Goal: Task Accomplishment & Management: Complete application form

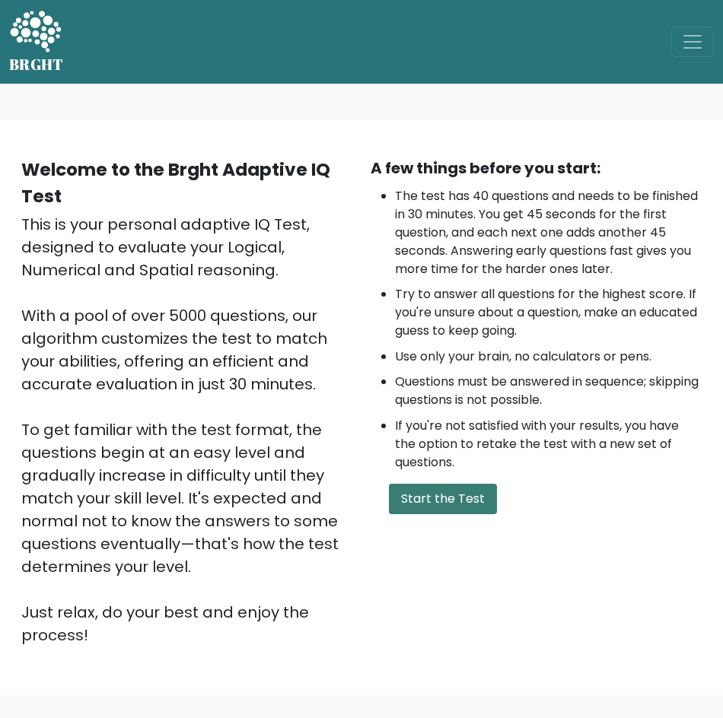
click at [393, 493] on button "Start the Test" at bounding box center [443, 499] width 108 height 30
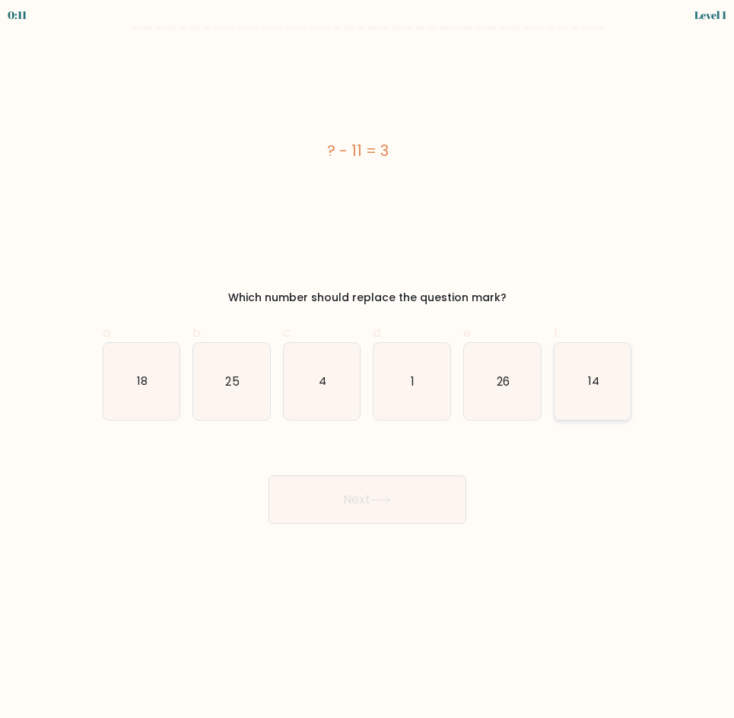
click at [627, 417] on icon "14" at bounding box center [593, 381] width 77 height 77
click at [368, 369] on input "f. 14" at bounding box center [368, 364] width 1 height 10
radio input "true"
click at [460, 498] on button "Next" at bounding box center [368, 500] width 198 height 49
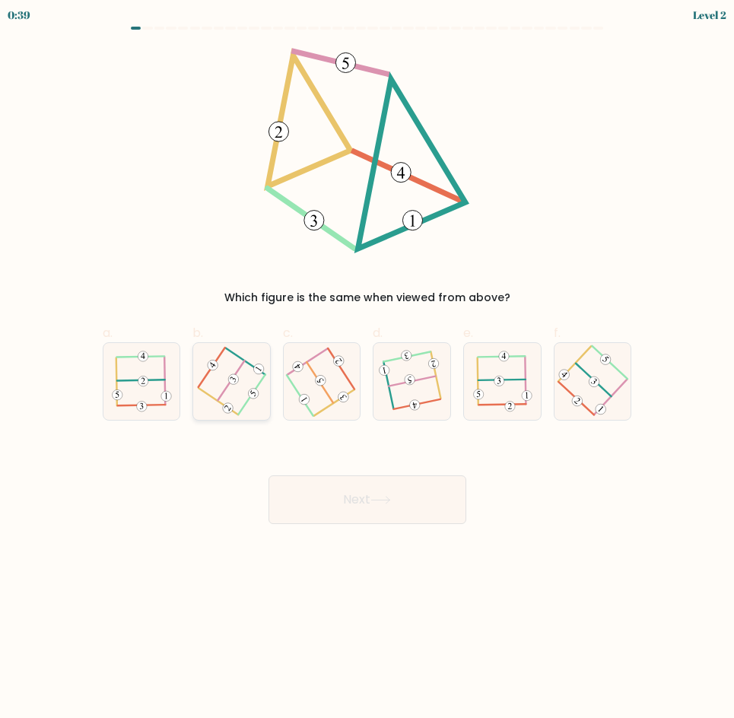
click at [250, 374] on icon at bounding box center [232, 382] width 61 height 62
click at [368, 369] on input "b." at bounding box center [368, 364] width 1 height 10
radio input "true"
click at [342, 509] on button "Next" at bounding box center [368, 500] width 198 height 49
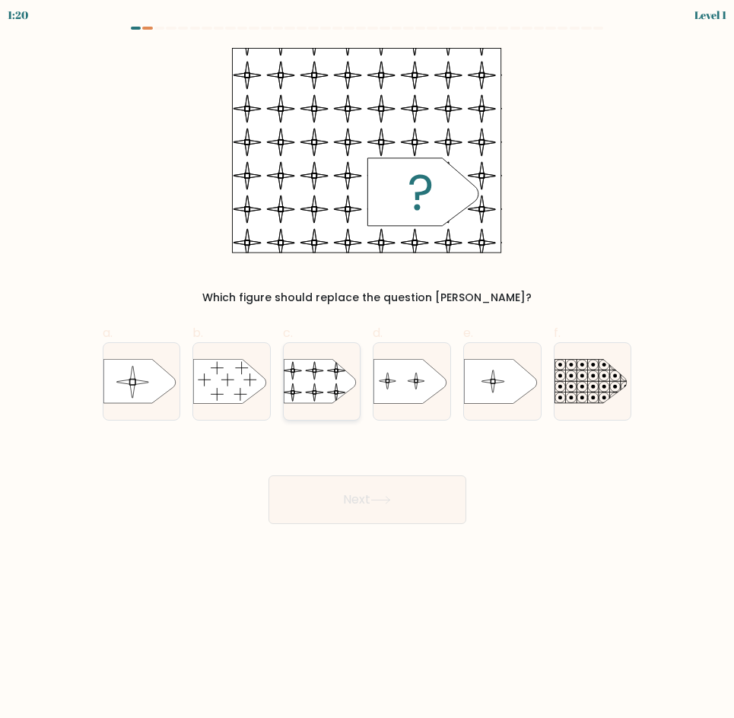
click at [320, 403] on rect at bounding box center [284, 354] width 176 height 133
click at [368, 369] on input "c." at bounding box center [368, 364] width 1 height 10
radio input "true"
click at [366, 498] on button "Next" at bounding box center [368, 500] width 198 height 49
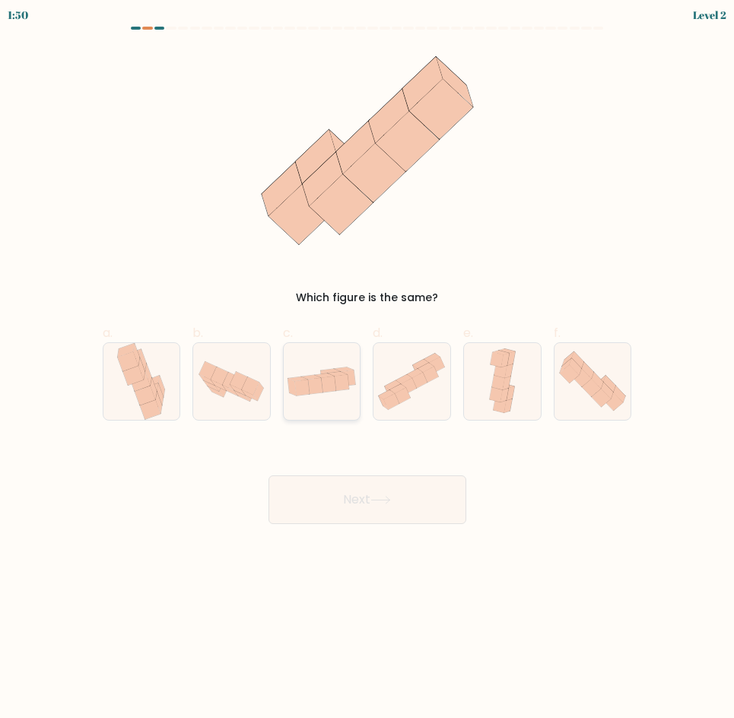
click at [326, 388] on icon at bounding box center [329, 385] width 15 height 16
click at [368, 369] on input "c." at bounding box center [368, 364] width 1 height 10
radio input "true"
click at [365, 485] on button "Next" at bounding box center [368, 500] width 198 height 49
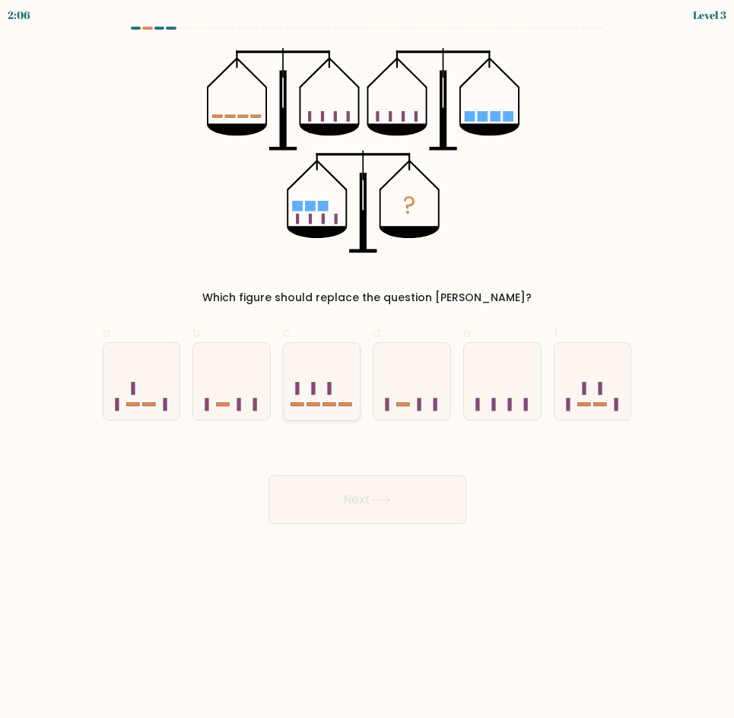
click at [334, 390] on icon at bounding box center [322, 381] width 77 height 63
click at [368, 369] on input "c." at bounding box center [368, 364] width 1 height 10
radio input "true"
click at [382, 497] on icon at bounding box center [381, 500] width 21 height 8
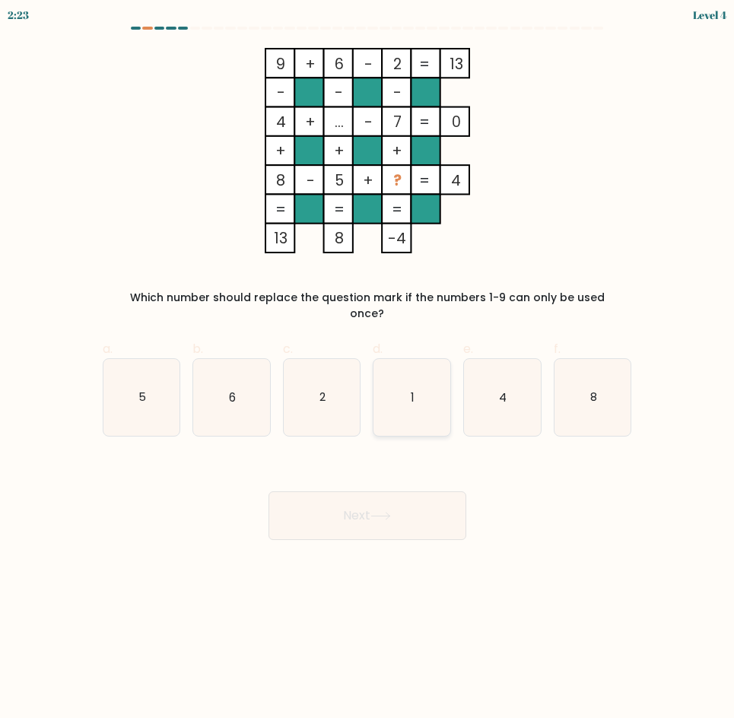
click at [401, 401] on icon "1" at bounding box center [412, 397] width 77 height 77
click at [368, 369] on input "d. 1" at bounding box center [368, 364] width 1 height 10
radio input "true"
click at [399, 513] on button "Next" at bounding box center [368, 516] width 198 height 49
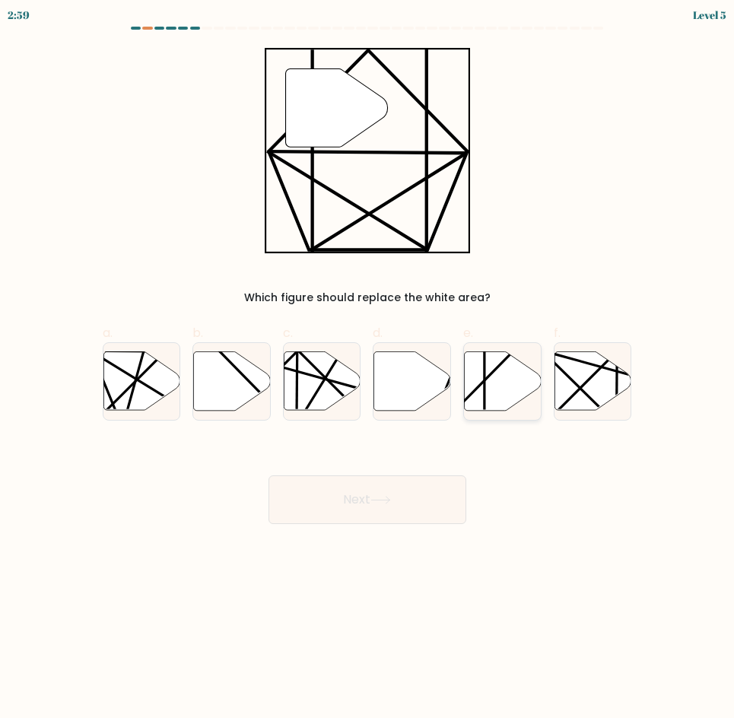
click at [486, 386] on icon at bounding box center [503, 381] width 77 height 59
click at [368, 369] on input "e." at bounding box center [368, 364] width 1 height 10
radio input "true"
click at [444, 497] on button "Next" at bounding box center [368, 500] width 198 height 49
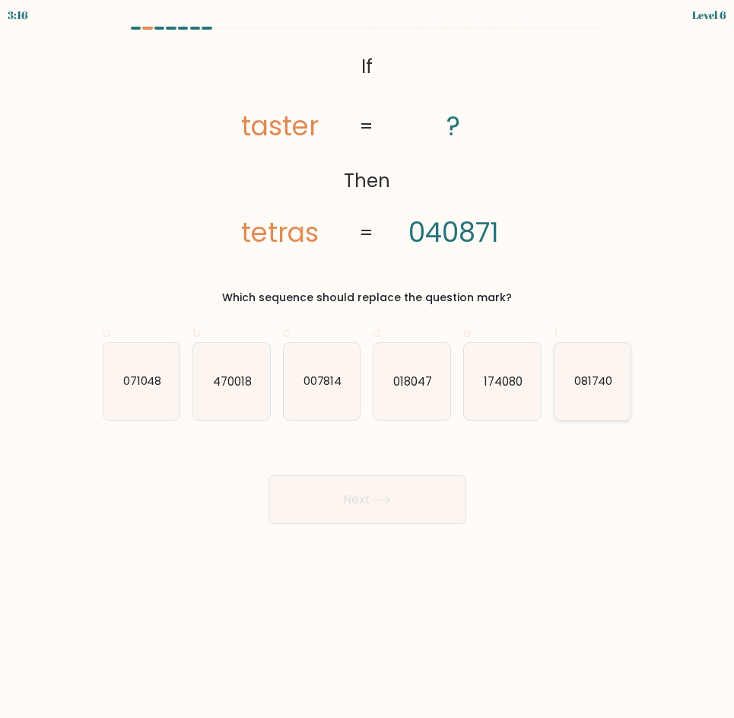
click at [619, 393] on icon "081740" at bounding box center [593, 381] width 77 height 77
click at [368, 369] on input "f. 081740" at bounding box center [368, 364] width 1 height 10
radio input "true"
click at [429, 511] on button "Next" at bounding box center [368, 500] width 198 height 49
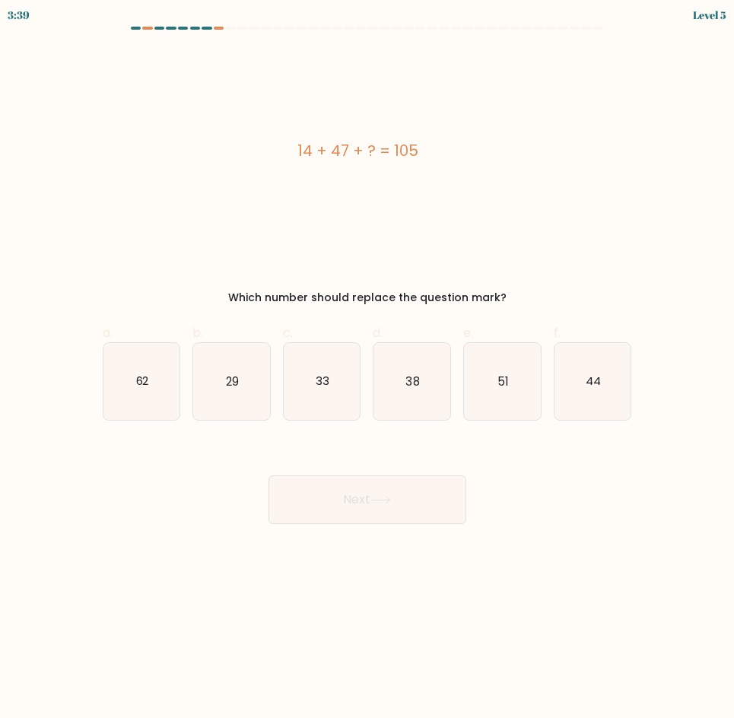
click at [143, 543] on body "3:39 Level 5 a." at bounding box center [367, 359] width 734 height 718
click at [610, 403] on icon "44" at bounding box center [593, 381] width 77 height 77
click at [368, 369] on input "f. 44" at bounding box center [368, 364] width 1 height 10
radio input "true"
drag, startPoint x: 275, startPoint y: 154, endPoint x: 511, endPoint y: 145, distance: 235.3
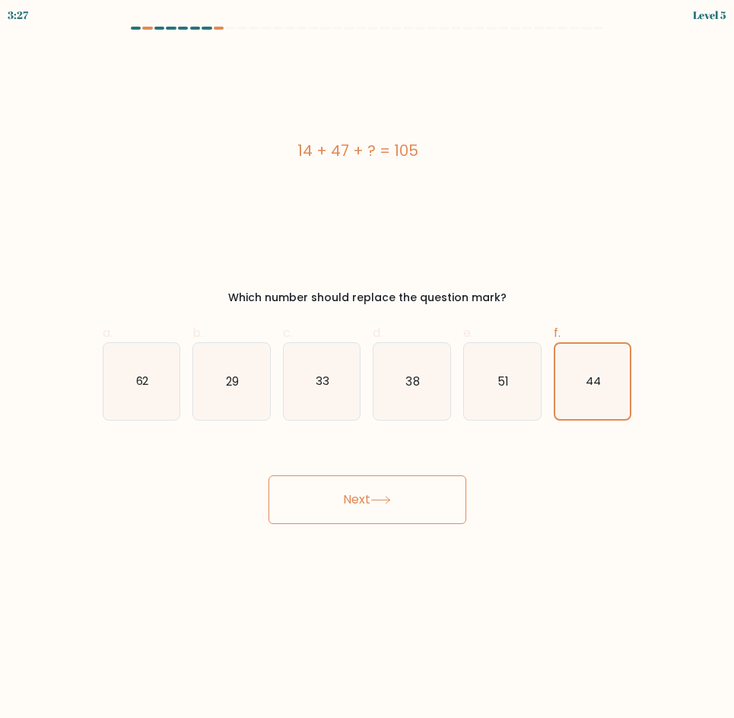
click at [511, 145] on div "14 + 47 + ? = 105" at bounding box center [358, 150] width 511 height 23
copy div "14 + 47 + ? = 105"
click at [380, 516] on button "Next" at bounding box center [368, 500] width 198 height 49
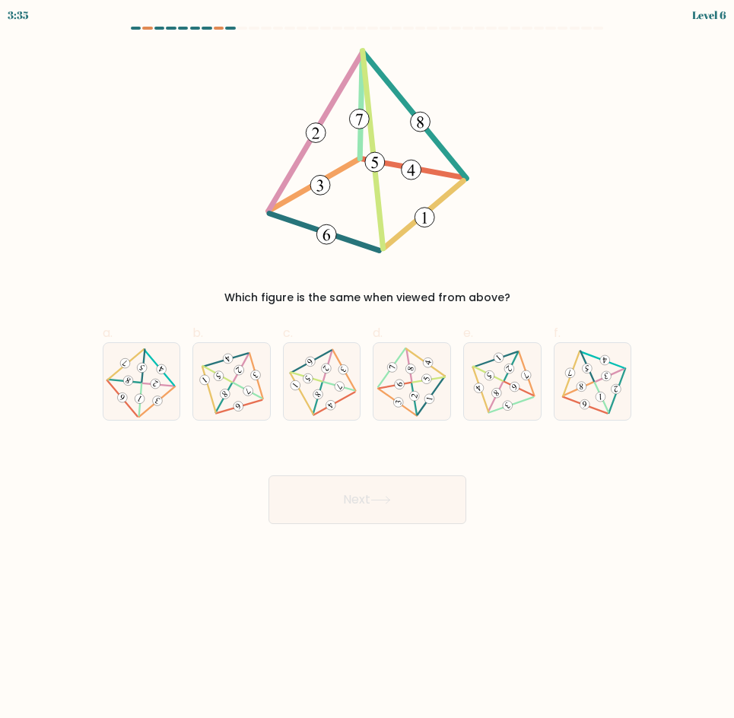
click at [672, 362] on form at bounding box center [367, 276] width 734 height 498
click at [248, 395] on 344 at bounding box center [248, 391] width 14 height 14
click at [368, 369] on input "b." at bounding box center [368, 364] width 1 height 10
radio input "true"
click at [345, 479] on button "Next" at bounding box center [368, 500] width 198 height 49
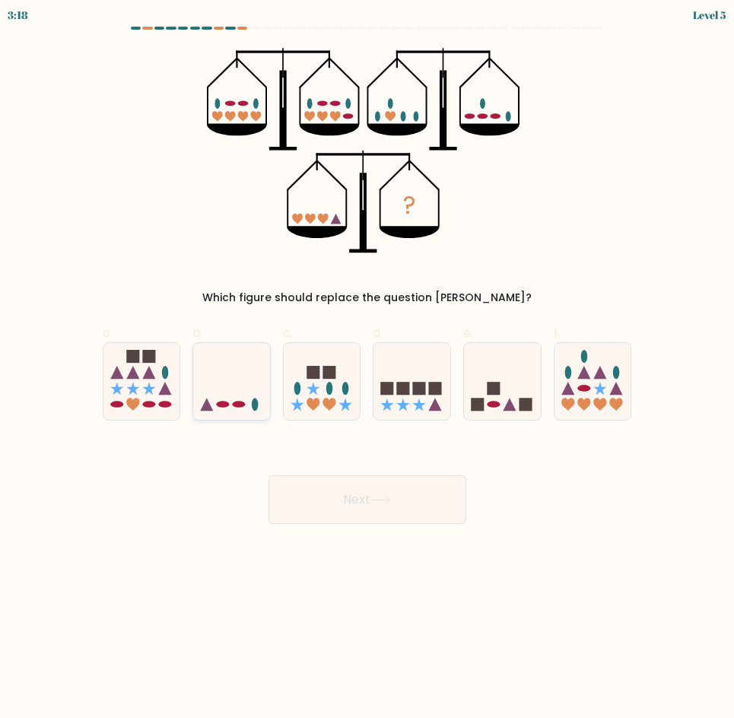
click at [241, 402] on ellipse at bounding box center [239, 404] width 13 height 7
click at [368, 369] on input "b." at bounding box center [368, 364] width 1 height 10
radio input "true"
click at [358, 514] on button "Next" at bounding box center [368, 500] width 198 height 49
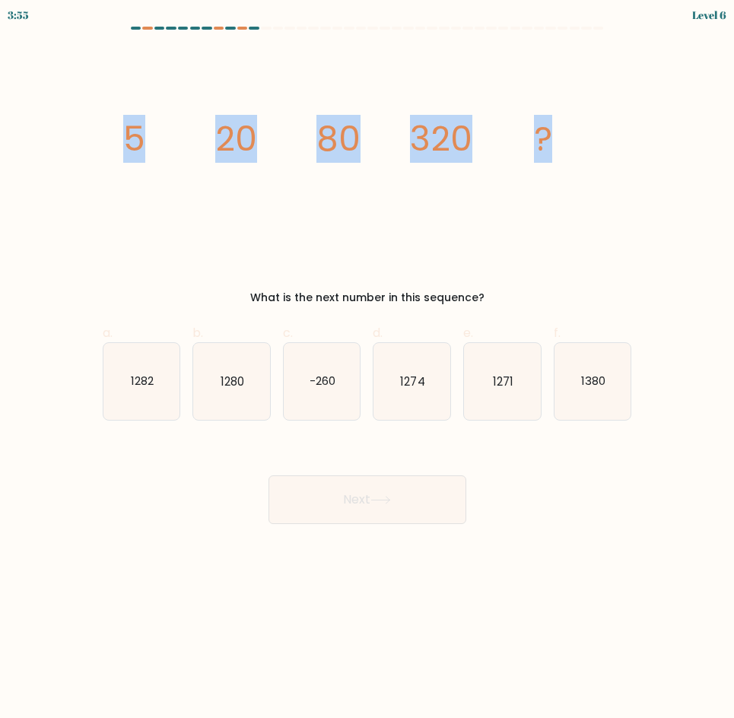
drag, startPoint x: 123, startPoint y: 120, endPoint x: 584, endPoint y: 185, distance: 466.4
click at [584, 185] on icon "image/svg+xml 5 20 80 320 ?" at bounding box center [367, 150] width 511 height 205
copy g "5 20 80 320 ?"
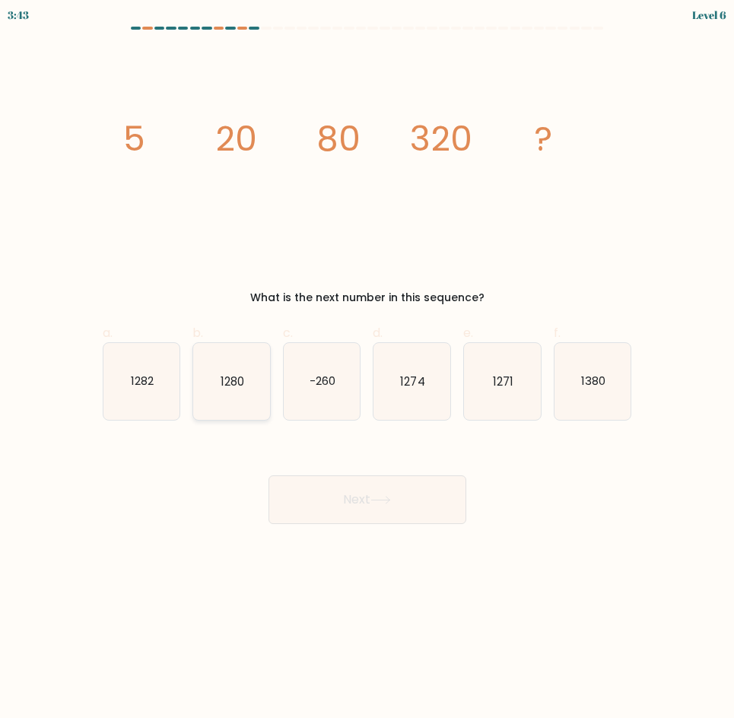
click at [212, 403] on icon "1280" at bounding box center [231, 381] width 77 height 77
click at [368, 369] on input "b. 1280" at bounding box center [368, 364] width 1 height 10
radio input "true"
click at [406, 506] on button "Next" at bounding box center [368, 500] width 198 height 49
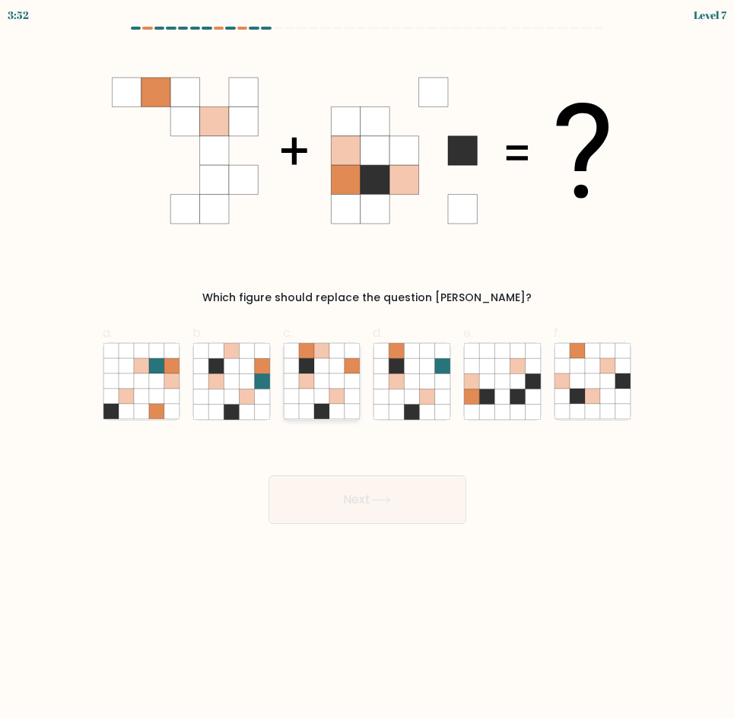
click at [344, 409] on icon at bounding box center [336, 411] width 15 height 15
click at [368, 369] on input "c." at bounding box center [368, 364] width 1 height 10
radio input "true"
click at [420, 504] on button "Next" at bounding box center [368, 500] width 198 height 49
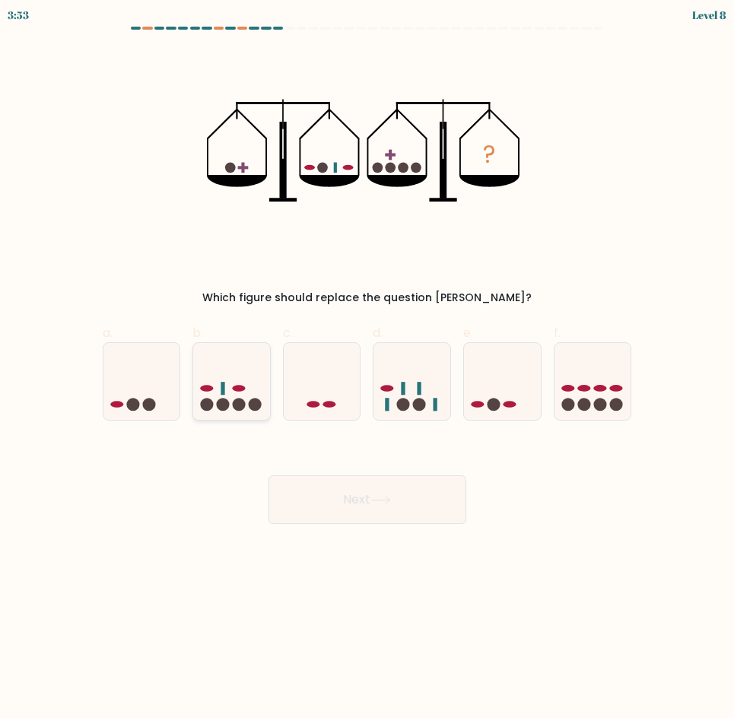
click at [236, 405] on circle at bounding box center [239, 404] width 13 height 13
click at [368, 369] on input "b." at bounding box center [368, 364] width 1 height 10
radio input "true"
click at [429, 508] on button "Next" at bounding box center [368, 500] width 198 height 49
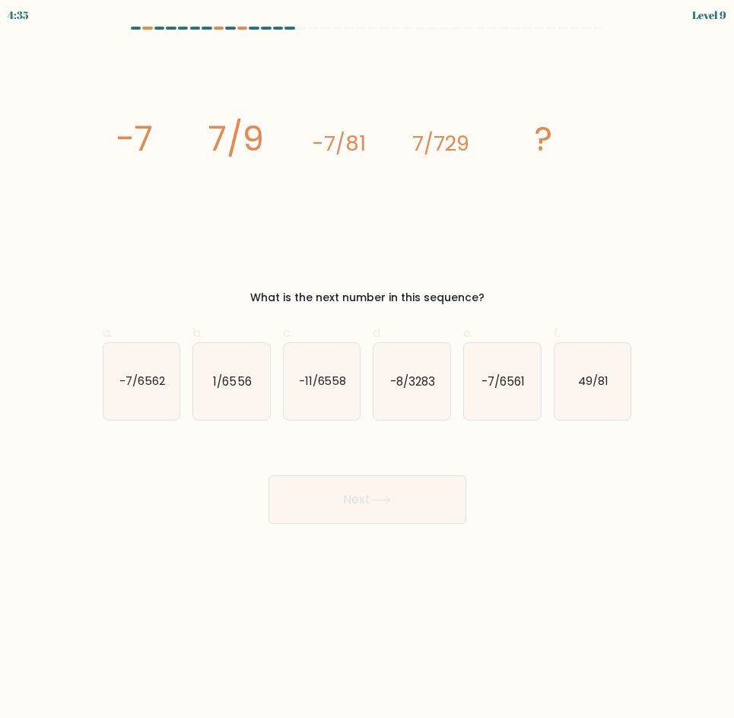
click at [383, 492] on button "Next" at bounding box center [368, 500] width 198 height 49
click at [482, 564] on body "4:34 Level 9" at bounding box center [367, 359] width 734 height 718
drag, startPoint x: 72, startPoint y: 212, endPoint x: 86, endPoint y: 151, distance: 63.1
click at [86, 151] on form at bounding box center [367, 276] width 734 height 498
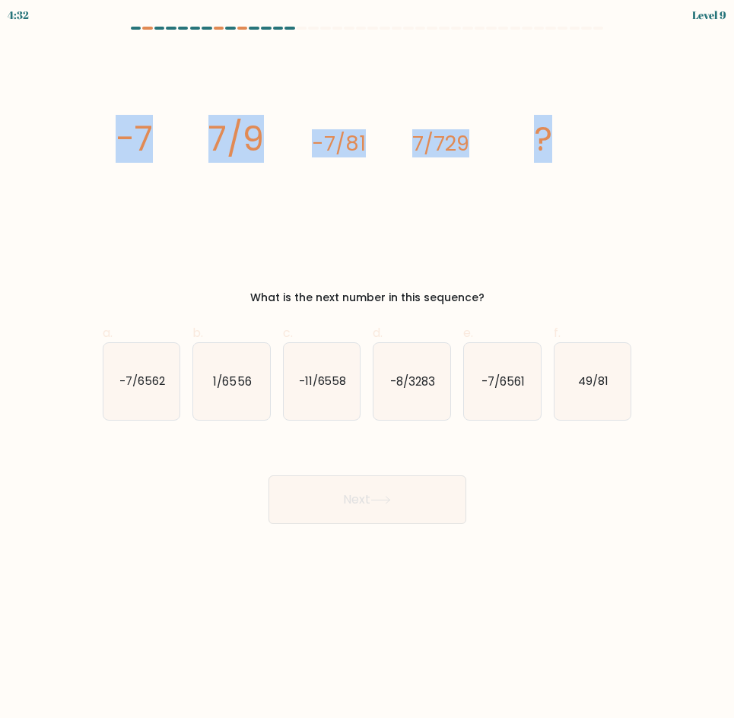
drag, startPoint x: 86, startPoint y: 151, endPoint x: 717, endPoint y: 206, distance: 633.2
click at [717, 206] on form at bounding box center [367, 276] width 734 height 498
copy g "-7 7/9 -7/81 7/729 ?"
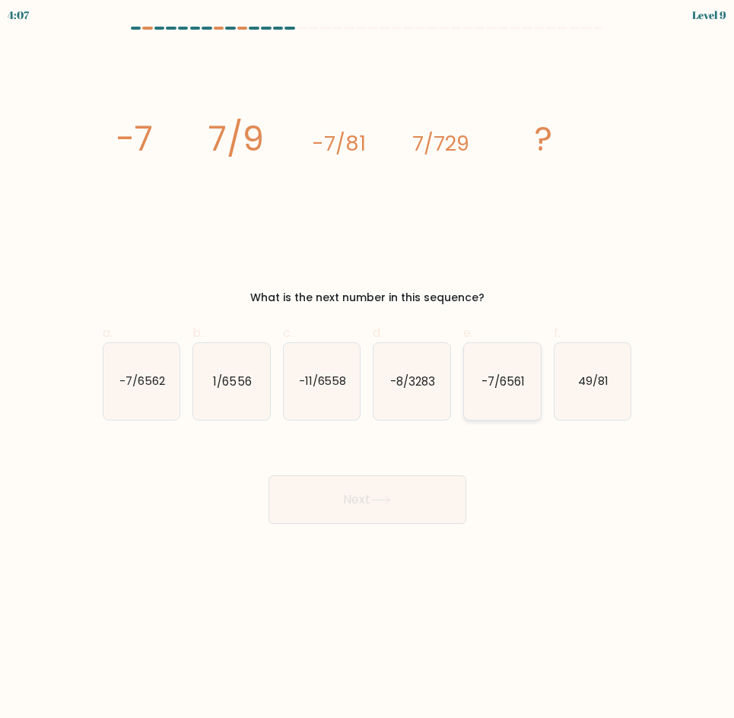
click at [497, 364] on icon "-7/6561" at bounding box center [502, 381] width 77 height 77
click at [368, 364] on input "e. -7/6561" at bounding box center [368, 364] width 1 height 10
radio input "true"
click at [380, 513] on button "Next" at bounding box center [368, 500] width 198 height 49
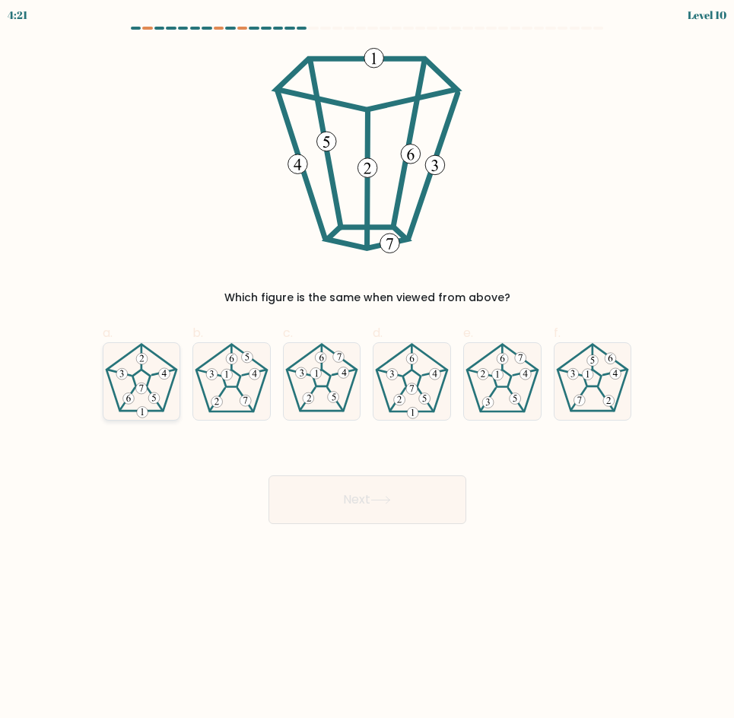
click at [140, 380] on icon at bounding box center [141, 381] width 77 height 77
click at [368, 369] on input "a." at bounding box center [368, 364] width 1 height 10
radio input "true"
click at [386, 516] on button "Next" at bounding box center [368, 500] width 198 height 49
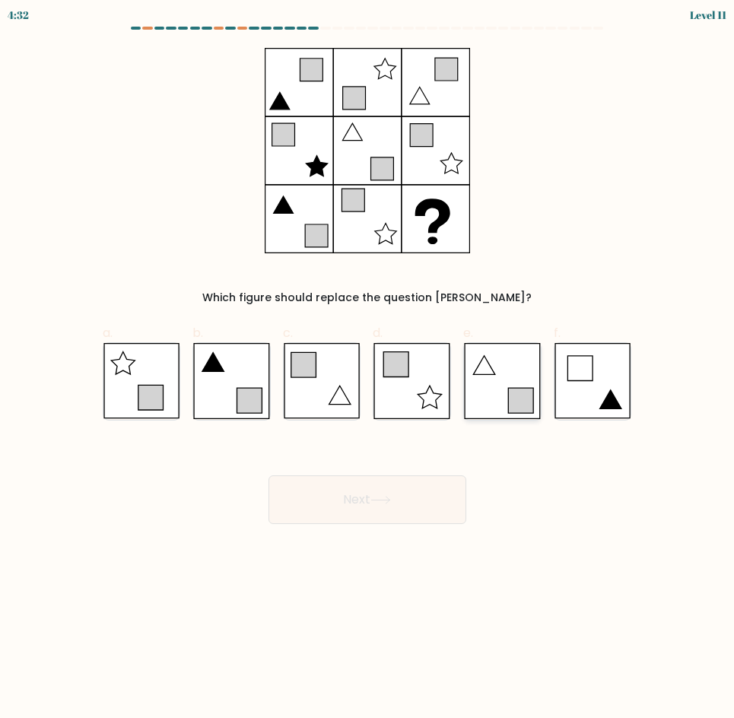
click at [493, 412] on icon at bounding box center [502, 381] width 77 height 76
click at [368, 369] on input "e." at bounding box center [368, 364] width 1 height 10
radio input "true"
click at [444, 476] on button "Next" at bounding box center [368, 500] width 198 height 49
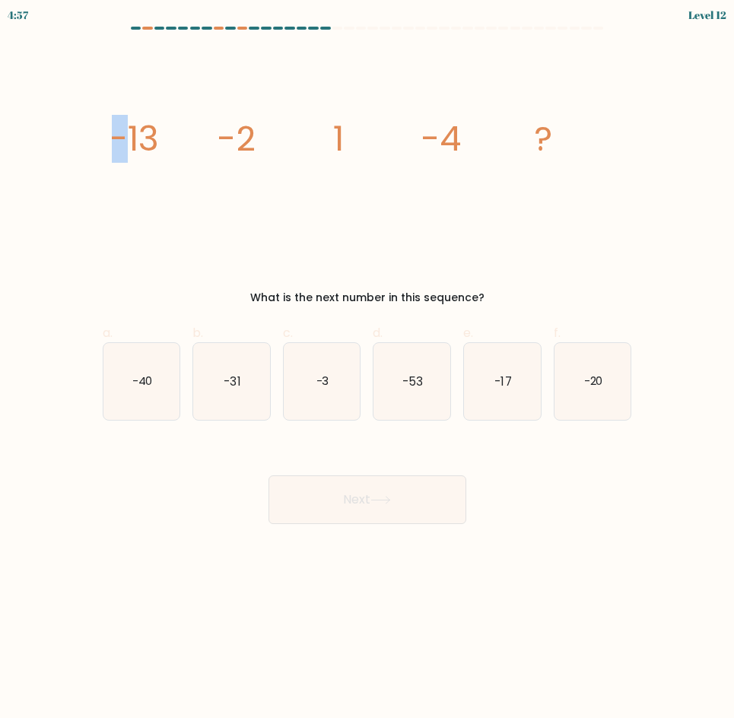
drag, startPoint x: 120, startPoint y: 151, endPoint x: 114, endPoint y: 138, distance: 15.0
click at [114, 138] on tspan "-13" at bounding box center [134, 139] width 50 height 48
click at [466, 256] on div "image/svg+xml -13 -2 1 -4 ? What is the next number in this sequence?" at bounding box center [368, 177] width 548 height 258
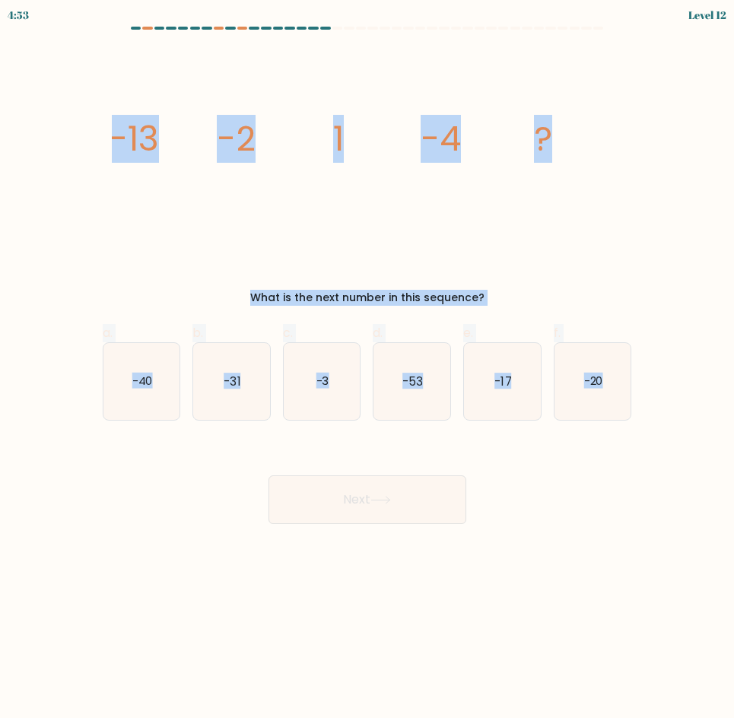
drag, startPoint x: 96, startPoint y: 138, endPoint x: 727, endPoint y: 419, distance: 690.8
click at [727, 419] on form at bounding box center [367, 276] width 734 height 498
copy form "-13 -2 1 -4 ? What is the next number in this sequence? a. -40 b. -31 c. -3 d. …"
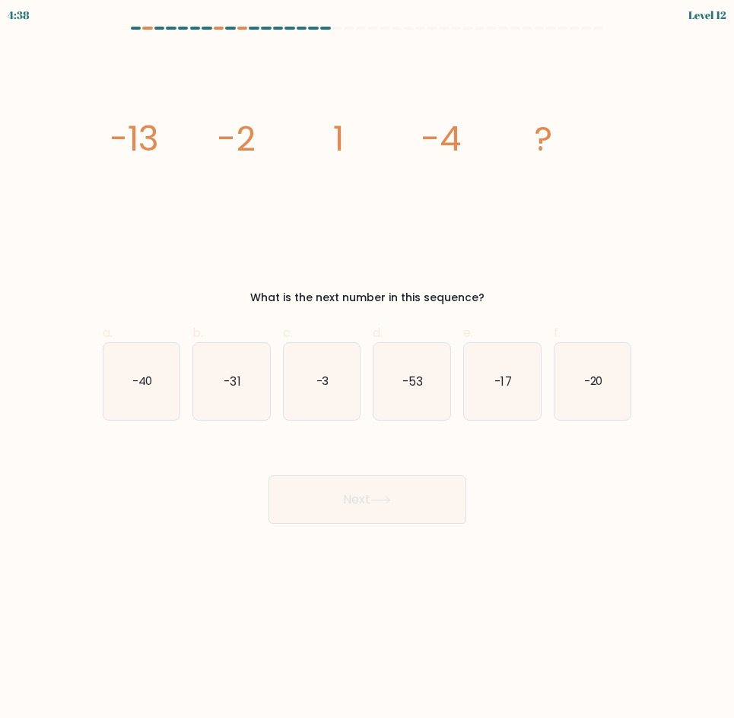
click at [467, 443] on div "Next" at bounding box center [368, 481] width 548 height 85
click at [490, 374] on icon "-17" at bounding box center [502, 381] width 77 height 77
click at [368, 369] on input "e. -17" at bounding box center [368, 364] width 1 height 10
radio input "true"
click at [432, 495] on button "Next" at bounding box center [368, 500] width 198 height 49
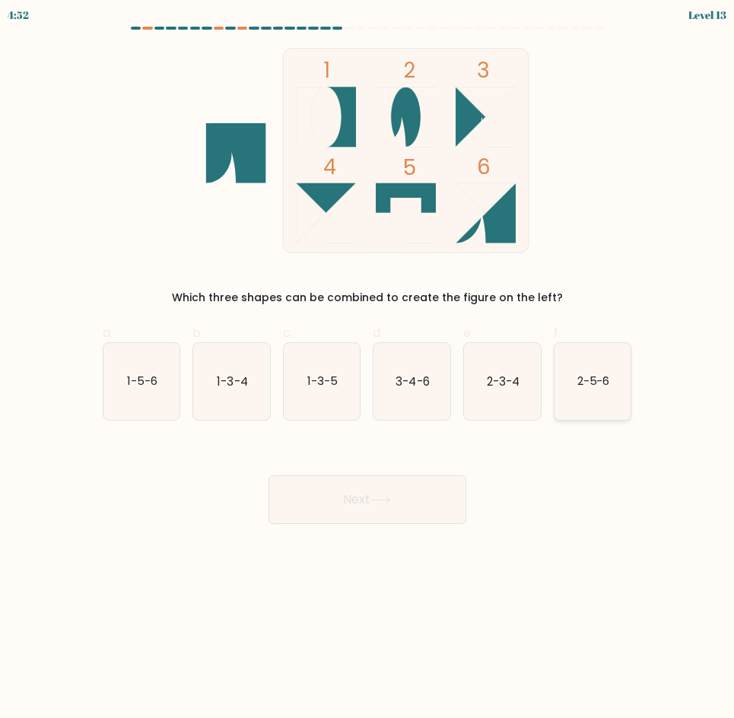
click at [631, 373] on icon "2-5-6" at bounding box center [593, 381] width 77 height 77
click at [368, 369] on input "f. 2-5-6" at bounding box center [368, 364] width 1 height 10
radio input "true"
click at [455, 504] on button "Next" at bounding box center [368, 500] width 198 height 49
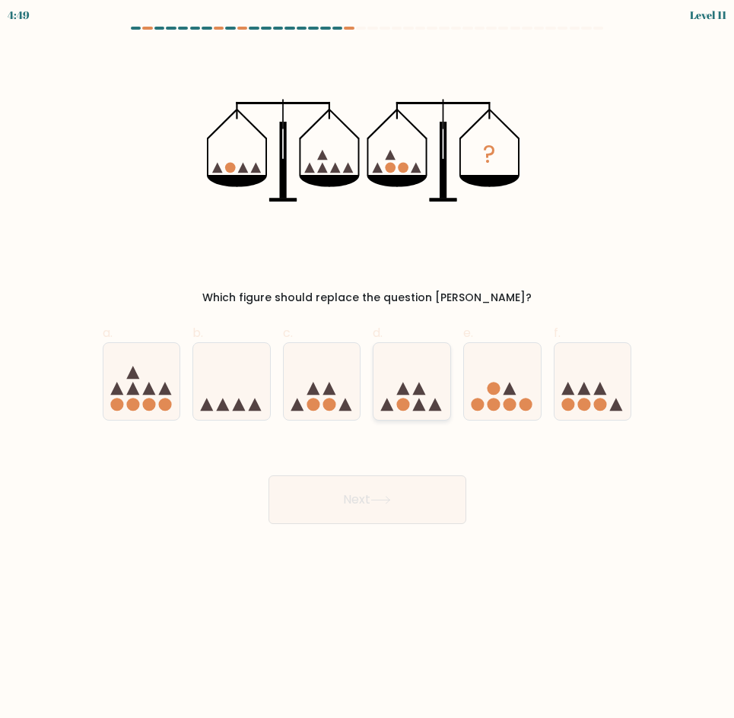
click at [422, 416] on div at bounding box center [412, 381] width 78 height 78
click at [368, 369] on input "d." at bounding box center [368, 364] width 1 height 10
radio input "true"
click at [415, 486] on button "Next" at bounding box center [368, 500] width 198 height 49
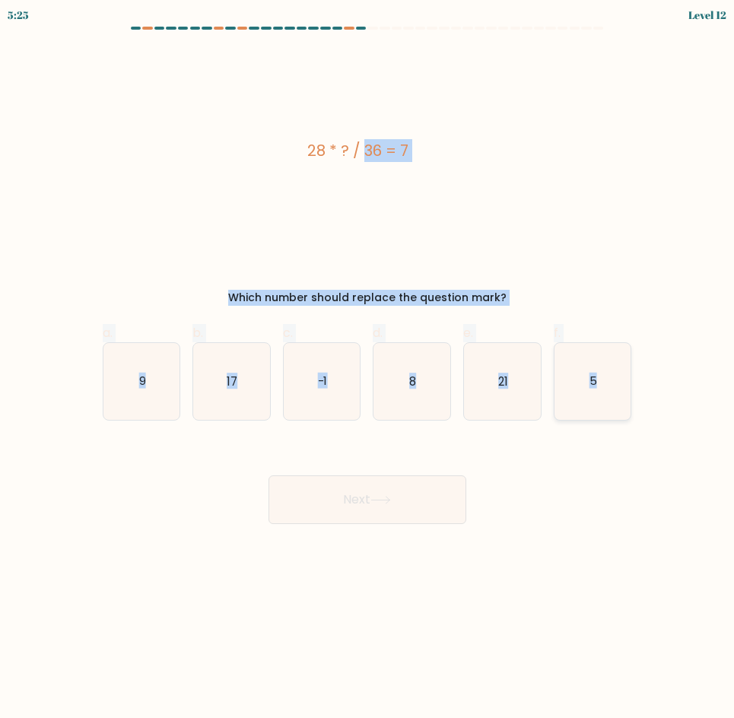
drag, startPoint x: 274, startPoint y: 134, endPoint x: 628, endPoint y: 376, distance: 429.3
click at [628, 376] on form "a. 9" at bounding box center [367, 276] width 734 height 498
copy form "28 * ? / 36 = 7 Which number should replace the question mark? a. 9 b. 17 c. -1…"
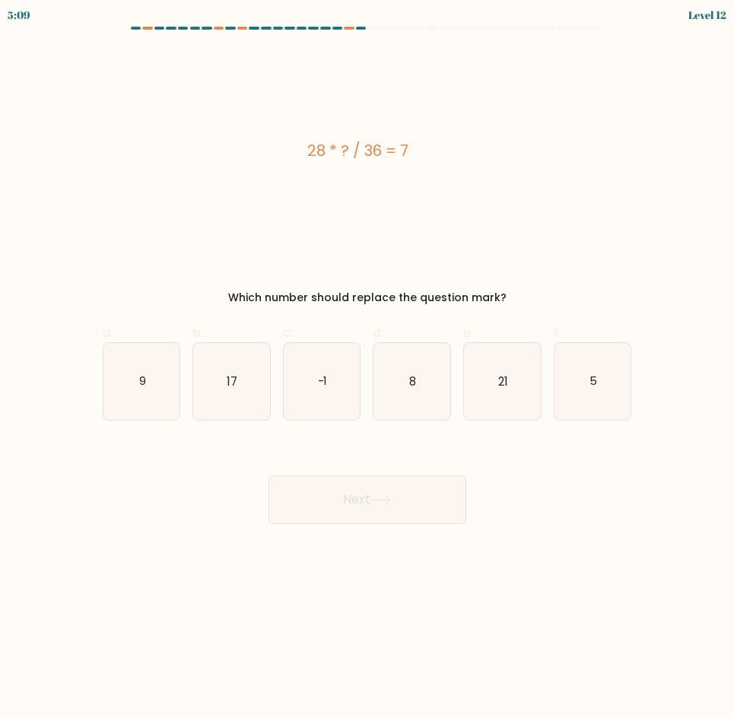
click at [473, 429] on form "a. 9" at bounding box center [367, 276] width 734 height 498
click at [146, 393] on icon "9" at bounding box center [141, 381] width 77 height 77
click at [368, 369] on input "a. 9" at bounding box center [368, 364] width 1 height 10
radio input "true"
click at [386, 510] on button "Next" at bounding box center [368, 500] width 198 height 49
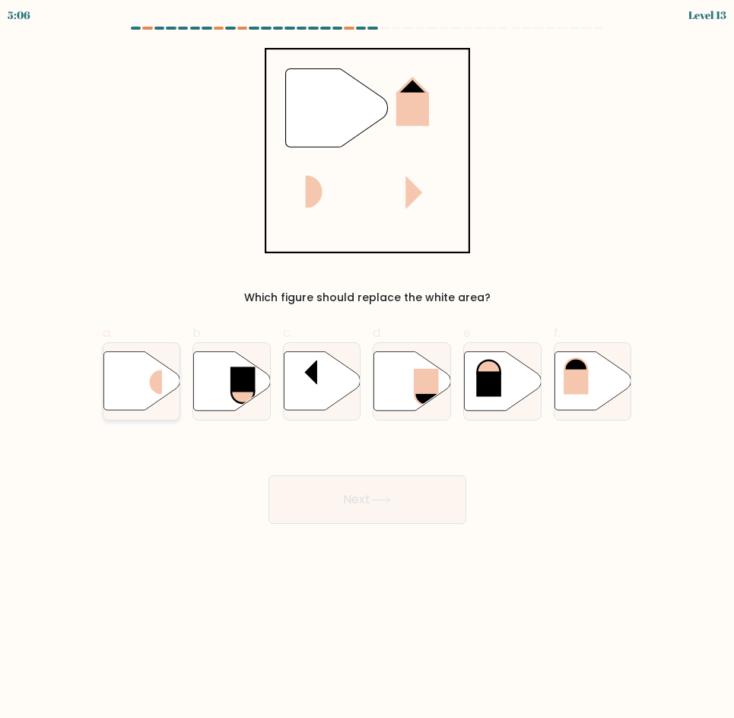
click at [157, 406] on icon at bounding box center [141, 382] width 77 height 60
click at [368, 369] on input "a." at bounding box center [368, 364] width 1 height 10
radio input "true"
click at [340, 504] on button "Next" at bounding box center [368, 500] width 198 height 49
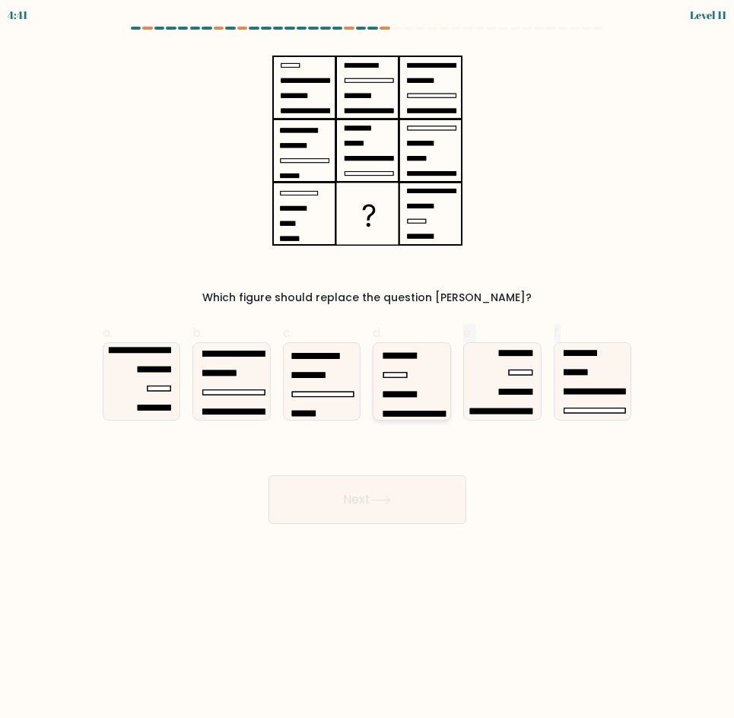
drag, startPoint x: 411, startPoint y: 431, endPoint x: 421, endPoint y: 400, distance: 32.7
click at [421, 400] on form at bounding box center [367, 276] width 734 height 498
click at [421, 400] on icon at bounding box center [412, 381] width 77 height 77
click at [368, 369] on input "d." at bounding box center [368, 364] width 1 height 10
radio input "true"
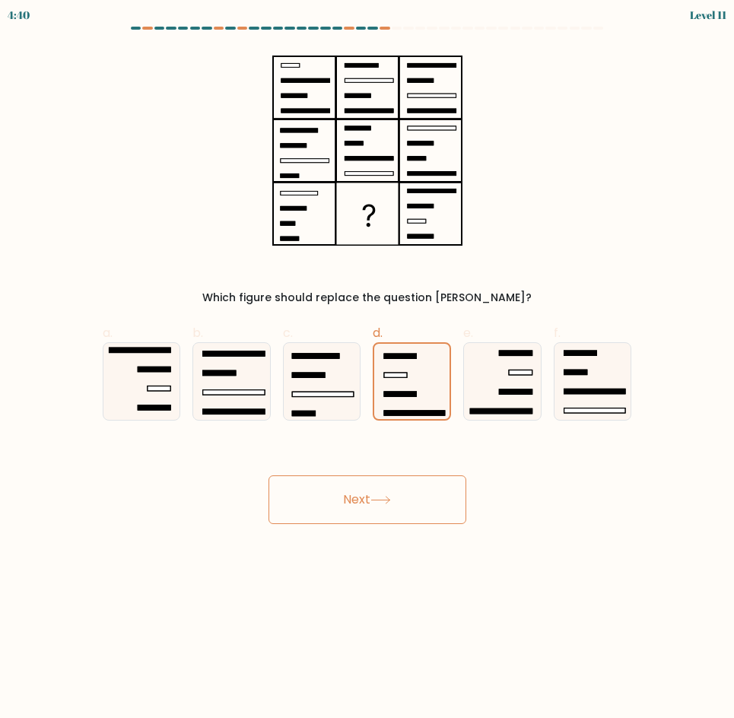
click at [404, 514] on button "Next" at bounding box center [368, 500] width 198 height 49
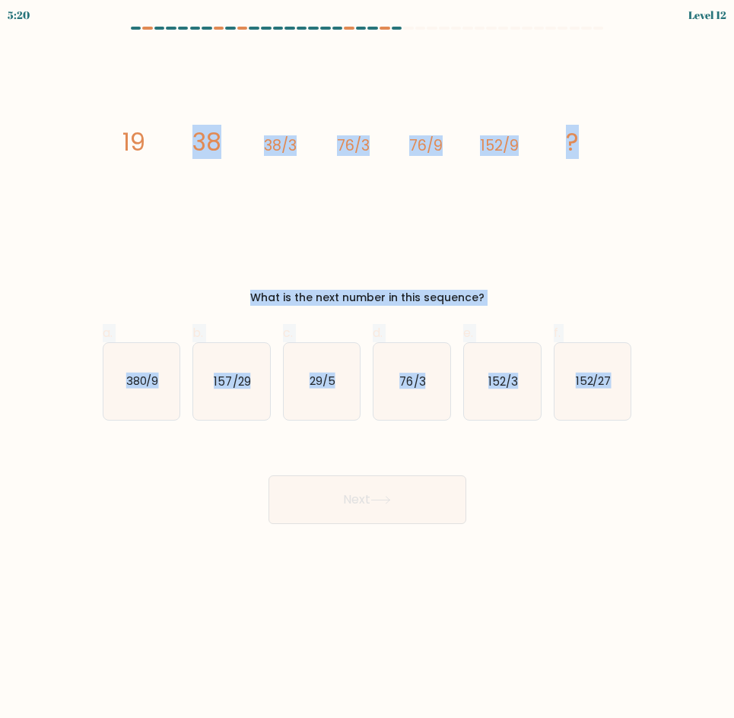
drag, startPoint x: 100, startPoint y: 110, endPoint x: 675, endPoint y: 441, distance: 663.0
click at [675, 441] on form at bounding box center [367, 276] width 734 height 498
copy form "38 38/3 76/3 76/9 152/9 ? What is the next number in this sequence? a. 380/9 b.…"
click at [558, 406] on icon "152/27" at bounding box center [593, 381] width 77 height 77
click at [368, 369] on input "f. 152/27" at bounding box center [368, 364] width 1 height 10
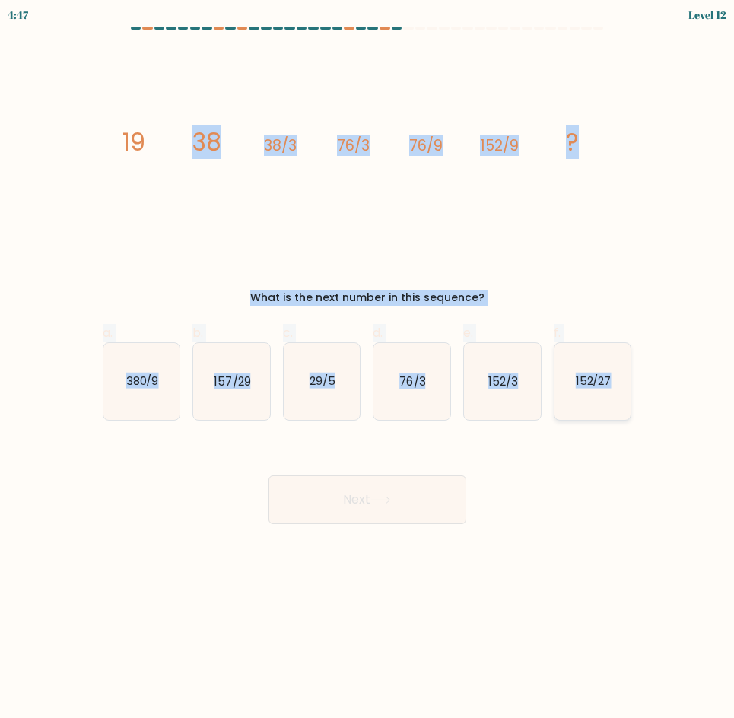
radio input "true"
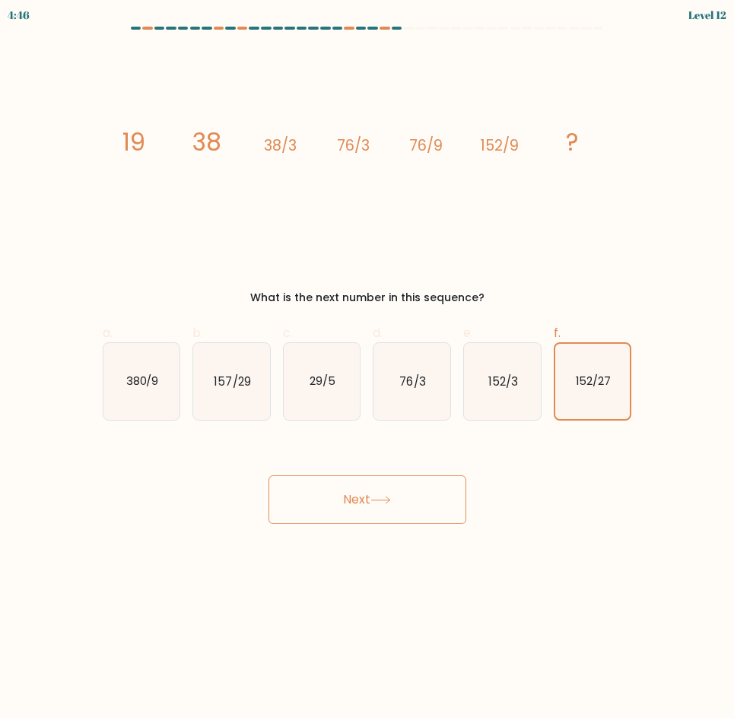
click at [401, 485] on button "Next" at bounding box center [368, 500] width 198 height 49
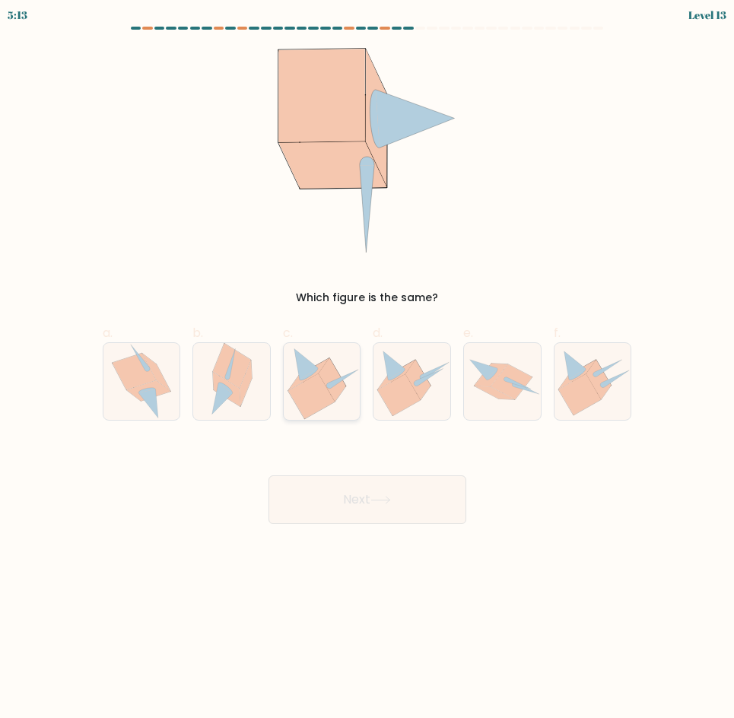
click at [336, 407] on icon at bounding box center [322, 381] width 76 height 77
click at [368, 369] on input "c." at bounding box center [368, 364] width 1 height 10
radio input "true"
click at [376, 501] on icon at bounding box center [381, 500] width 21 height 8
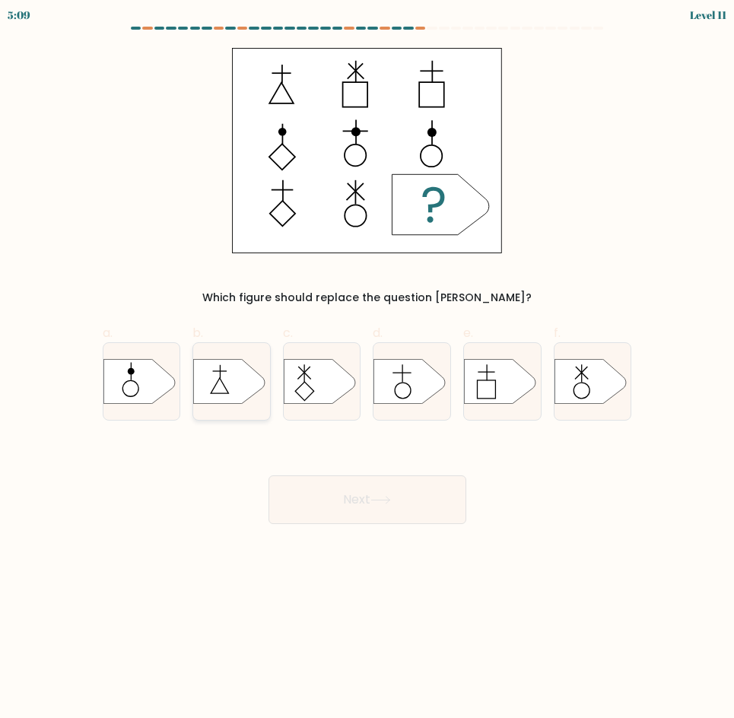
drag, startPoint x: 376, startPoint y: 501, endPoint x: 234, endPoint y: 403, distance: 172.7
click at [234, 403] on form "a." at bounding box center [367, 276] width 734 height 498
click at [410, 385] on icon at bounding box center [410, 381] width 72 height 45
click at [368, 369] on input "d." at bounding box center [368, 364] width 1 height 10
radio input "true"
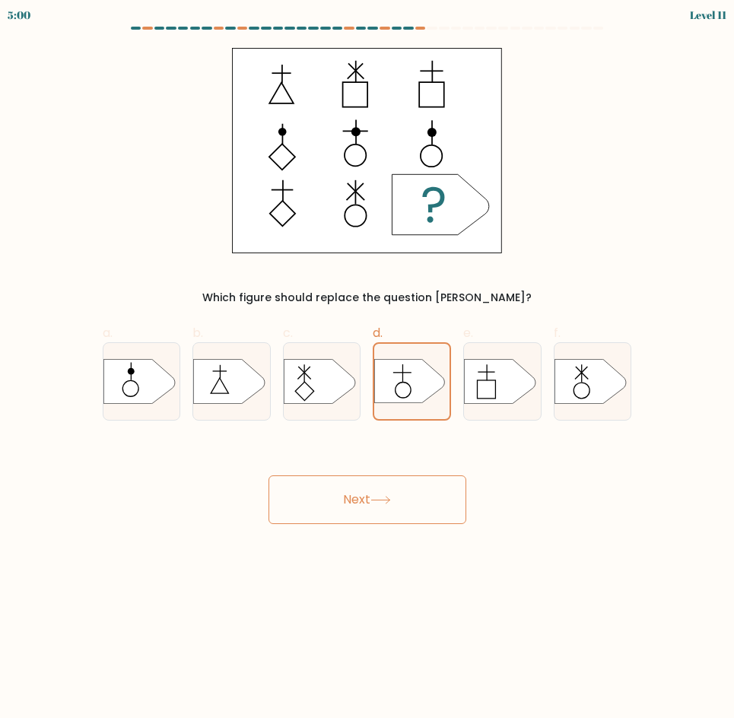
click at [416, 498] on button "Next" at bounding box center [368, 500] width 198 height 49
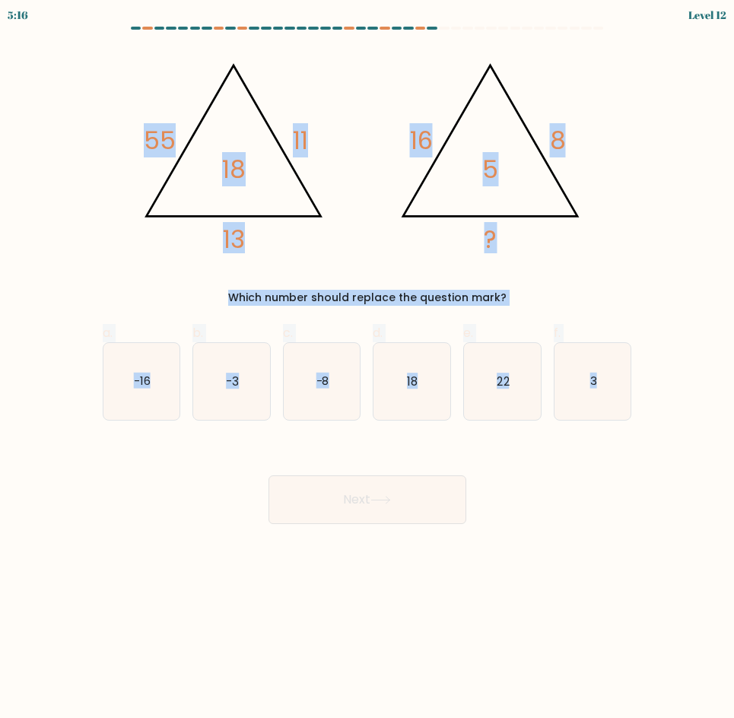
drag, startPoint x: 129, startPoint y: 62, endPoint x: 739, endPoint y: 453, distance: 724.8
click at [733, 453] on html "5:16 Level 12" at bounding box center [367, 359] width 734 height 718
copy form "55 11 13 18 @import url('https://fonts.googleapis.com/css?family=Abril+Fatface:…"
click at [621, 189] on div "@import url('https://fonts.googleapis.com/css?family=Abril+Fatface:400,100,100i…" at bounding box center [368, 177] width 548 height 258
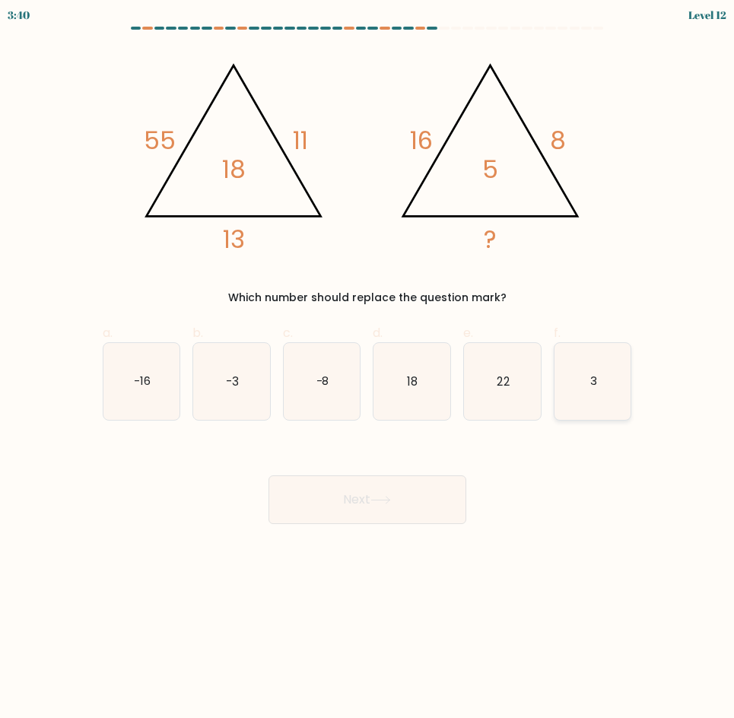
click at [590, 415] on icon "3" at bounding box center [593, 381] width 77 height 77
click at [368, 369] on input "f. 3" at bounding box center [368, 364] width 1 height 10
radio input "true"
click at [433, 502] on button "Next" at bounding box center [368, 500] width 198 height 49
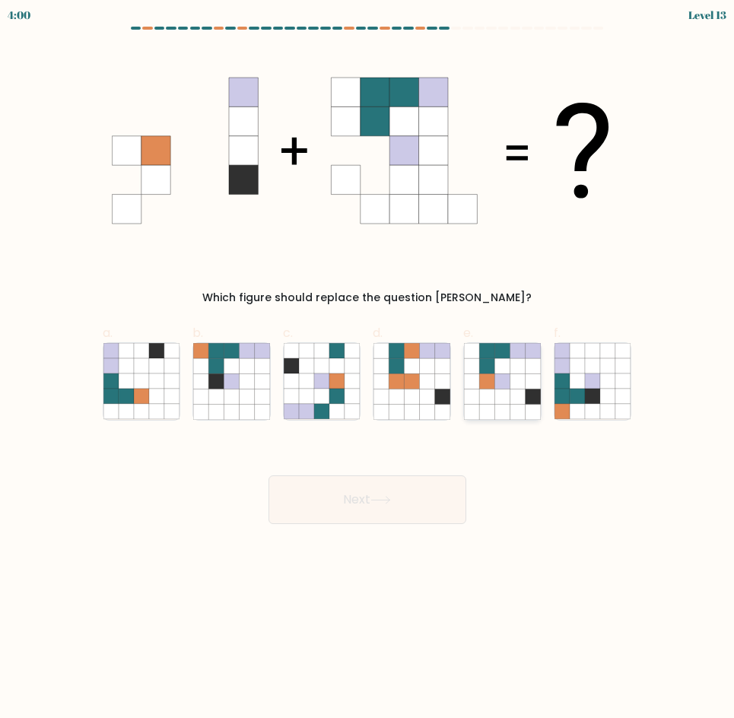
click at [493, 406] on icon at bounding box center [486, 411] width 15 height 15
click at [368, 369] on input "e." at bounding box center [368, 364] width 1 height 10
radio input "true"
click at [432, 501] on button "Next" at bounding box center [368, 500] width 198 height 49
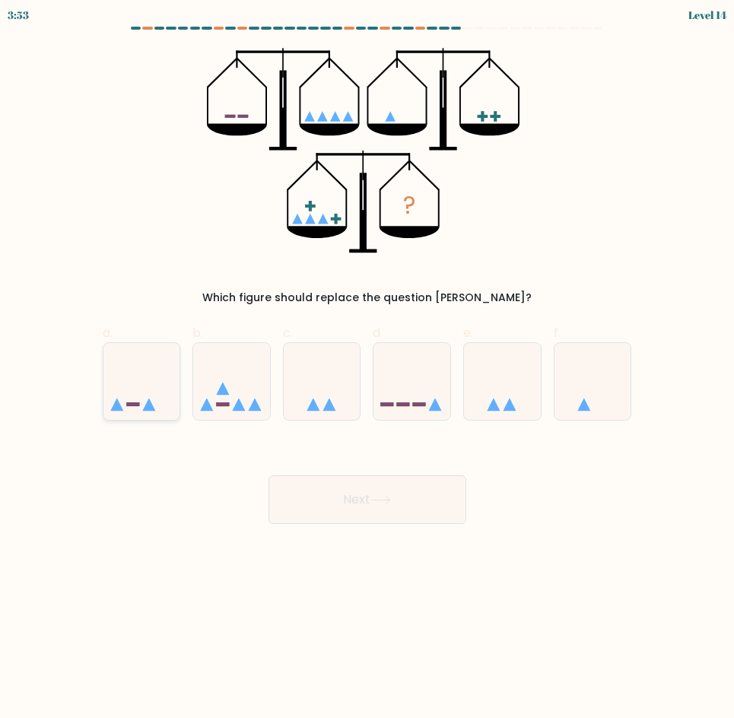
click at [149, 396] on icon at bounding box center [141, 381] width 77 height 63
click at [368, 369] on input "a." at bounding box center [368, 364] width 1 height 10
radio input "true"
click at [336, 488] on button "Next" at bounding box center [368, 500] width 198 height 49
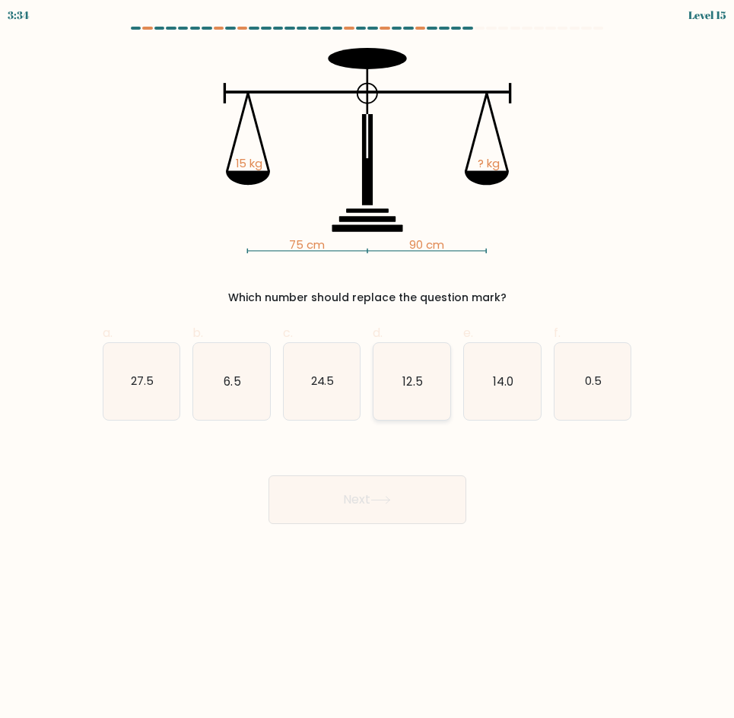
click at [390, 373] on icon "12.5" at bounding box center [412, 381] width 77 height 77
click at [368, 369] on input "d. 12.5" at bounding box center [368, 364] width 1 height 10
radio input "true"
click at [396, 506] on button "Next" at bounding box center [368, 500] width 198 height 49
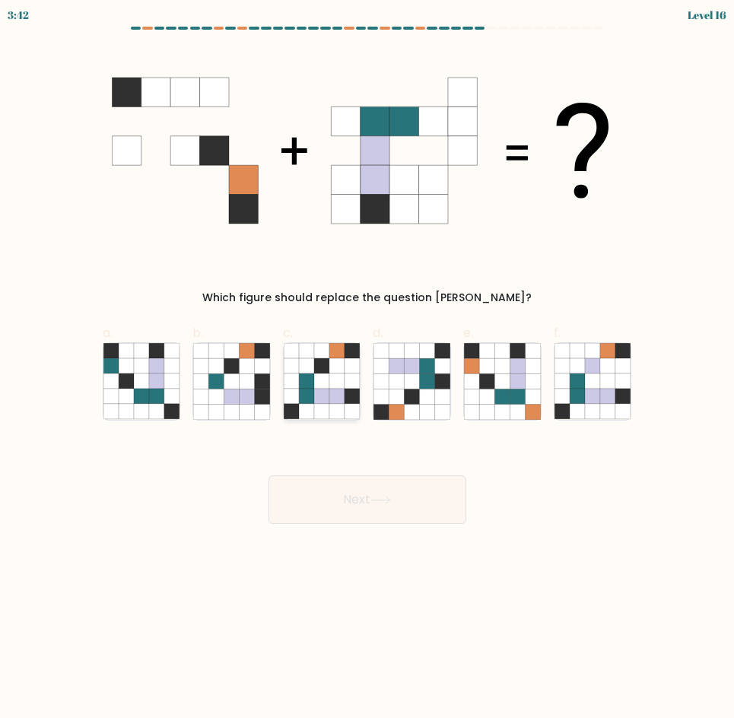
click at [295, 387] on icon at bounding box center [291, 381] width 15 height 15
click at [368, 369] on input "c." at bounding box center [368, 364] width 1 height 10
radio input "true"
click at [432, 512] on button "Next" at bounding box center [368, 500] width 198 height 49
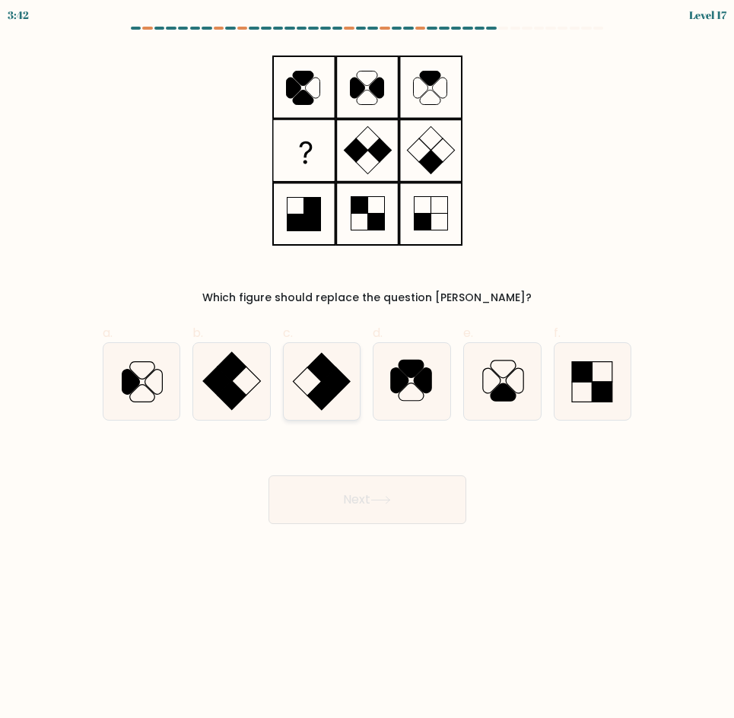
click at [329, 399] on rect at bounding box center [321, 396] width 29 height 29
click at [368, 369] on input "c." at bounding box center [368, 364] width 1 height 10
radio input "true"
click at [389, 517] on button "Next" at bounding box center [368, 500] width 198 height 49
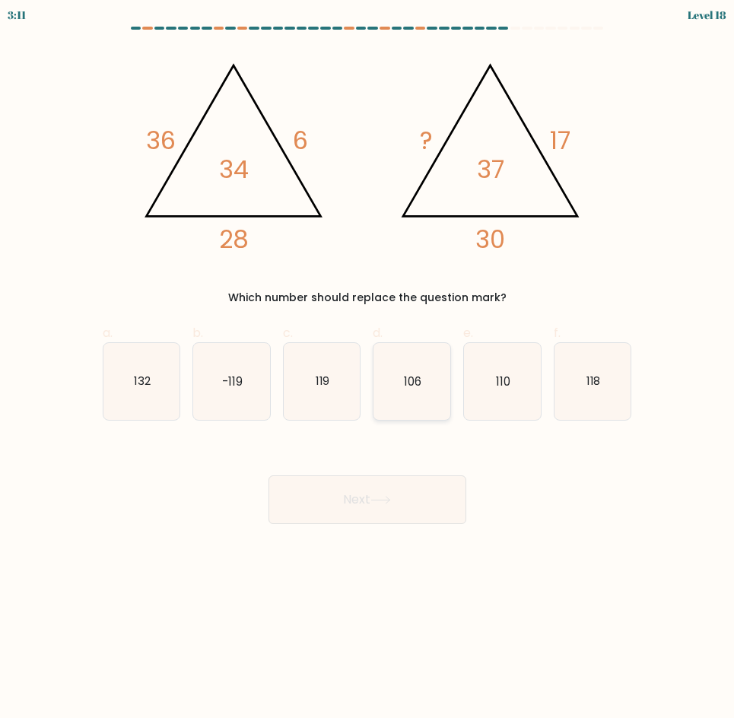
click at [447, 403] on icon "106" at bounding box center [412, 381] width 77 height 77
click at [368, 369] on input "d. 106" at bounding box center [368, 364] width 1 height 10
radio input "true"
click at [441, 514] on button "Next" at bounding box center [368, 500] width 198 height 49
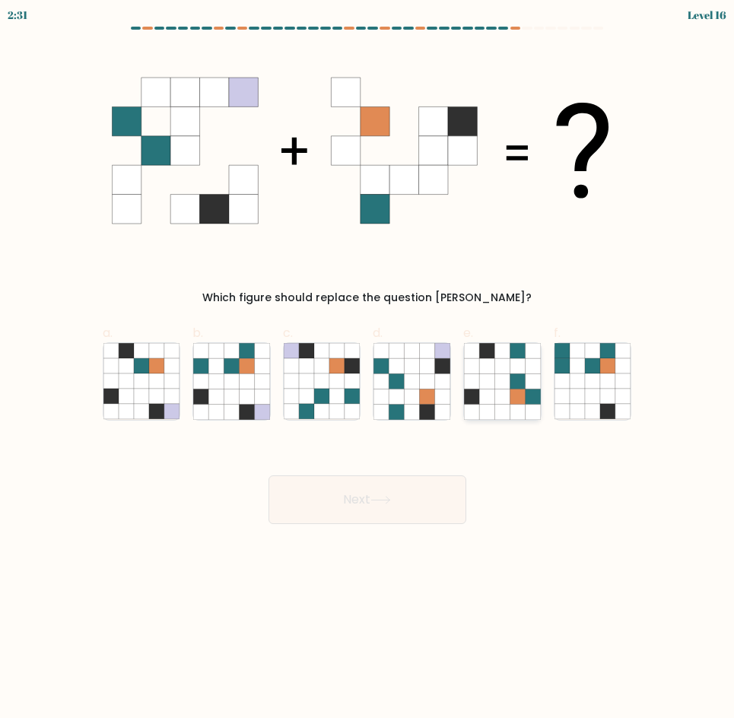
click at [517, 402] on icon at bounding box center [517, 396] width 15 height 15
click at [368, 369] on input "e." at bounding box center [368, 364] width 1 height 10
radio input "true"
click at [421, 492] on button "Next" at bounding box center [368, 500] width 198 height 49
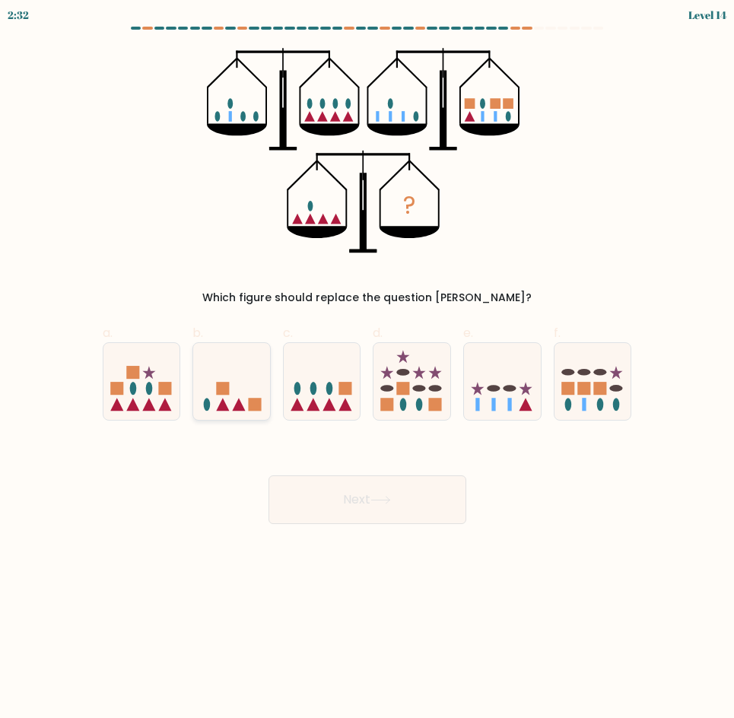
click at [225, 410] on icon at bounding box center [223, 404] width 13 height 13
click at [368, 369] on input "b." at bounding box center [368, 364] width 1 height 10
radio input "true"
click at [336, 491] on button "Next" at bounding box center [368, 500] width 198 height 49
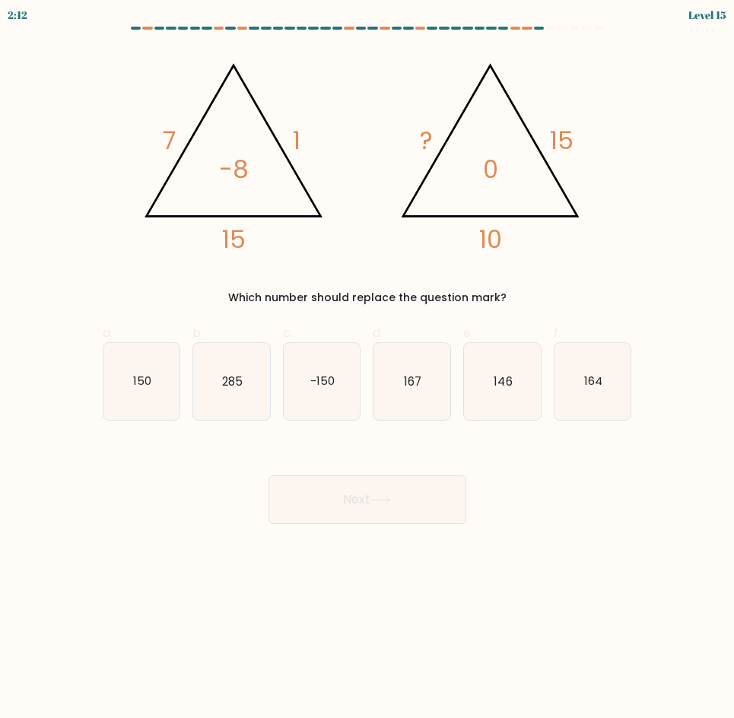
click at [454, 391] on div "d. 167" at bounding box center [412, 372] width 91 height 97
drag, startPoint x: 453, startPoint y: 391, endPoint x: 441, endPoint y: 399, distance: 14.2
click at [441, 399] on div "d. 167" at bounding box center [412, 372] width 91 height 97
click at [441, 399] on icon "167" at bounding box center [412, 381] width 77 height 77
click at [368, 369] on input "d. 167" at bounding box center [368, 364] width 1 height 10
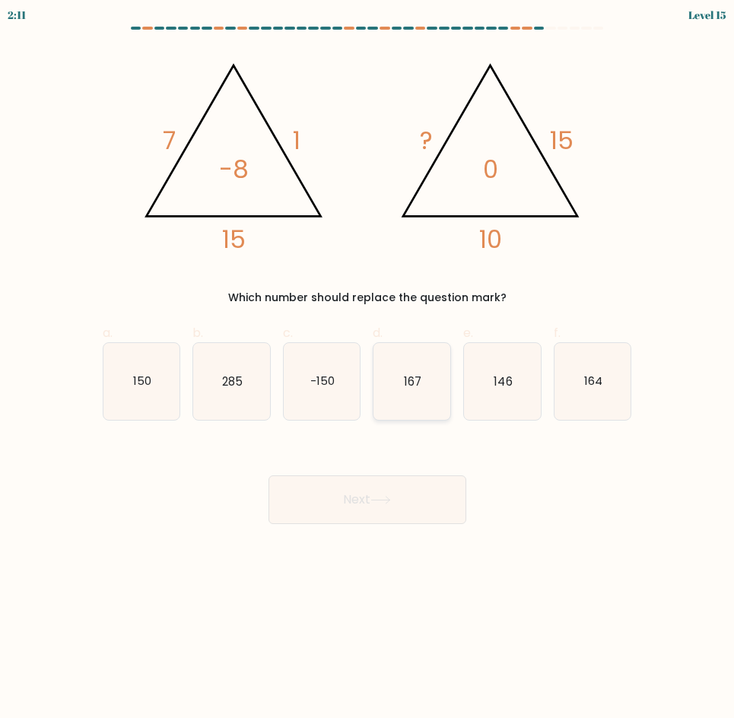
radio input "true"
click at [441, 504] on button "Next" at bounding box center [368, 500] width 198 height 49
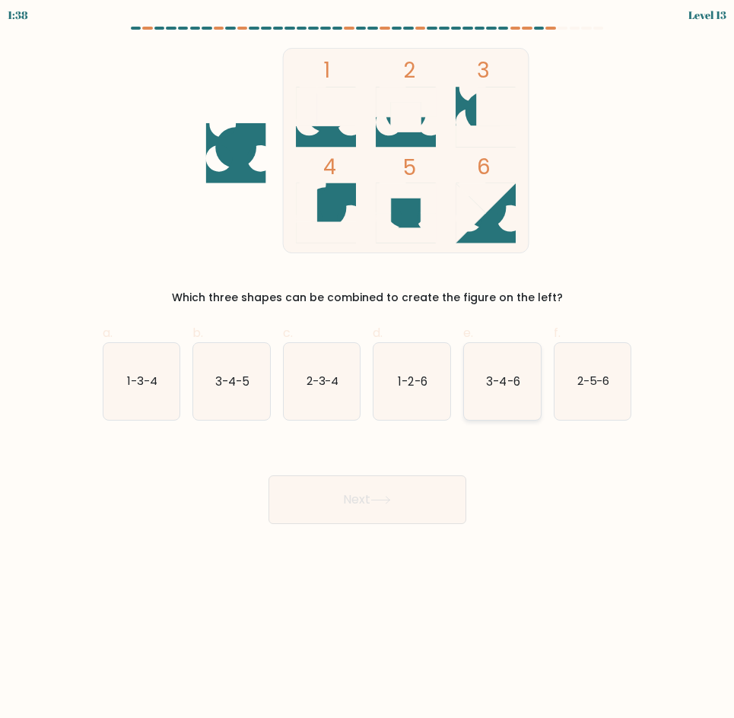
click at [514, 412] on icon "3-4-6" at bounding box center [502, 381] width 77 height 77
click at [368, 369] on input "e. 3-4-6" at bounding box center [368, 364] width 1 height 10
radio input "true"
click at [432, 482] on button "Next" at bounding box center [368, 500] width 198 height 49
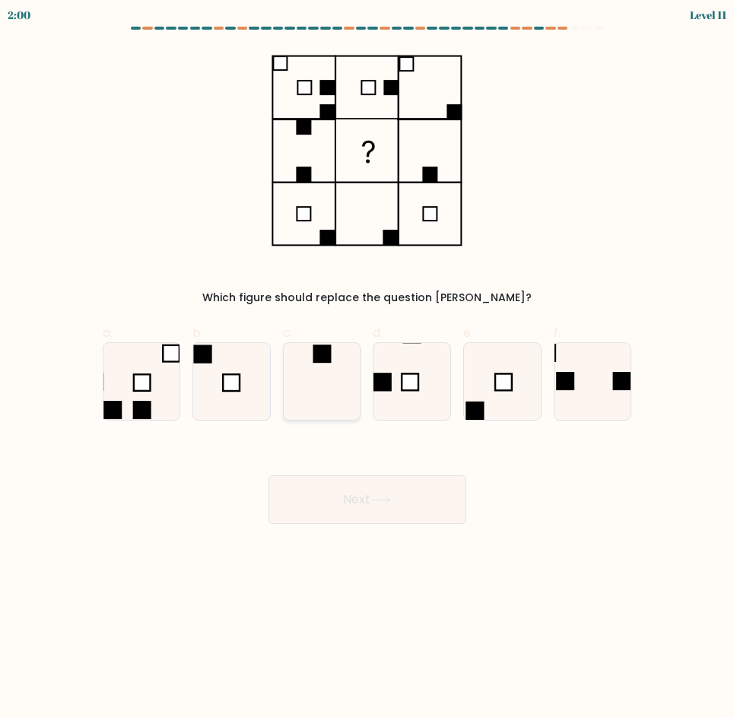
click at [326, 414] on icon at bounding box center [322, 381] width 77 height 77
click at [368, 369] on input "c." at bounding box center [368, 364] width 1 height 10
radio input "true"
click at [400, 513] on button "Next" at bounding box center [368, 500] width 198 height 49
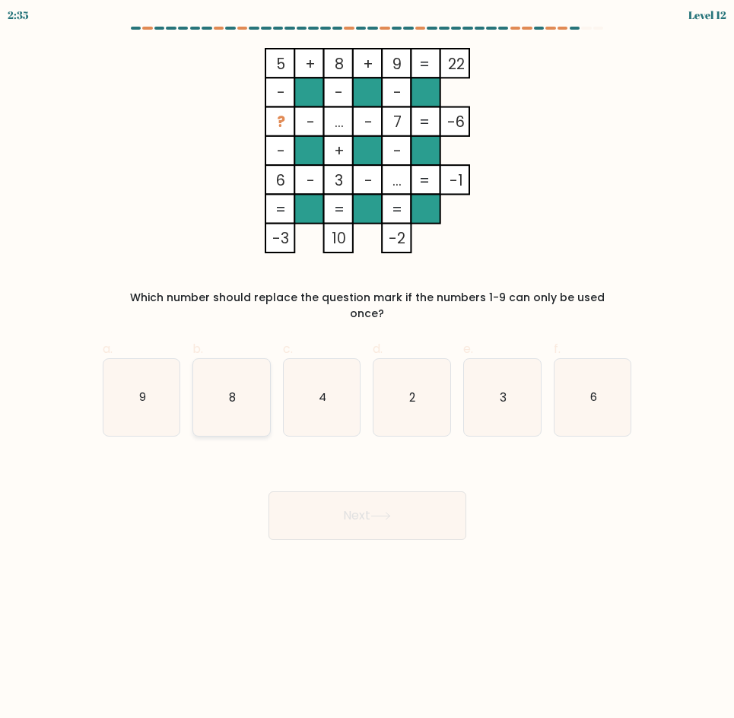
click at [228, 390] on icon "8" at bounding box center [231, 397] width 77 height 77
click at [368, 369] on input "b. 8" at bounding box center [368, 364] width 1 height 10
radio input "true"
click at [322, 499] on button "Next" at bounding box center [368, 516] width 198 height 49
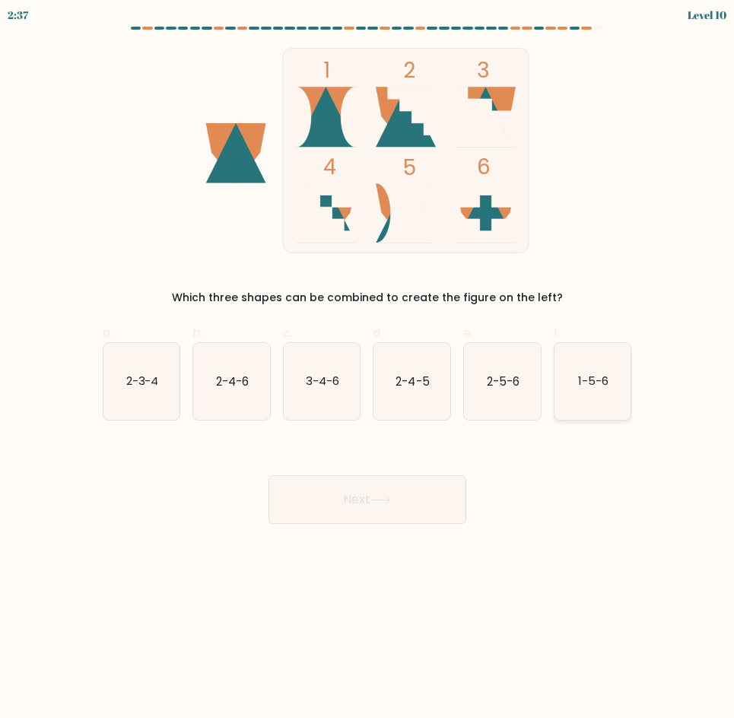
click at [585, 396] on icon "1-5-6" at bounding box center [593, 381] width 77 height 77
click at [368, 369] on input "f. 1-5-6" at bounding box center [368, 364] width 1 height 10
radio input "true"
click at [406, 488] on button "Next" at bounding box center [368, 500] width 198 height 49
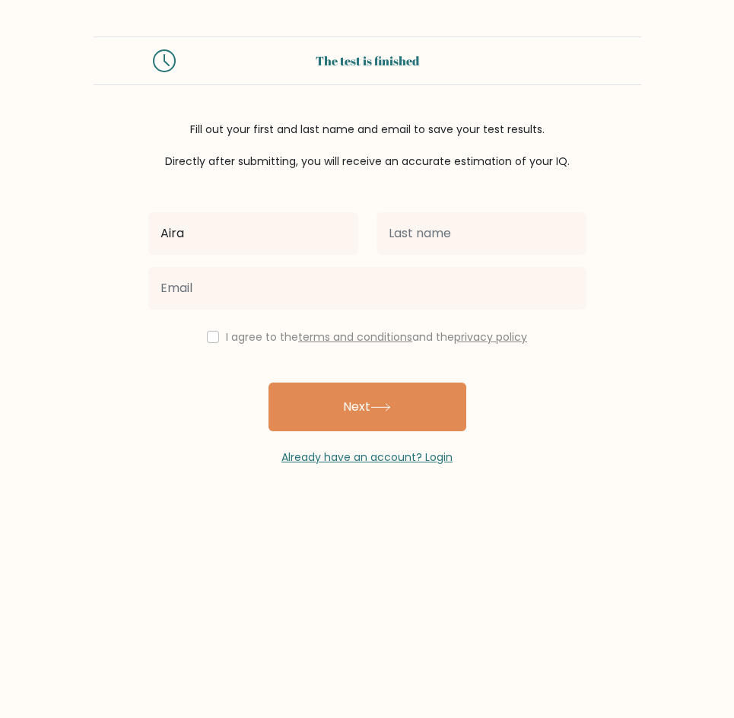
type input "Aira"
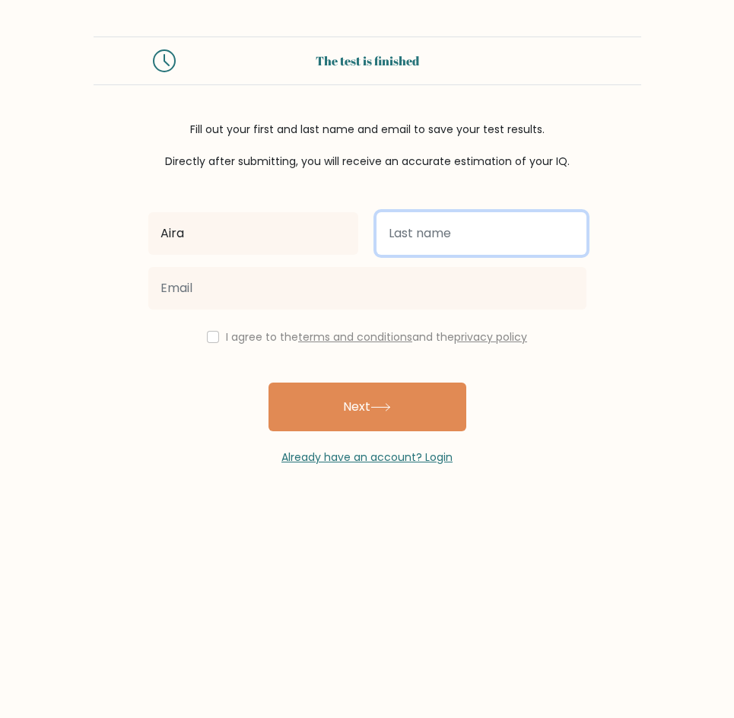
click at [504, 238] on input "text" at bounding box center [482, 233] width 210 height 43
type input "De Guzman"
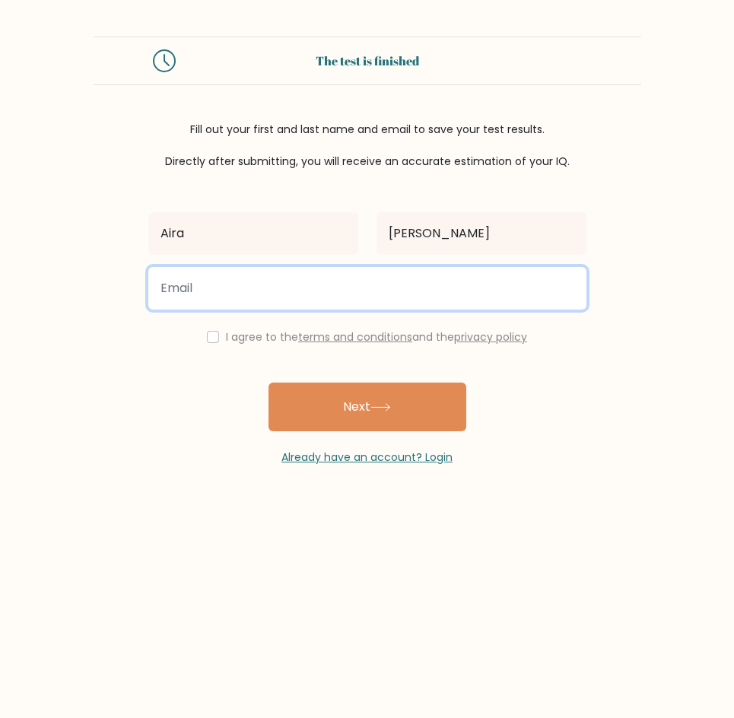
click at [322, 280] on input "email" at bounding box center [367, 288] width 438 height 43
type input "airamariedeguzman8@gmail.com"
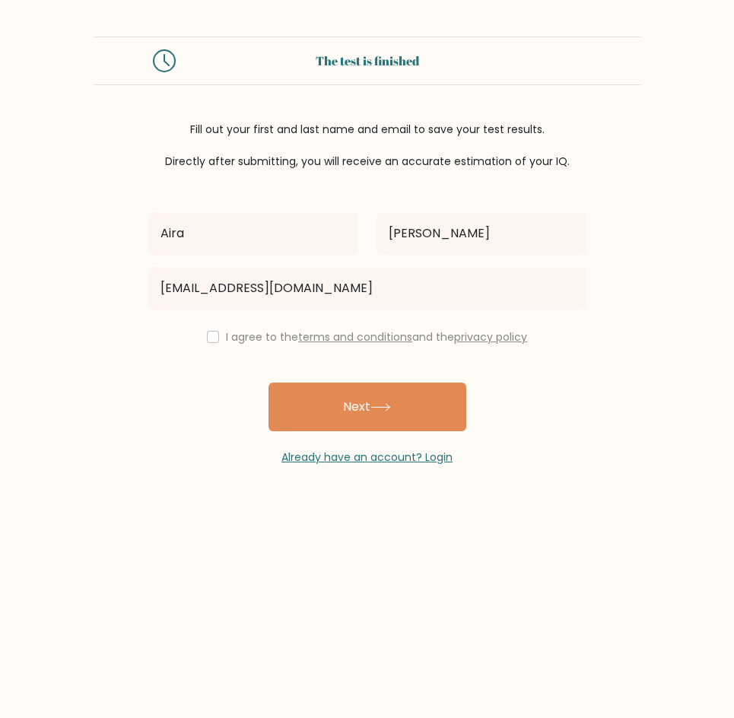
click at [230, 335] on label "I agree to the terms and conditions and the privacy policy" at bounding box center [376, 336] width 301 height 15
click at [207, 342] on input "checkbox" at bounding box center [213, 337] width 12 height 12
checkbox input "true"
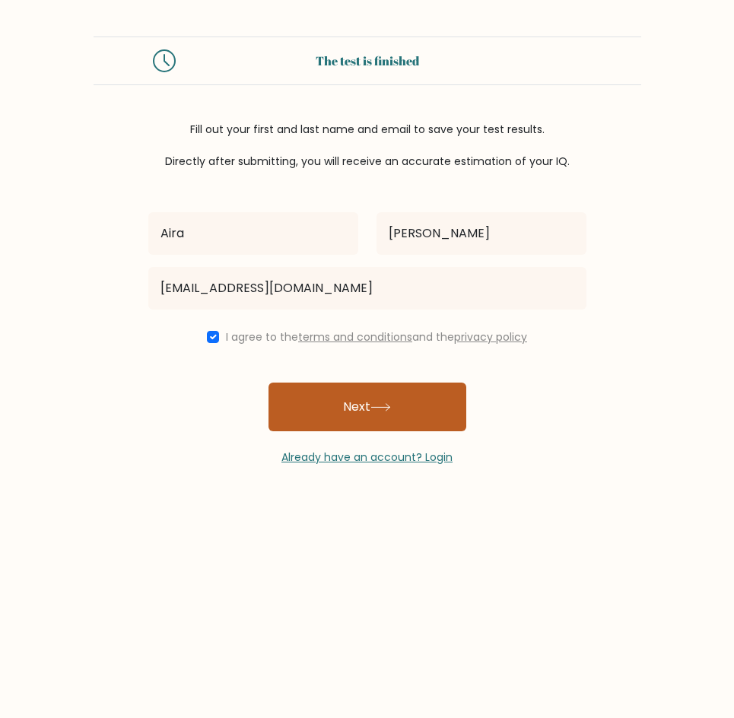
click at [322, 413] on button "Next" at bounding box center [368, 407] width 198 height 49
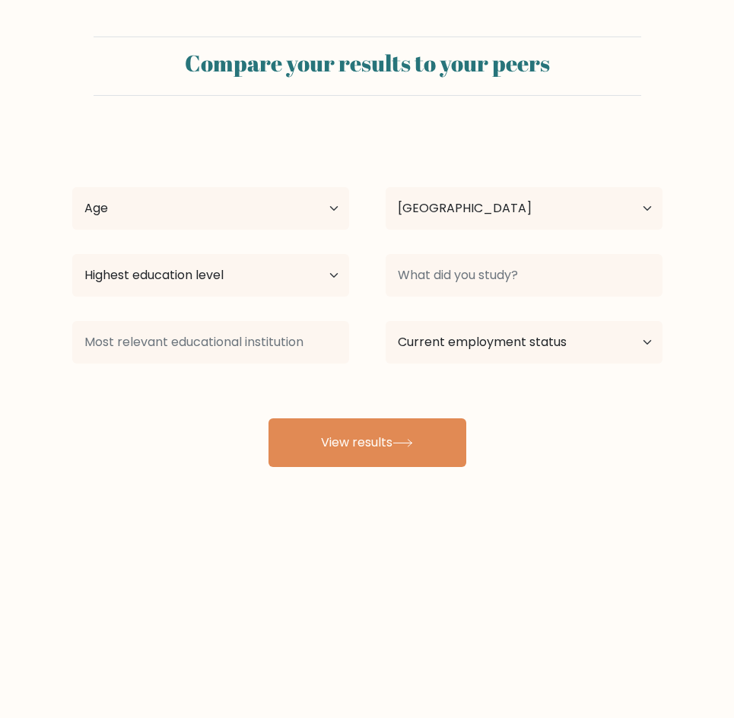
select select "PH"
click at [224, 197] on select "Age Under [DEMOGRAPHIC_DATA] [DEMOGRAPHIC_DATA] [DEMOGRAPHIC_DATA] [DEMOGRAPHIC…" at bounding box center [210, 208] width 277 height 43
select select "25_34"
click at [72, 187] on select "Age Under [DEMOGRAPHIC_DATA] [DEMOGRAPHIC_DATA] [DEMOGRAPHIC_DATA] [DEMOGRAPHIC…" at bounding box center [210, 208] width 277 height 43
click at [473, 216] on select "Country Afghanistan Albania Algeria American Samoa Andorra Angola Anguilla Anta…" at bounding box center [524, 208] width 277 height 43
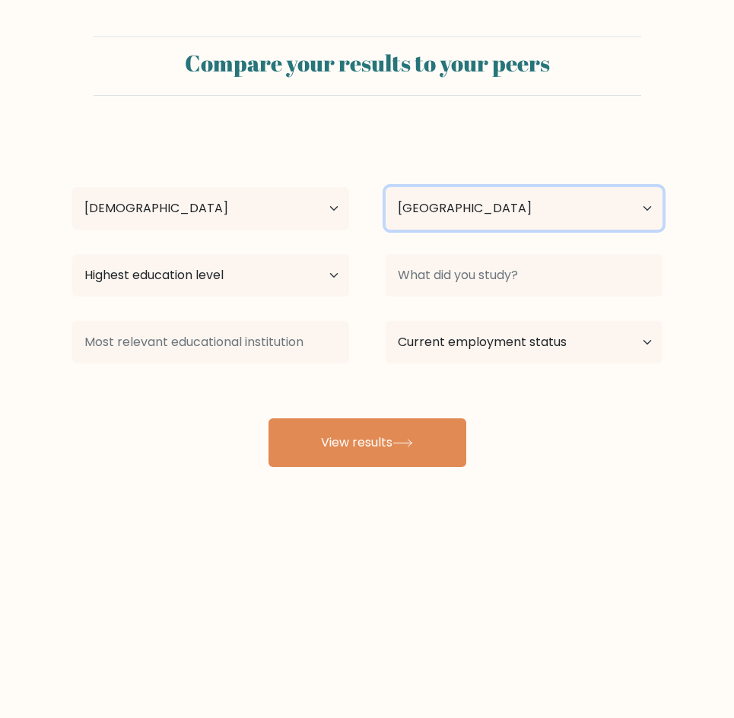
drag, startPoint x: 473, startPoint y: 216, endPoint x: 248, endPoint y: 289, distance: 236.8
click at [248, 289] on div "Aira De Guzman Age Under 18 years old 18-24 years old 25-34 years old 35-44 yea…" at bounding box center [367, 299] width 609 height 335
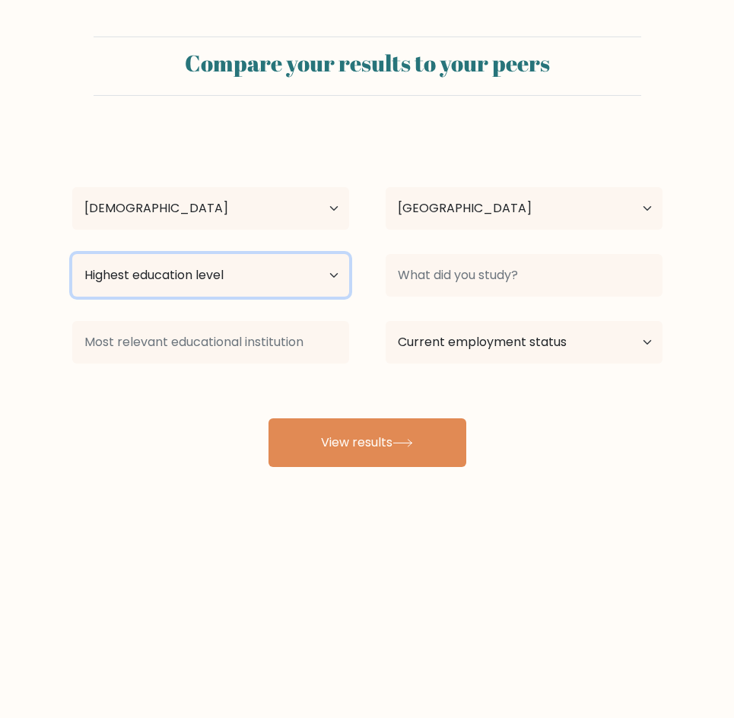
click at [248, 289] on select "Highest education level No schooling Primary Lower Secondary Upper Secondary Oc…" at bounding box center [210, 275] width 277 height 43
select select "bachelors_degree"
click at [72, 254] on select "Highest education level No schooling Primary Lower Secondary Upper Secondary Oc…" at bounding box center [210, 275] width 277 height 43
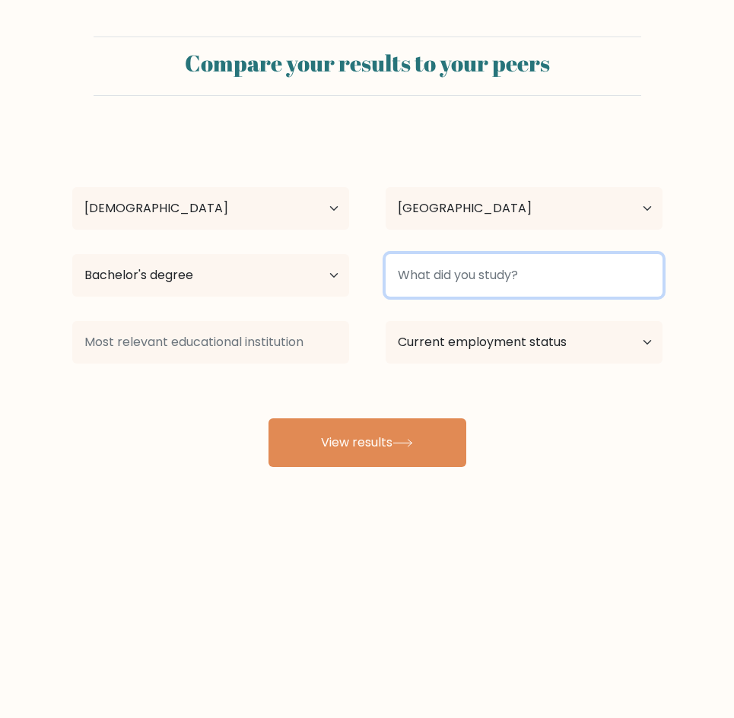
click at [434, 290] on input at bounding box center [524, 275] width 277 height 43
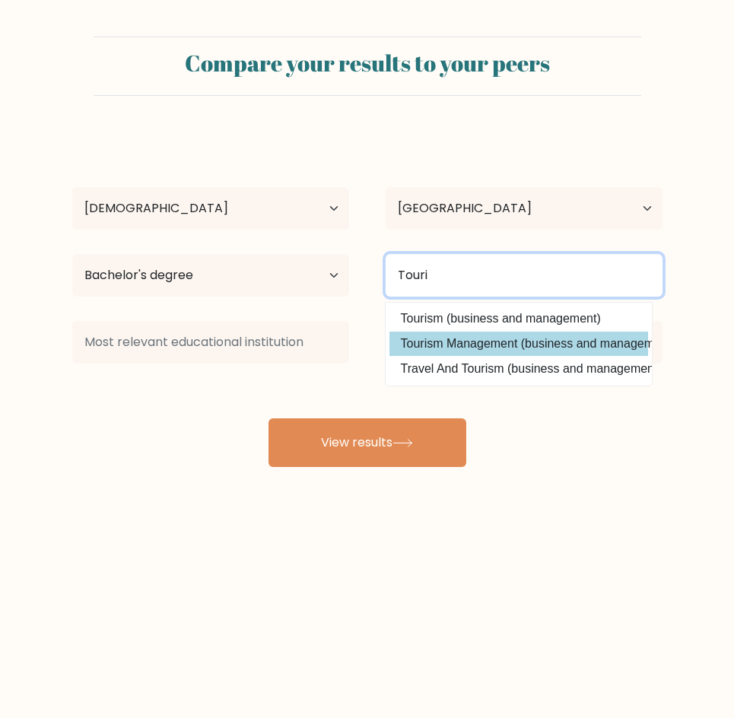
type input "Touri"
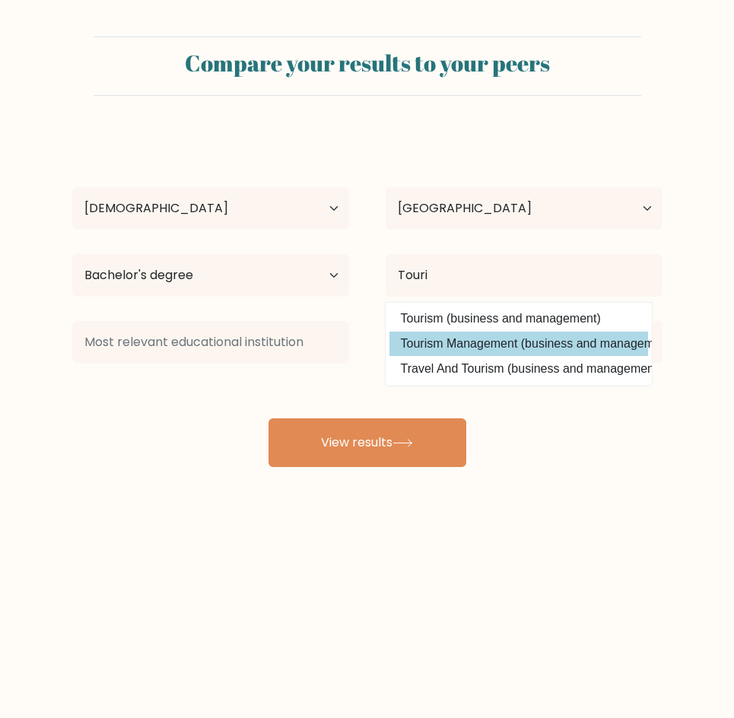
click at [474, 349] on div "Aira De Guzman Age Under 18 years old 18-24 years old 25-34 years old 35-44 yea…" at bounding box center [367, 299] width 609 height 335
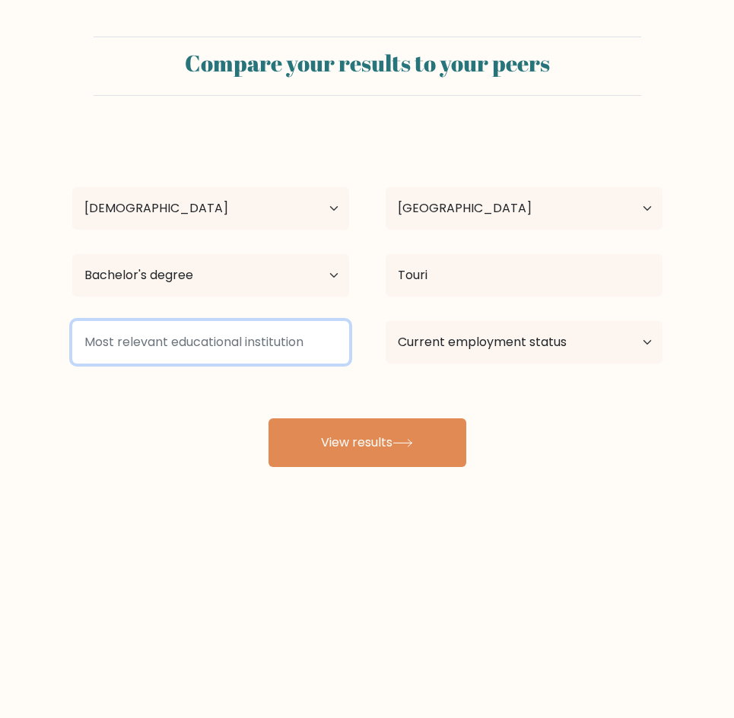
click at [326, 335] on input at bounding box center [210, 342] width 277 height 43
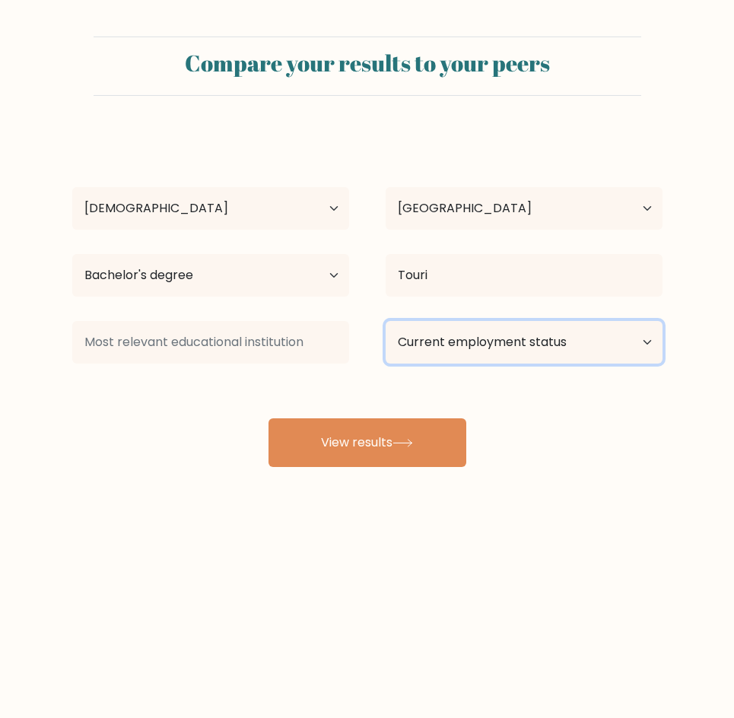
click at [444, 349] on select "Current employment status Employed Student Retired Other / prefer not to answer" at bounding box center [524, 342] width 277 height 43
select select "employed"
click at [386, 321] on select "Current employment status Employed Student Retired Other / prefer not to answer" at bounding box center [524, 342] width 277 height 43
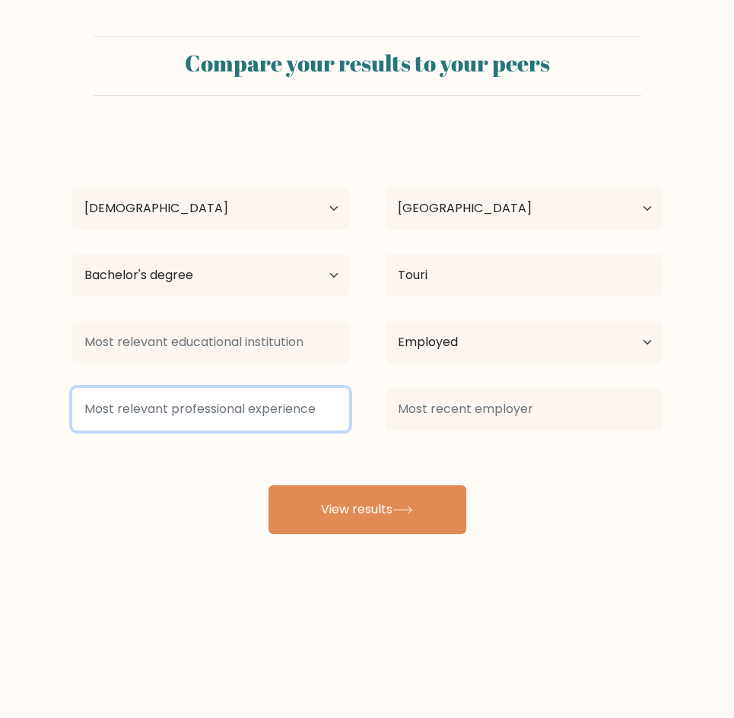
click at [307, 406] on input at bounding box center [210, 409] width 277 height 43
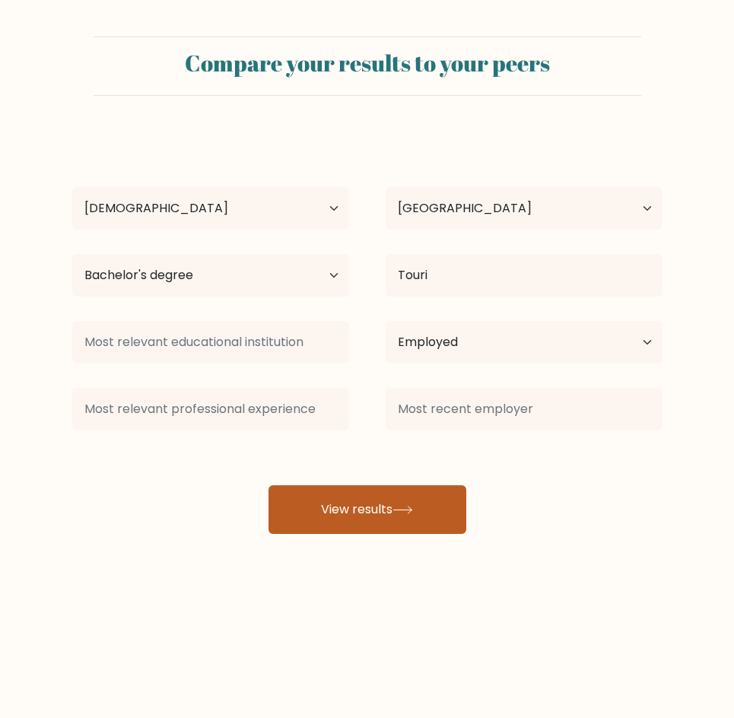
click at [441, 486] on button "View results" at bounding box center [368, 509] width 198 height 49
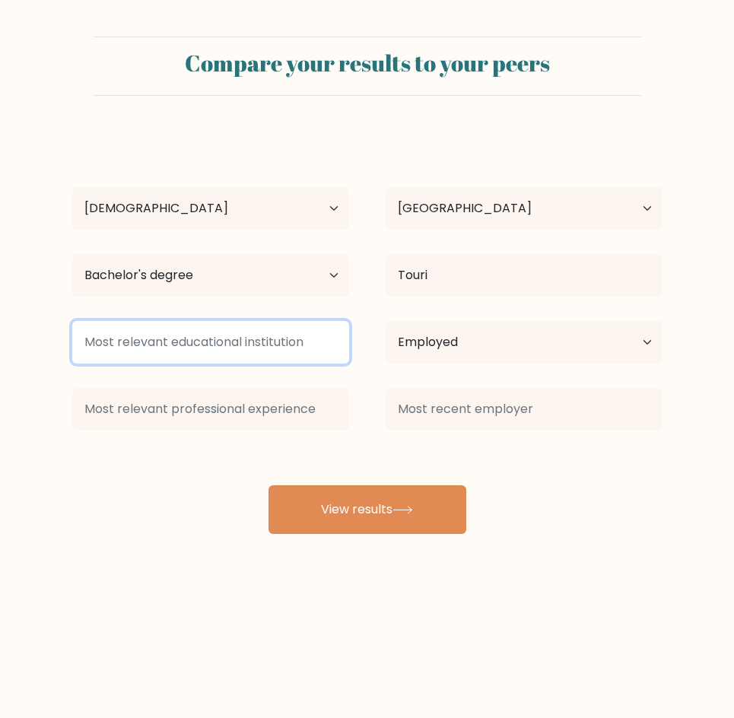
click at [244, 335] on input at bounding box center [210, 342] width 277 height 43
type input "W"
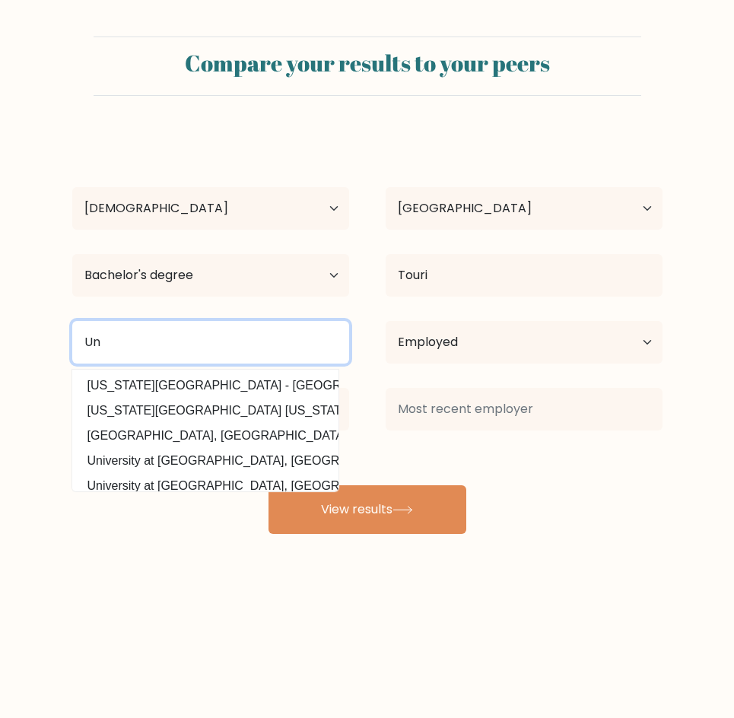
type input "U"
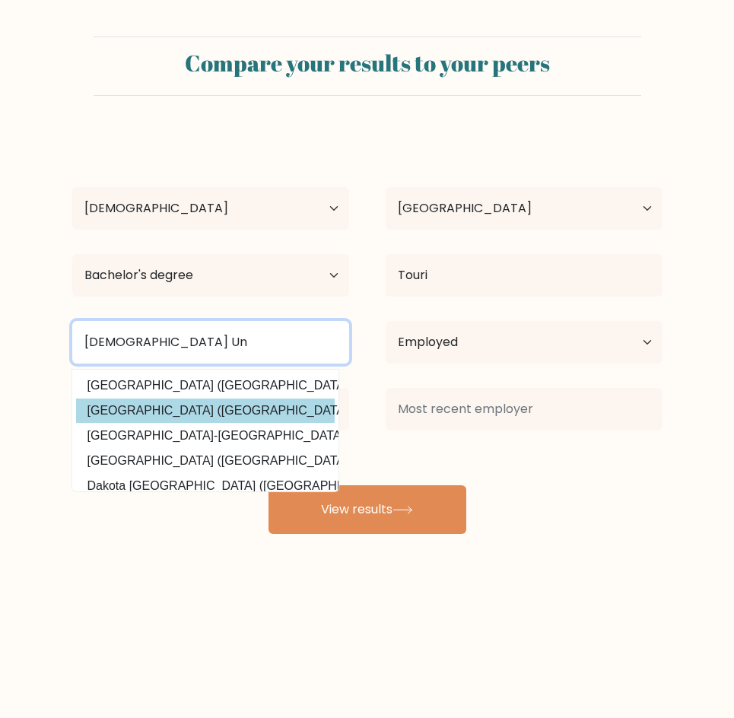
drag, startPoint x: 244, startPoint y: 335, endPoint x: 301, endPoint y: 422, distance: 104.1
click at [301, 370] on div "Wesleyan Un Wesleyan University (United States) Nagasaki Wesleyan University (J…" at bounding box center [210, 342] width 313 height 55
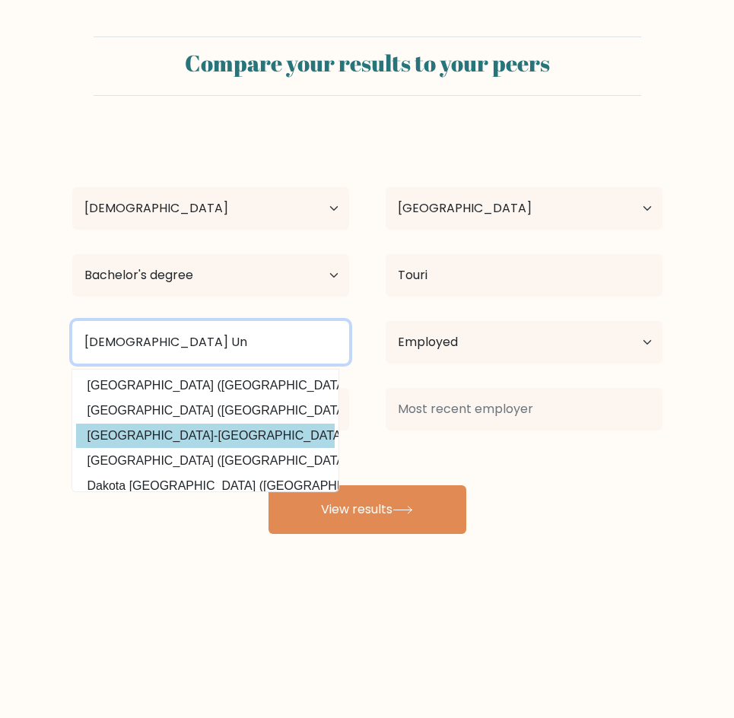
type input "Wesleyan Un"
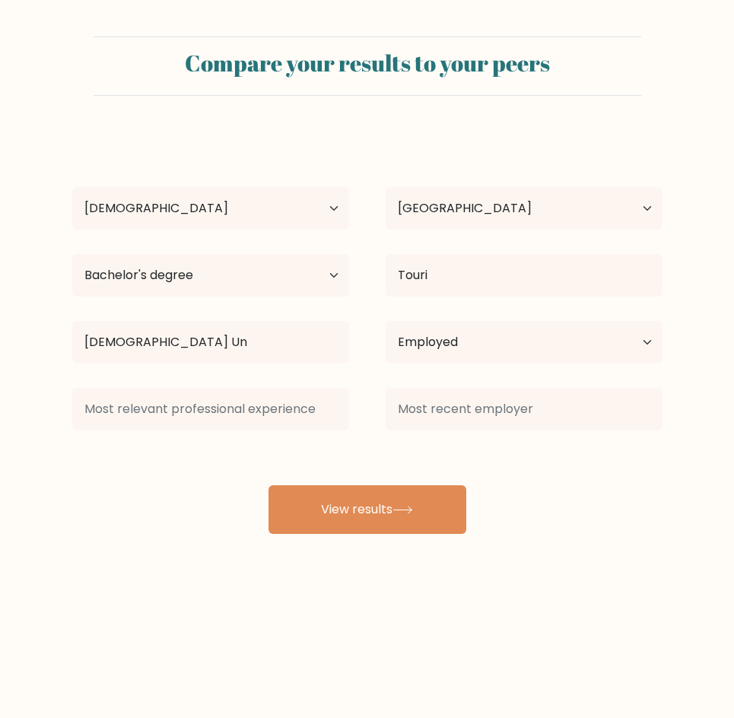
click at [297, 433] on div "Aira De Guzman Age Under 18 years old 18-24 years old 25-34 years old 35-44 yea…" at bounding box center [367, 333] width 609 height 402
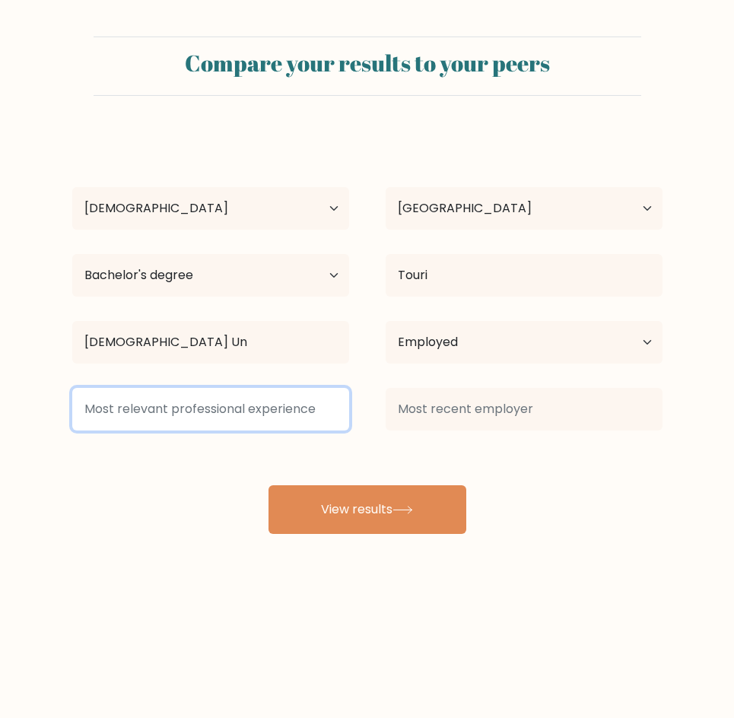
click at [272, 417] on input at bounding box center [210, 409] width 277 height 43
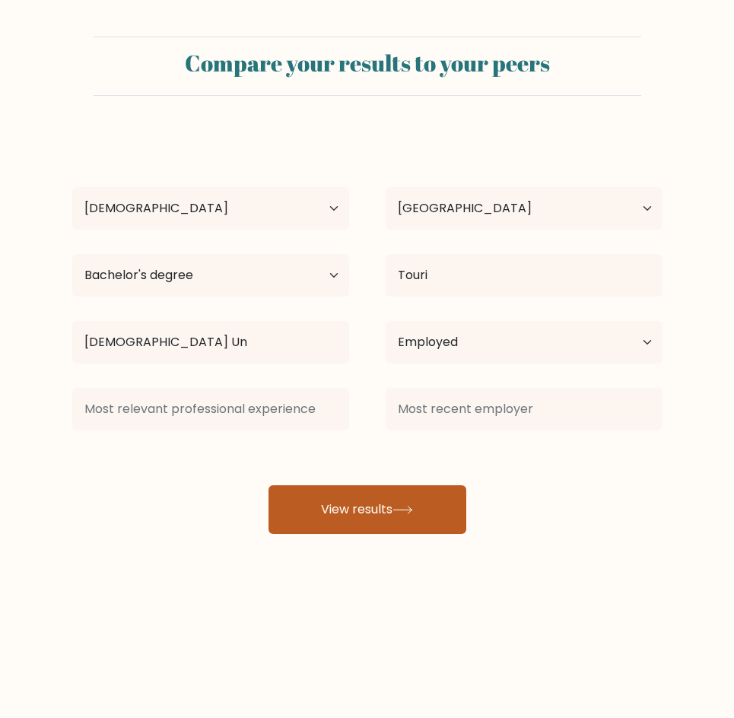
click at [347, 513] on button "View results" at bounding box center [368, 509] width 198 height 49
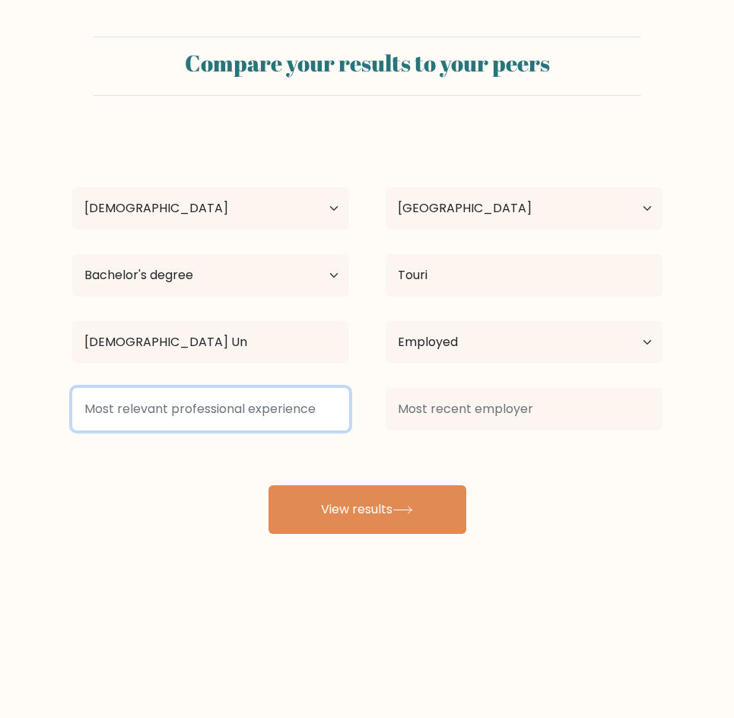
click at [269, 409] on input at bounding box center [210, 409] width 277 height 43
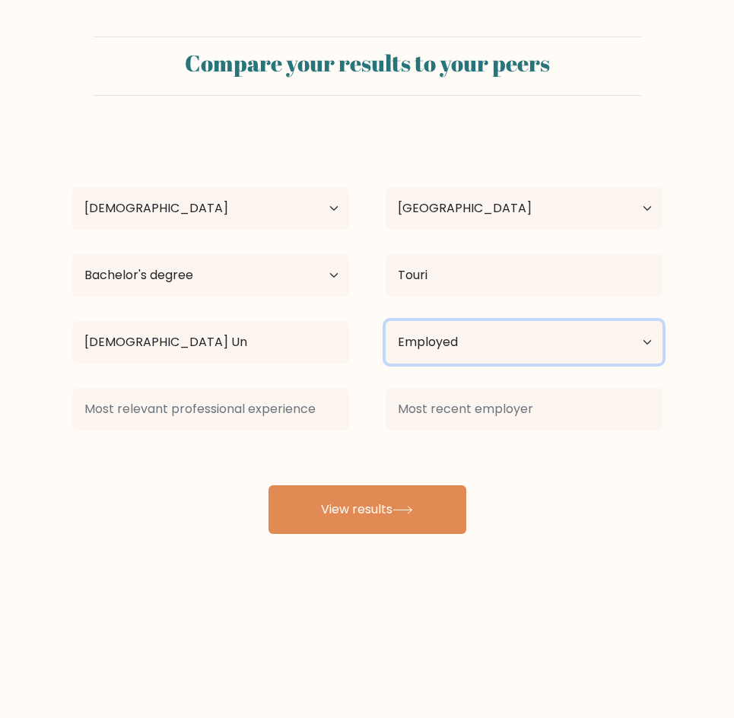
click at [475, 358] on select "Current employment status Employed Student Retired Other / prefer not to answer" at bounding box center [524, 342] width 277 height 43
select select "other"
click at [386, 321] on select "Current employment status Employed Student Retired Other / prefer not to answer" at bounding box center [524, 342] width 277 height 43
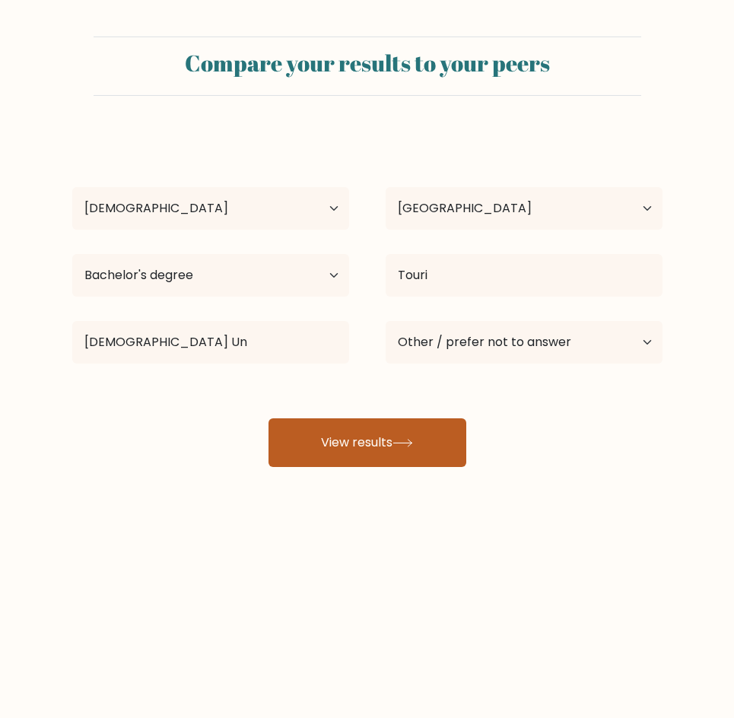
click at [402, 442] on icon at bounding box center [403, 443] width 21 height 8
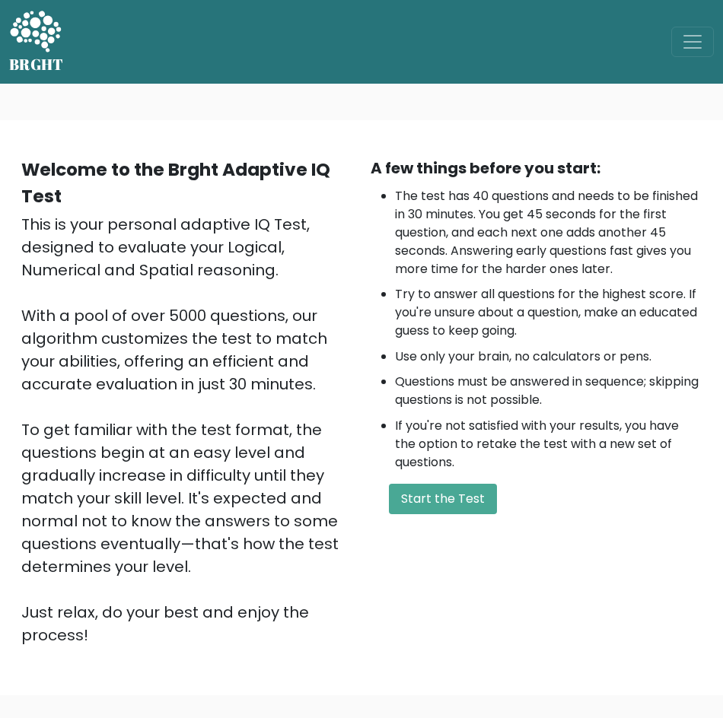
click at [590, 520] on div "A few things before you start: The test has 40 questions and needs to be finish…" at bounding box center [535, 402] width 349 height 490
click at [489, 495] on button "Start the Test" at bounding box center [443, 499] width 108 height 30
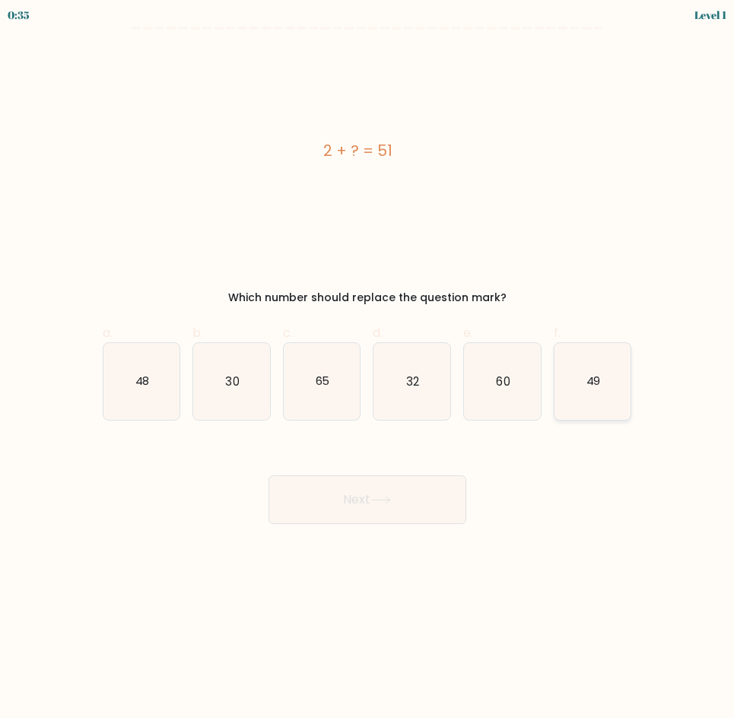
click at [583, 410] on icon "49" at bounding box center [593, 381] width 77 height 77
click at [368, 369] on input "f. 49" at bounding box center [368, 364] width 1 height 10
radio input "true"
click at [419, 508] on button "Next" at bounding box center [368, 500] width 198 height 49
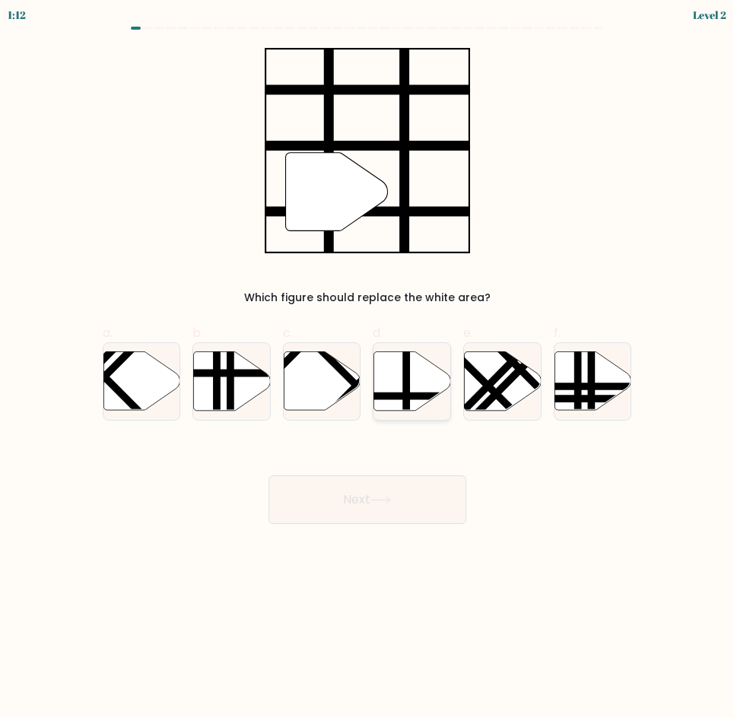
click at [428, 392] on icon at bounding box center [412, 381] width 77 height 59
click at [368, 369] on input "d." at bounding box center [368, 364] width 1 height 10
radio input "true"
click at [407, 491] on button "Next" at bounding box center [368, 500] width 198 height 49
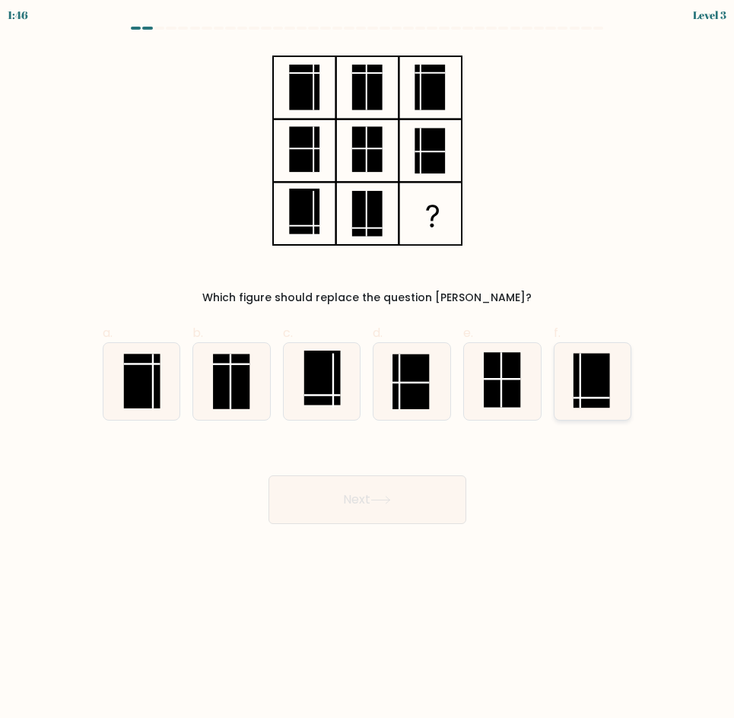
click at [591, 387] on rect at bounding box center [592, 381] width 37 height 55
click at [368, 369] on input "f." at bounding box center [368, 364] width 1 height 10
radio input "true"
click at [419, 479] on button "Next" at bounding box center [368, 500] width 198 height 49
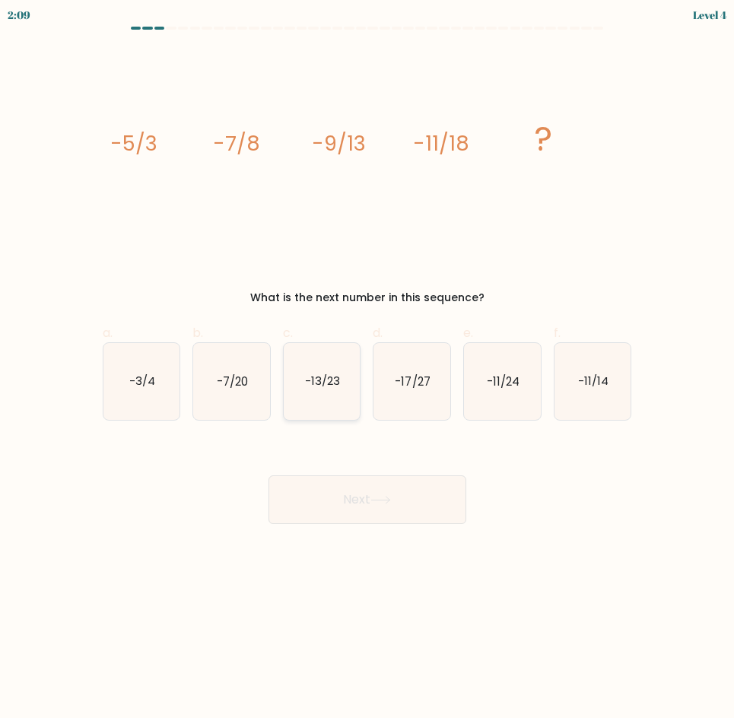
click at [338, 391] on icon "-13/23" at bounding box center [322, 381] width 77 height 77
click at [368, 369] on input "c. -13/23" at bounding box center [368, 364] width 1 height 10
radio input "true"
click at [380, 497] on icon at bounding box center [381, 500] width 21 height 8
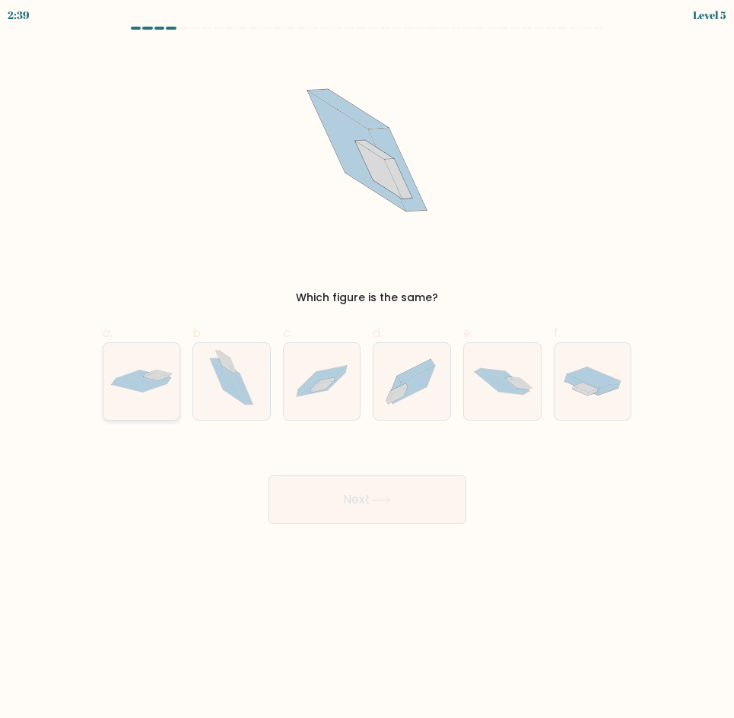
click at [165, 392] on icon at bounding box center [141, 381] width 77 height 23
click at [368, 369] on input "a." at bounding box center [368, 364] width 1 height 10
radio input "true"
click at [349, 501] on button "Next" at bounding box center [368, 500] width 198 height 49
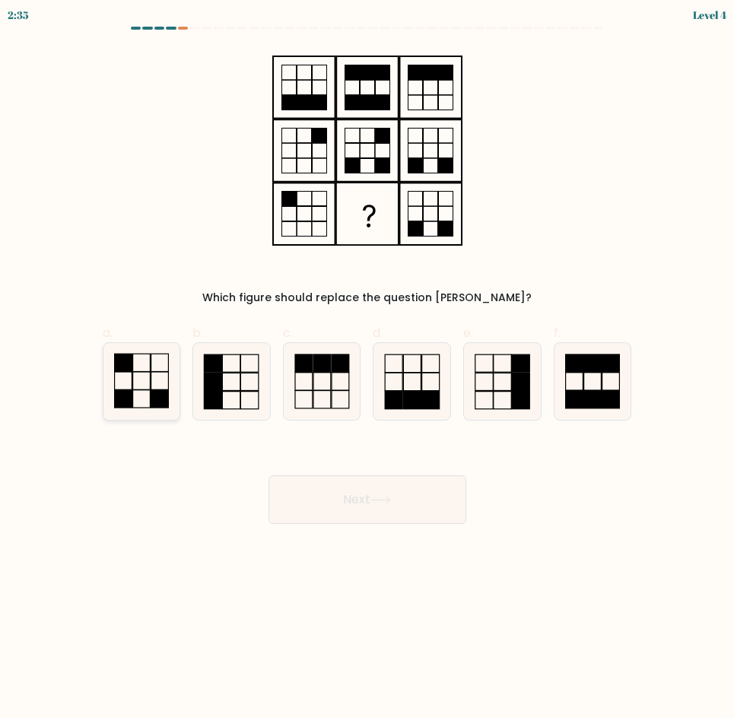
click at [116, 383] on icon at bounding box center [141, 381] width 77 height 77
click at [368, 369] on input "a." at bounding box center [368, 364] width 1 height 10
radio input "true"
click at [360, 504] on button "Next" at bounding box center [368, 500] width 198 height 49
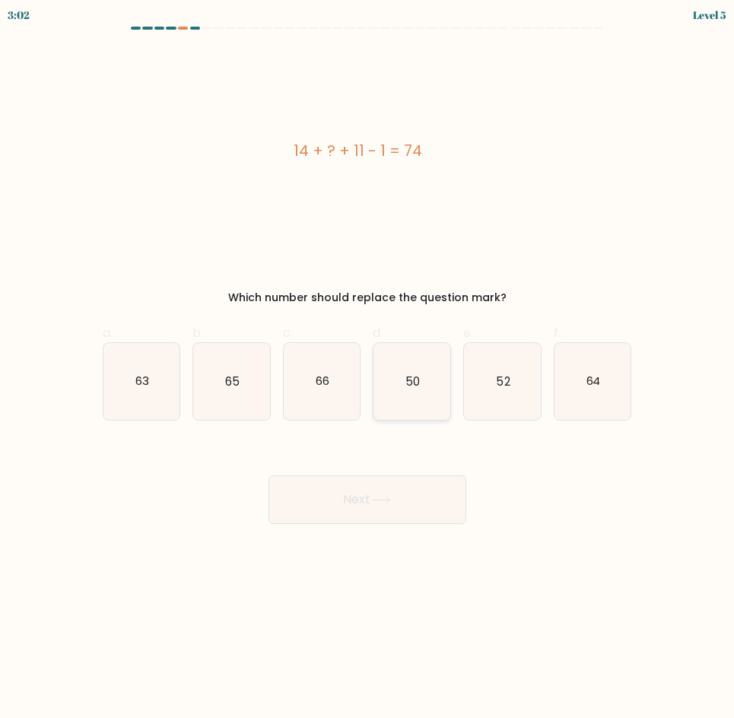
click at [433, 391] on icon "50" at bounding box center [412, 381] width 77 height 77
click at [368, 369] on input "d. 50" at bounding box center [368, 364] width 1 height 10
radio input "true"
click at [396, 517] on button "Next" at bounding box center [368, 500] width 198 height 49
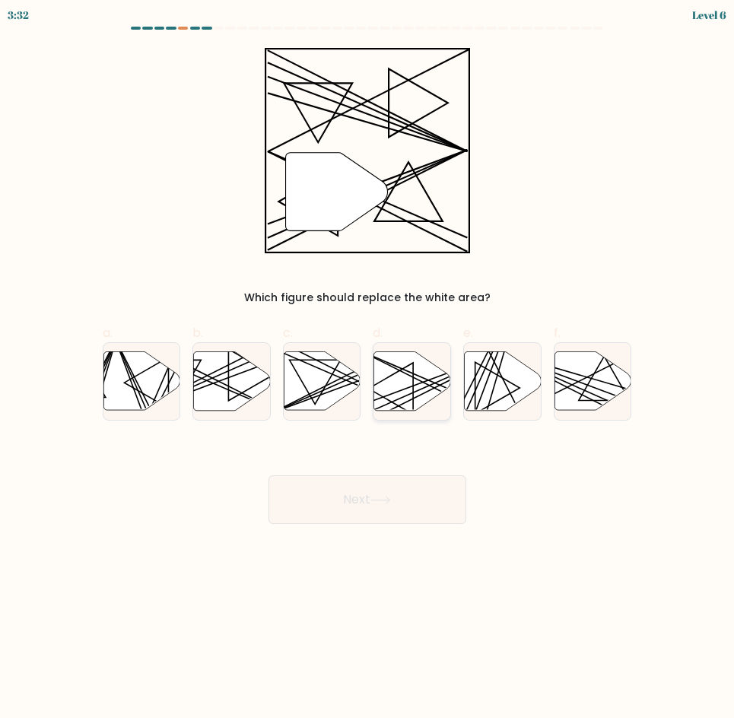
click at [407, 392] on icon at bounding box center [412, 381] width 77 height 59
click at [368, 369] on input "d." at bounding box center [368, 364] width 1 height 10
radio input "true"
click at [404, 492] on button "Next" at bounding box center [368, 500] width 198 height 49
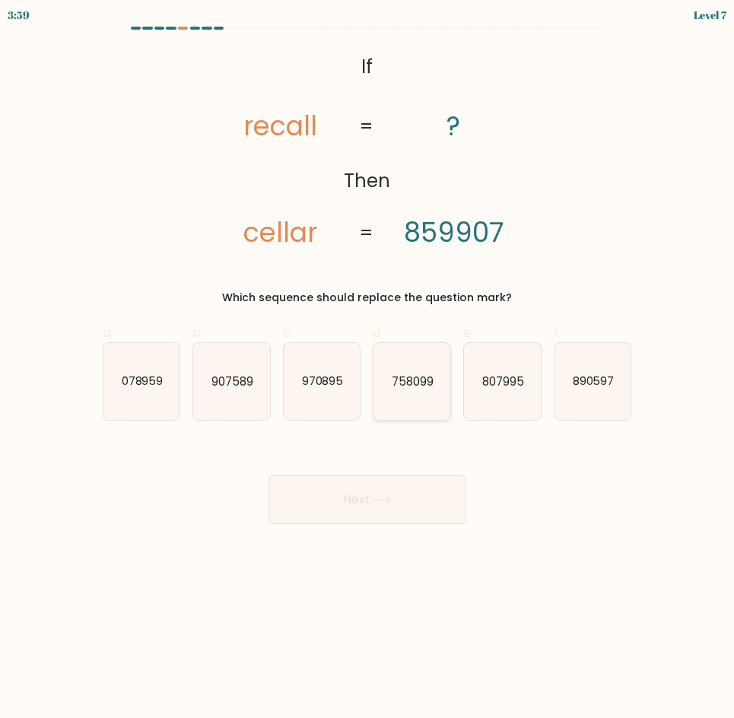
click at [424, 406] on icon "758099" at bounding box center [412, 381] width 77 height 77
click at [368, 369] on input "d. 758099" at bounding box center [368, 364] width 1 height 10
radio input "true"
click at [426, 488] on button "Next" at bounding box center [368, 500] width 198 height 49
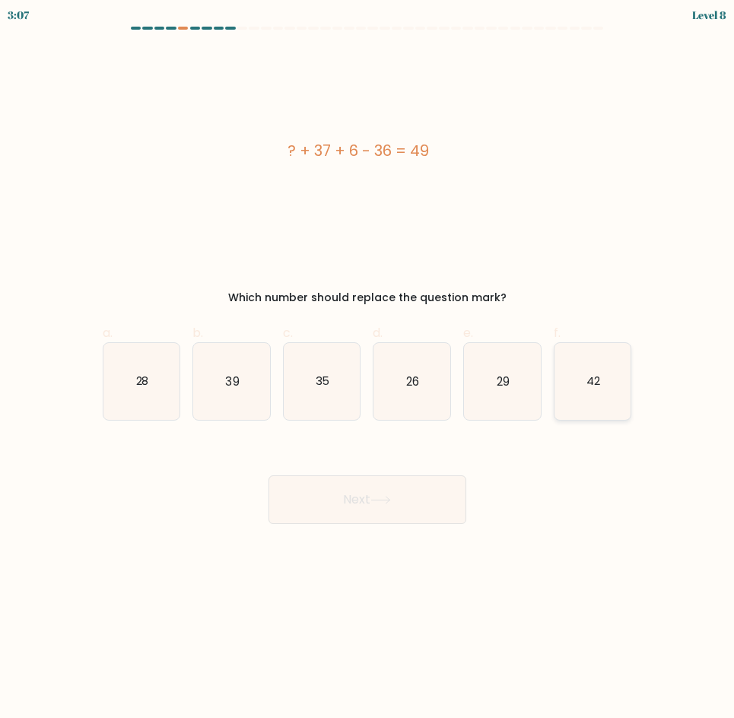
click at [582, 392] on icon "42" at bounding box center [593, 381] width 77 height 77
click at [368, 369] on input "f. 42" at bounding box center [368, 364] width 1 height 10
radio input "true"
click at [447, 494] on button "Next" at bounding box center [368, 500] width 198 height 49
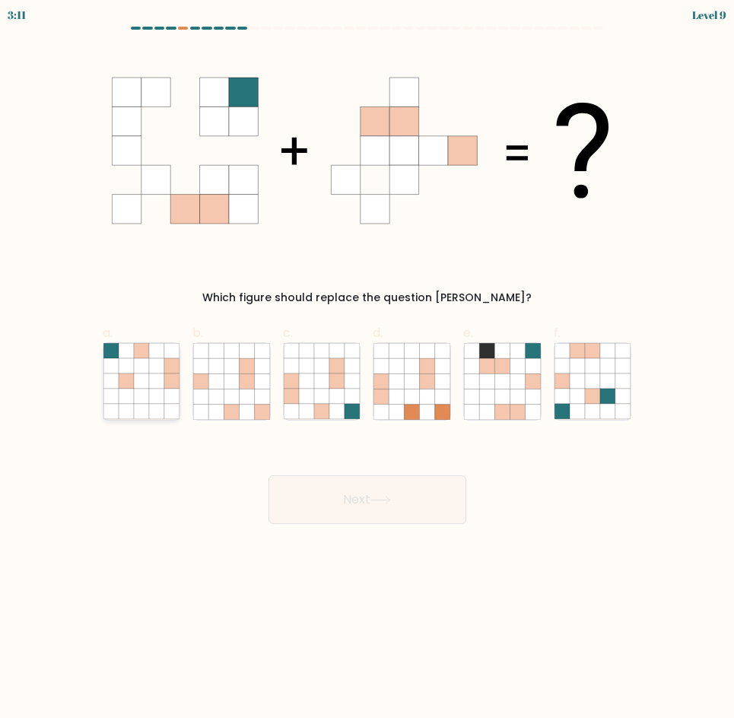
click at [153, 415] on icon at bounding box center [156, 411] width 15 height 15
click at [368, 369] on input "a." at bounding box center [368, 364] width 1 height 10
radio input "true"
click at [431, 476] on button "Next" at bounding box center [368, 500] width 198 height 49
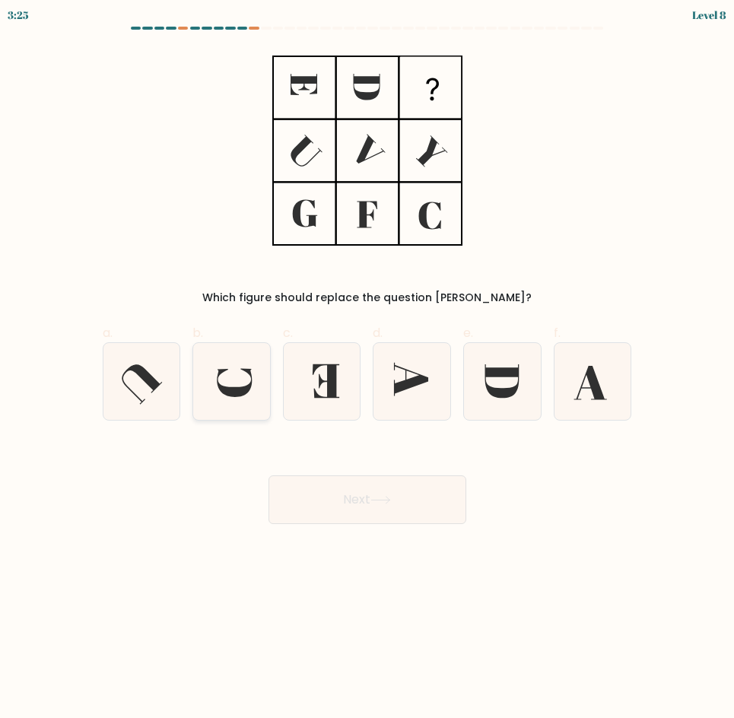
click at [213, 371] on icon at bounding box center [231, 381] width 77 height 77
click at [368, 369] on input "b." at bounding box center [368, 364] width 1 height 10
radio input "true"
click at [213, 371] on icon at bounding box center [231, 381] width 75 height 75
click at [368, 369] on input "b." at bounding box center [368, 364] width 1 height 10
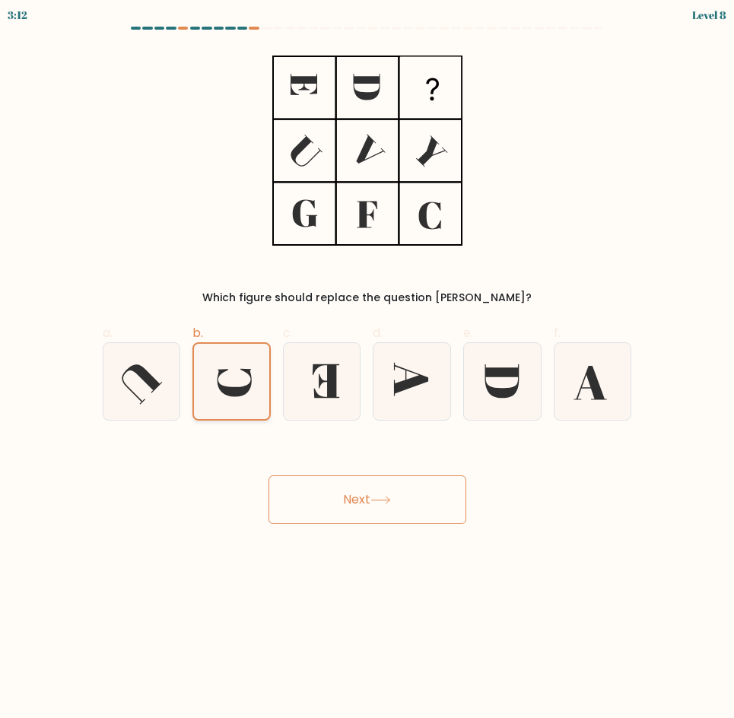
click at [213, 371] on icon at bounding box center [231, 381] width 75 height 75
click at [368, 369] on input "b." at bounding box center [368, 364] width 1 height 10
click at [441, 505] on button "Next" at bounding box center [368, 500] width 198 height 49
click at [393, 505] on button "Next" at bounding box center [368, 500] width 198 height 49
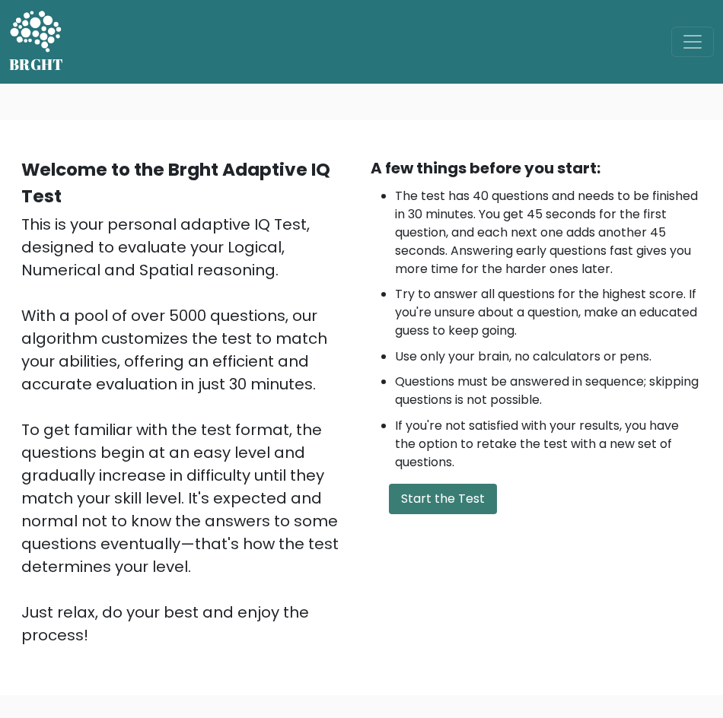
click at [432, 504] on button "Start the Test" at bounding box center [443, 499] width 108 height 30
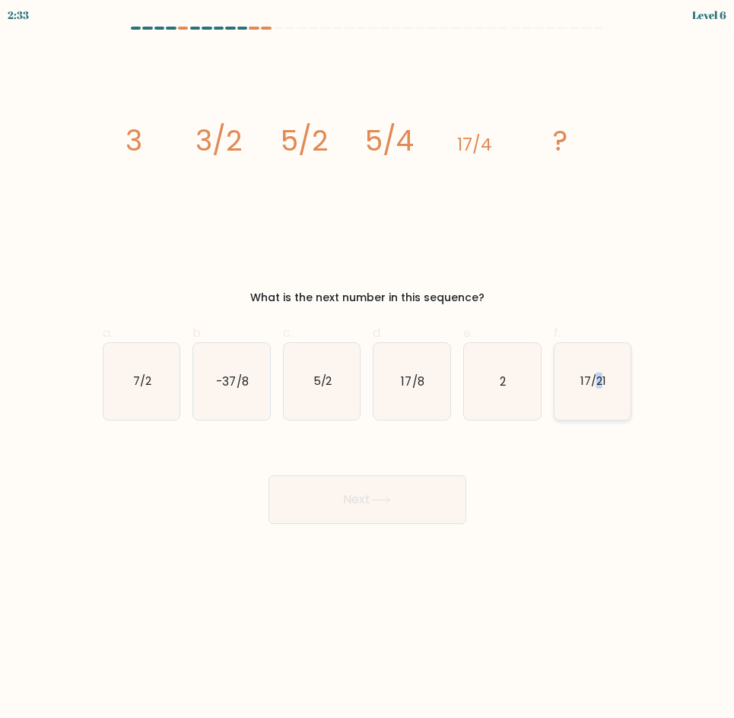
click at [593, 398] on icon "17/21" at bounding box center [593, 381] width 77 height 77
click at [421, 500] on button "Next" at bounding box center [368, 500] width 198 height 49
click at [584, 403] on icon "17/21" at bounding box center [593, 381] width 77 height 77
click at [368, 369] on input "f. 17/21" at bounding box center [368, 364] width 1 height 10
radio input "true"
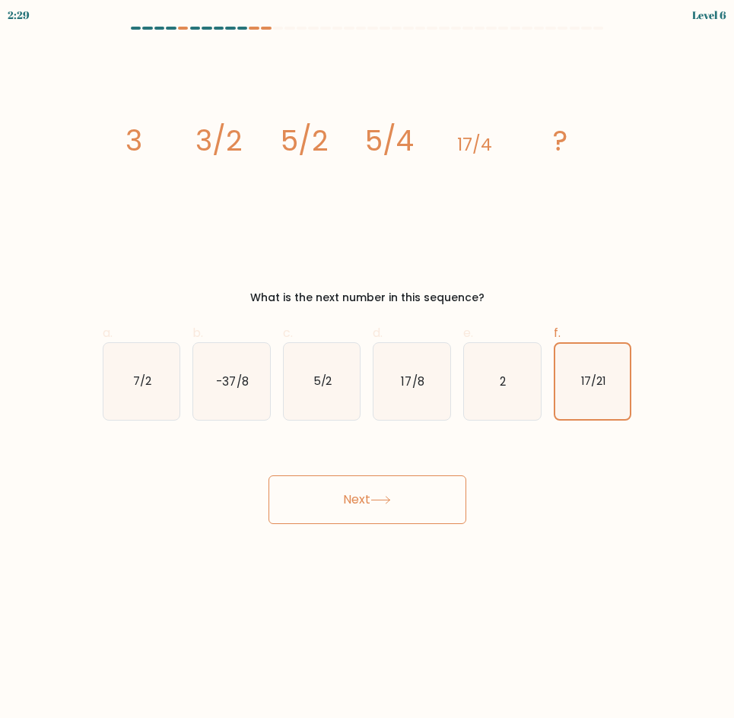
click at [434, 511] on button "Next" at bounding box center [368, 500] width 198 height 49
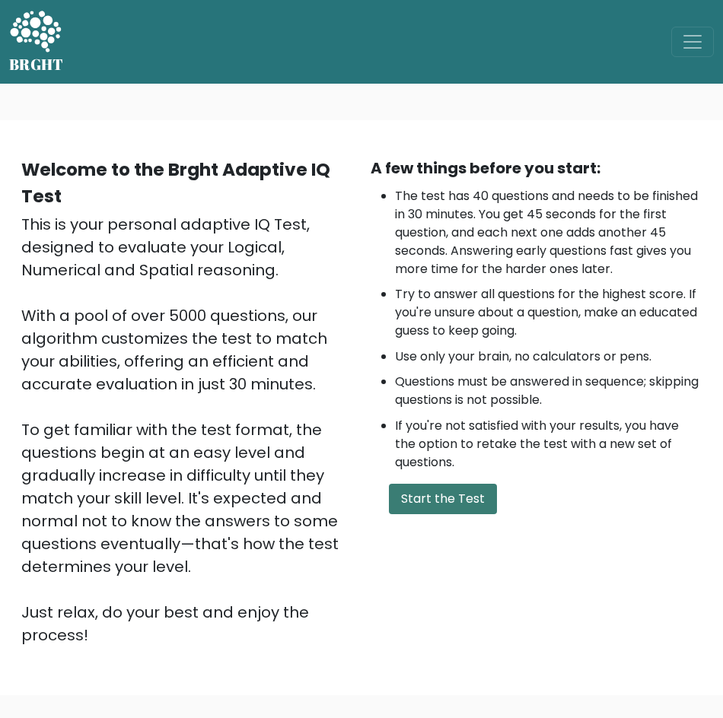
click at [398, 496] on button "Start the Test" at bounding box center [443, 499] width 108 height 30
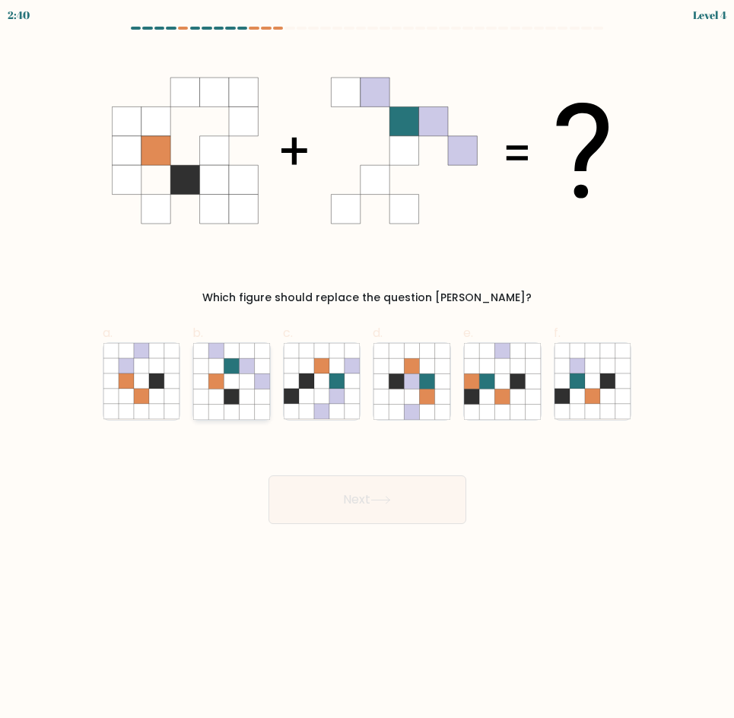
click at [234, 385] on icon at bounding box center [231, 381] width 15 height 15
click at [368, 369] on input "b." at bounding box center [368, 364] width 1 height 10
radio input "true"
click at [416, 510] on button "Next" at bounding box center [368, 500] width 198 height 49
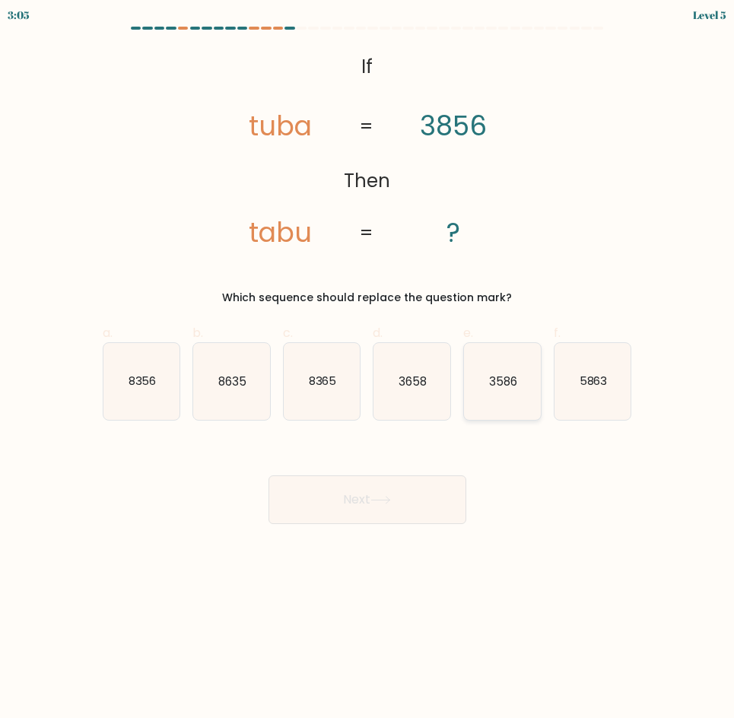
click at [506, 403] on icon "3586" at bounding box center [502, 381] width 77 height 77
click at [368, 369] on input "e. 3586" at bounding box center [368, 364] width 1 height 10
radio input "true"
click at [428, 391] on icon "3658" at bounding box center [412, 381] width 77 height 77
click at [368, 369] on input "d. 3658" at bounding box center [368, 364] width 1 height 10
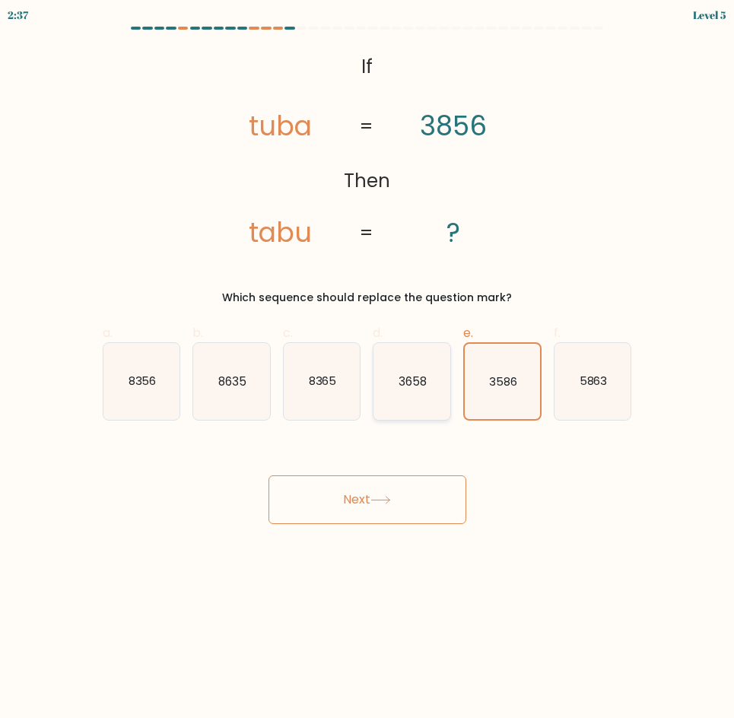
radio input "true"
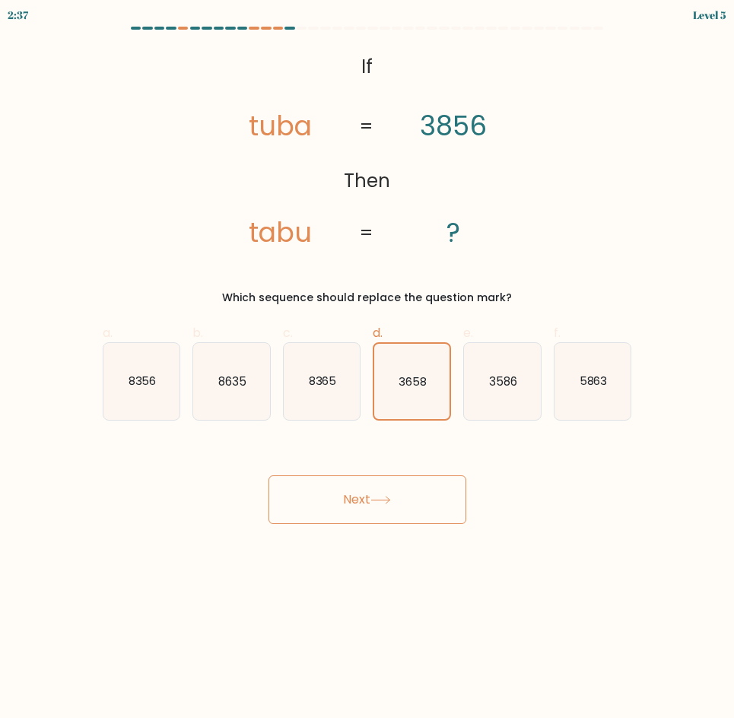
click at [431, 484] on button "Next" at bounding box center [368, 500] width 198 height 49
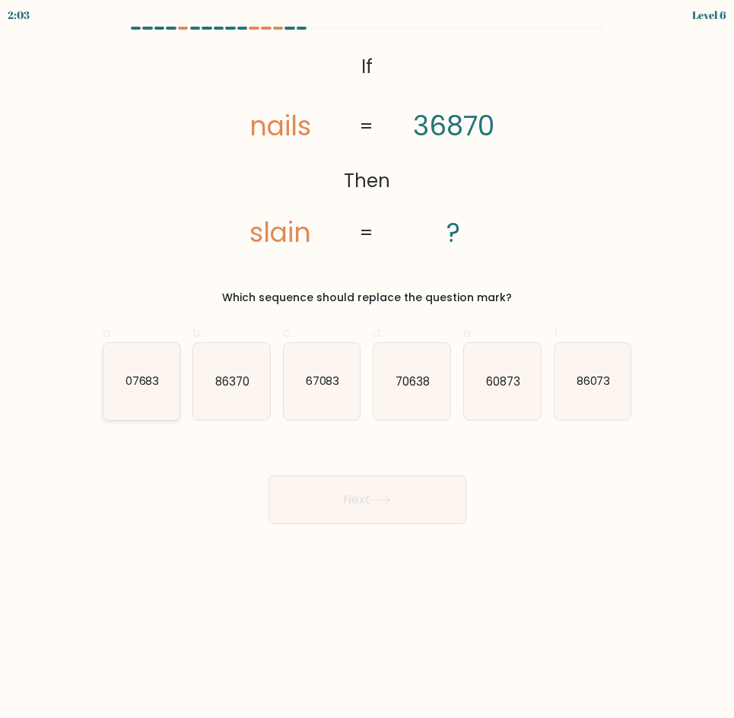
click at [170, 410] on icon "07683" at bounding box center [141, 381] width 77 height 77
click at [368, 369] on input "a. 07683" at bounding box center [368, 364] width 1 height 10
radio input "true"
click at [373, 485] on button "Next" at bounding box center [368, 500] width 198 height 49
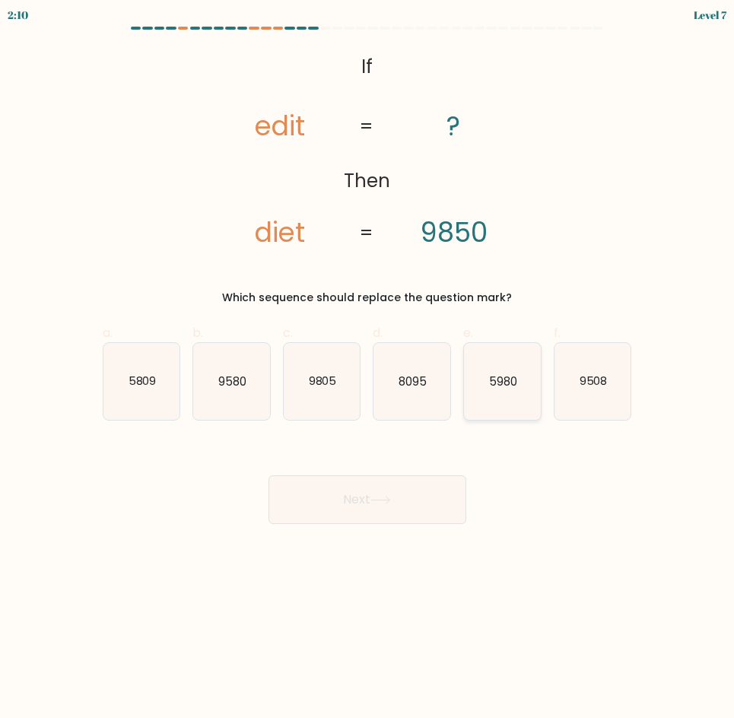
click at [492, 406] on icon "5980" at bounding box center [502, 381] width 77 height 77
click at [368, 369] on input "e. 5980" at bounding box center [368, 364] width 1 height 10
radio input "true"
click at [415, 508] on button "Next" at bounding box center [368, 500] width 198 height 49
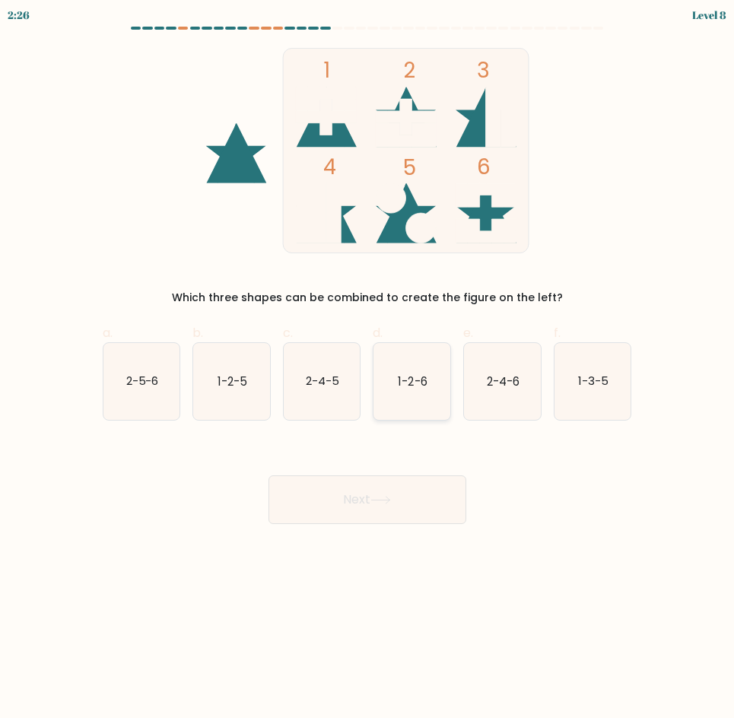
click at [392, 394] on icon "1-2-6" at bounding box center [412, 381] width 77 height 77
click at [368, 369] on input "d. 1-2-6" at bounding box center [368, 364] width 1 height 10
radio input "true"
click at [423, 488] on button "Next" at bounding box center [368, 500] width 198 height 49
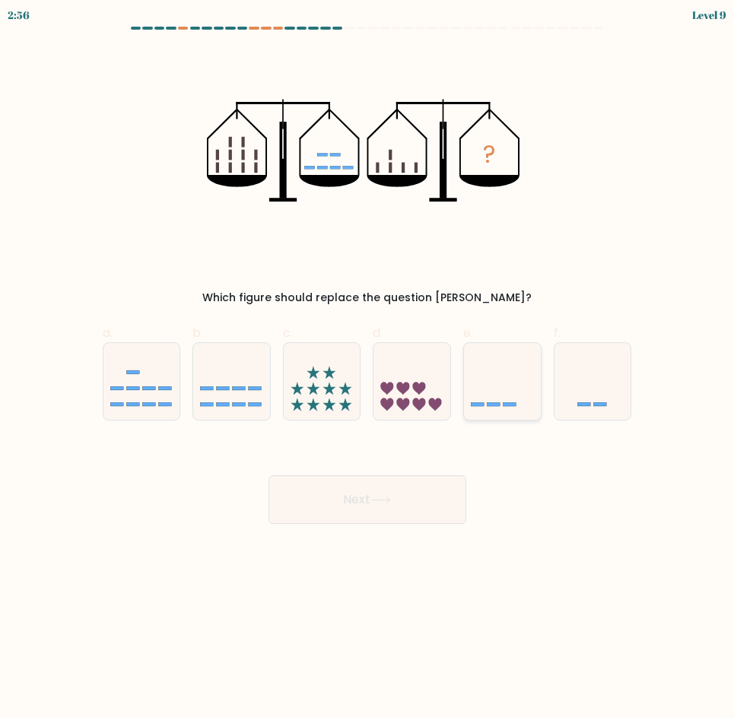
click at [470, 411] on icon at bounding box center [502, 381] width 77 height 63
click at [368, 369] on input "e." at bounding box center [368, 364] width 1 height 10
radio input "true"
click at [422, 488] on button "Next" at bounding box center [368, 500] width 198 height 49
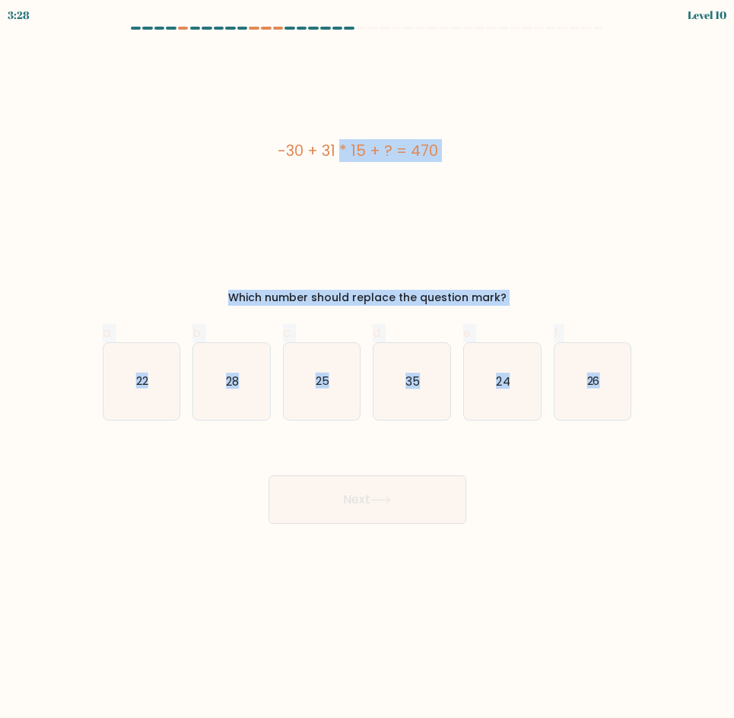
drag, startPoint x: 164, startPoint y: 139, endPoint x: 631, endPoint y: 421, distance: 544.8
click at [631, 421] on form "a." at bounding box center [367, 276] width 734 height 498
copy form "-30 + 31 * 15 + ? = 470 Which number should replace the question mark? a. 22 b.…"
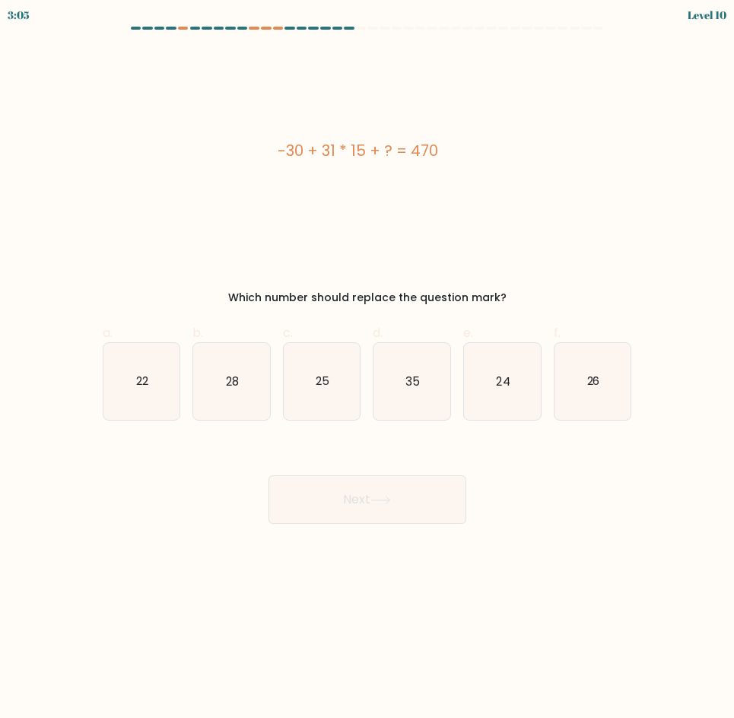
click at [346, 475] on div "Next" at bounding box center [368, 481] width 548 height 85
click at [409, 399] on icon "35" at bounding box center [412, 381] width 77 height 77
click at [368, 369] on input "d. 35" at bounding box center [368, 364] width 1 height 10
radio input "true"
click at [418, 496] on button "Next" at bounding box center [368, 500] width 198 height 49
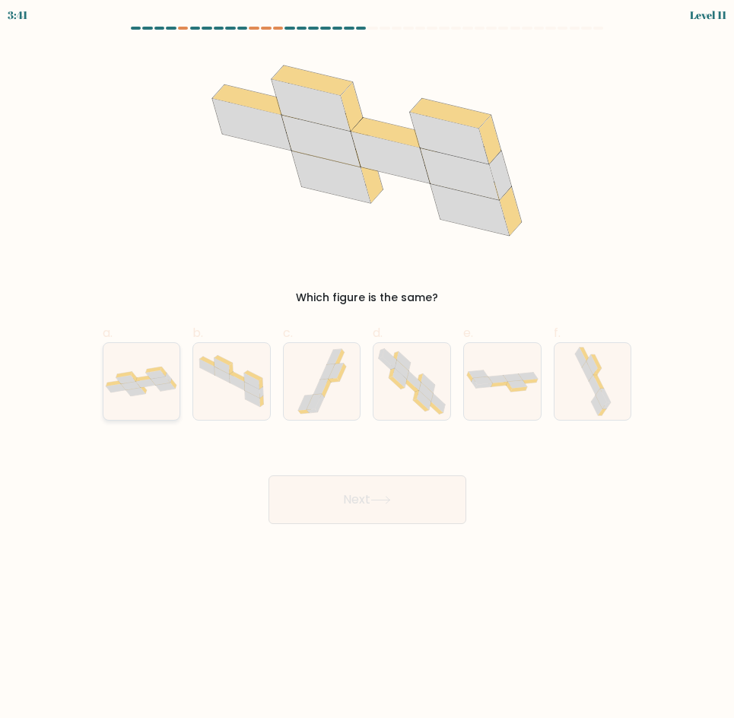
click at [116, 402] on div at bounding box center [142, 381] width 78 height 78
click at [368, 369] on input "a." at bounding box center [368, 364] width 1 height 10
radio input "true"
click at [380, 487] on button "Next" at bounding box center [368, 500] width 198 height 49
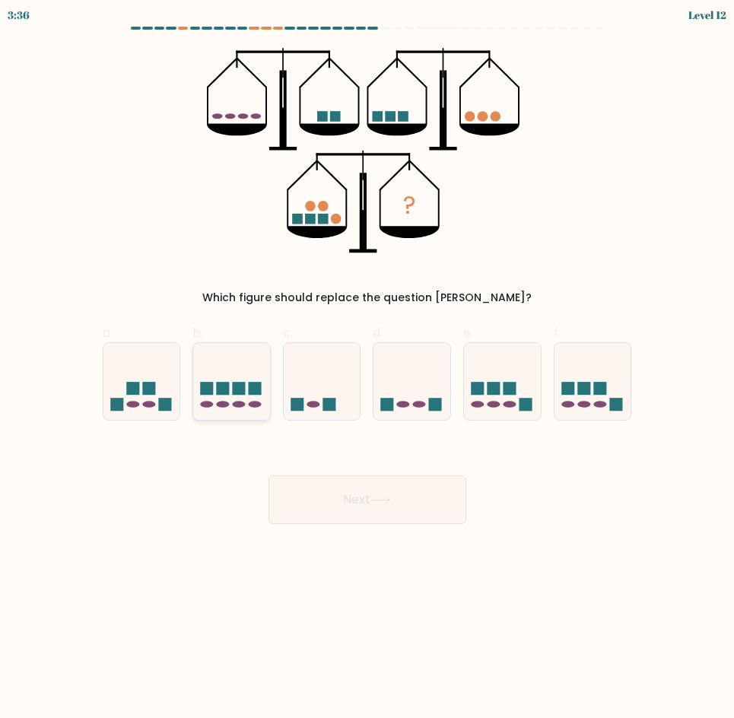
click at [249, 403] on icon at bounding box center [231, 381] width 77 height 63
click at [368, 369] on input "b." at bounding box center [368, 364] width 1 height 10
radio input "true"
click at [424, 412] on icon at bounding box center [412, 381] width 77 height 63
click at [368, 369] on input "d." at bounding box center [368, 364] width 1 height 10
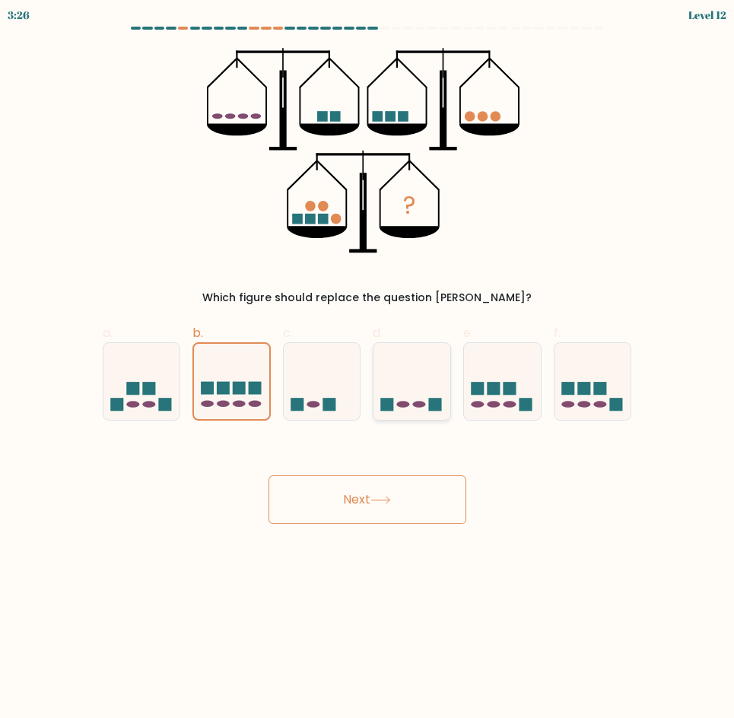
radio input "true"
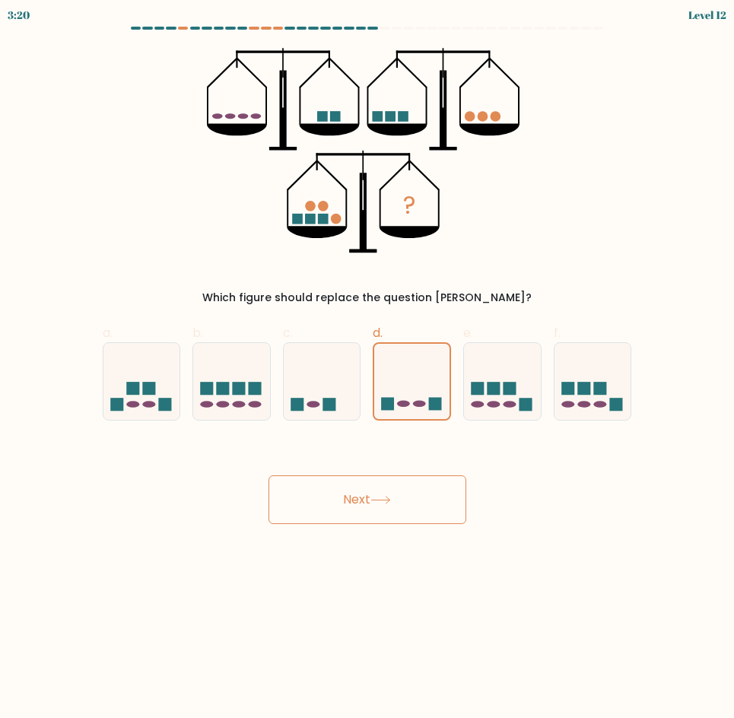
click at [429, 490] on button "Next" at bounding box center [368, 500] width 198 height 49
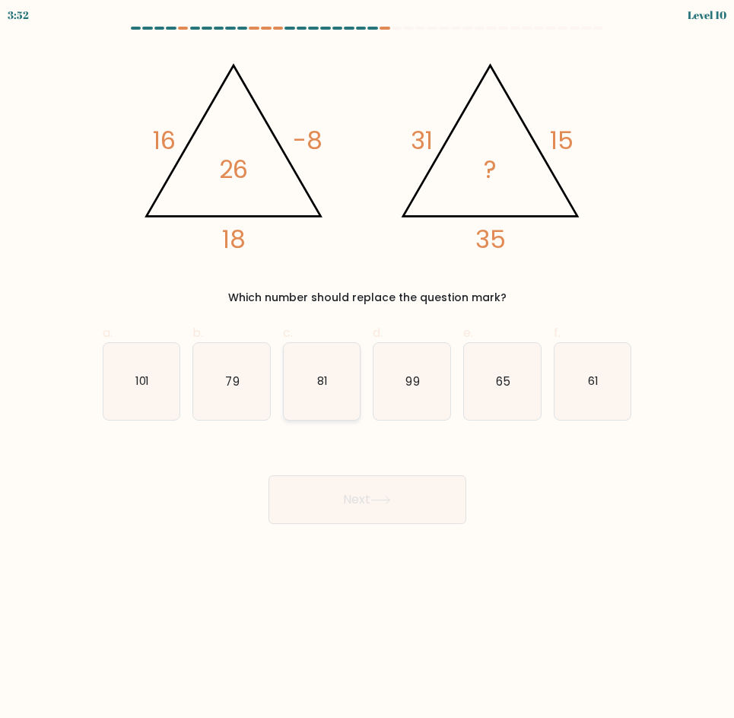
click at [328, 403] on icon "81" at bounding box center [322, 381] width 77 height 77
click at [368, 369] on input "c. 81" at bounding box center [368, 364] width 1 height 10
radio input "true"
drag, startPoint x: 310, startPoint y: 485, endPoint x: 316, endPoint y: 495, distance: 11.9
click at [313, 488] on button "Next" at bounding box center [368, 500] width 198 height 49
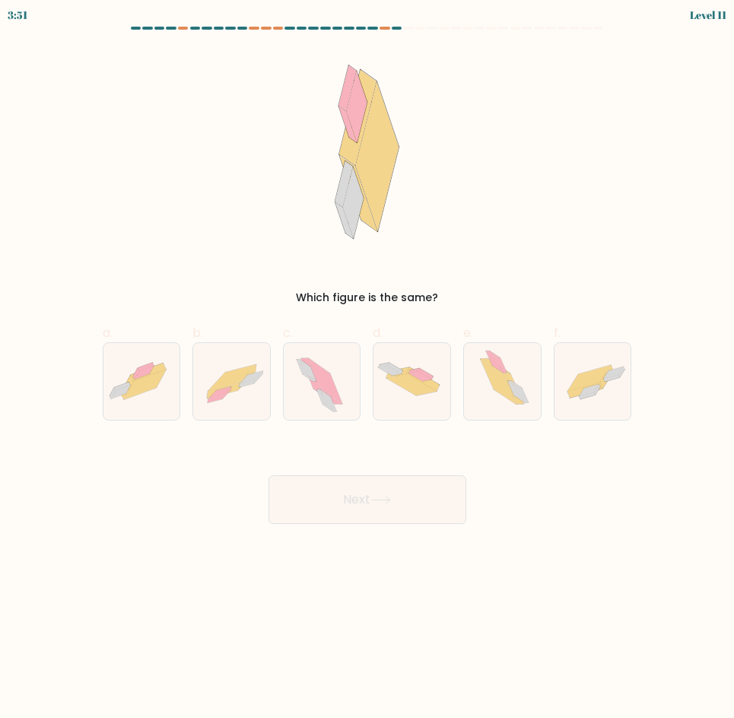
click at [316, 496] on button "Next" at bounding box center [368, 500] width 198 height 49
click at [427, 413] on div at bounding box center [412, 381] width 78 height 78
click at [368, 369] on input "d." at bounding box center [368, 364] width 1 height 10
radio input "true"
click at [485, 396] on icon at bounding box center [502, 381] width 67 height 77
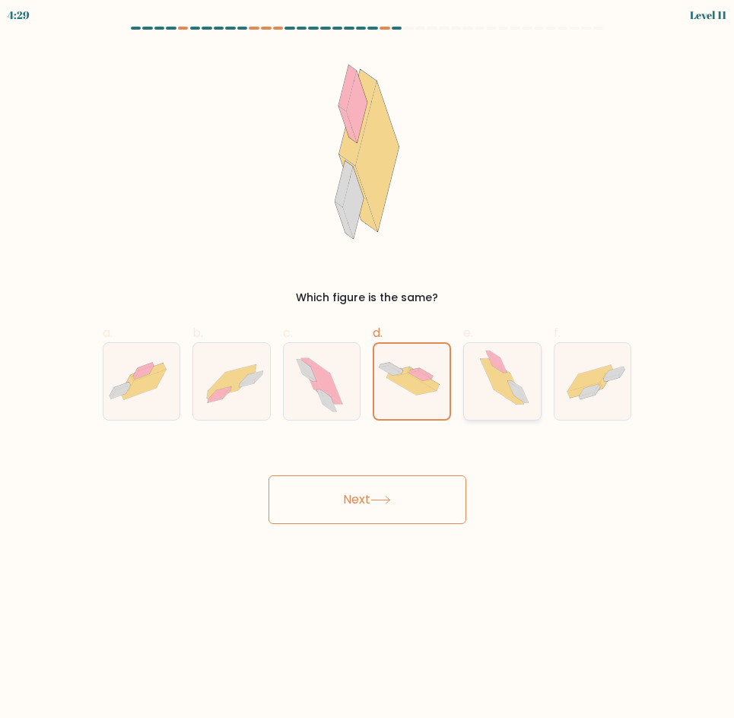
click at [368, 369] on input "e." at bounding box center [368, 364] width 1 height 10
radio input "true"
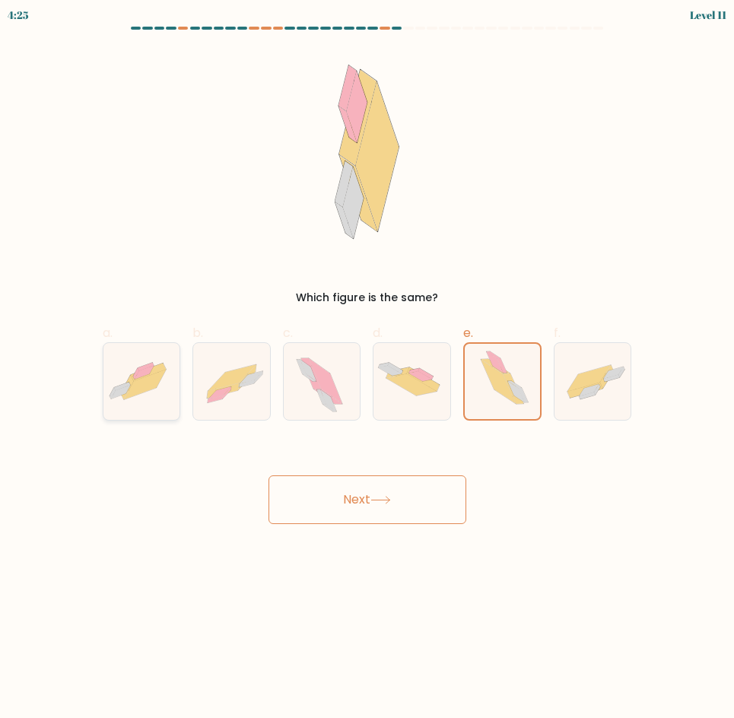
click at [154, 406] on icon at bounding box center [141, 381] width 77 height 57
click at [368, 369] on input "a." at bounding box center [368, 364] width 1 height 10
radio input "true"
click at [348, 490] on button "Next" at bounding box center [368, 500] width 198 height 49
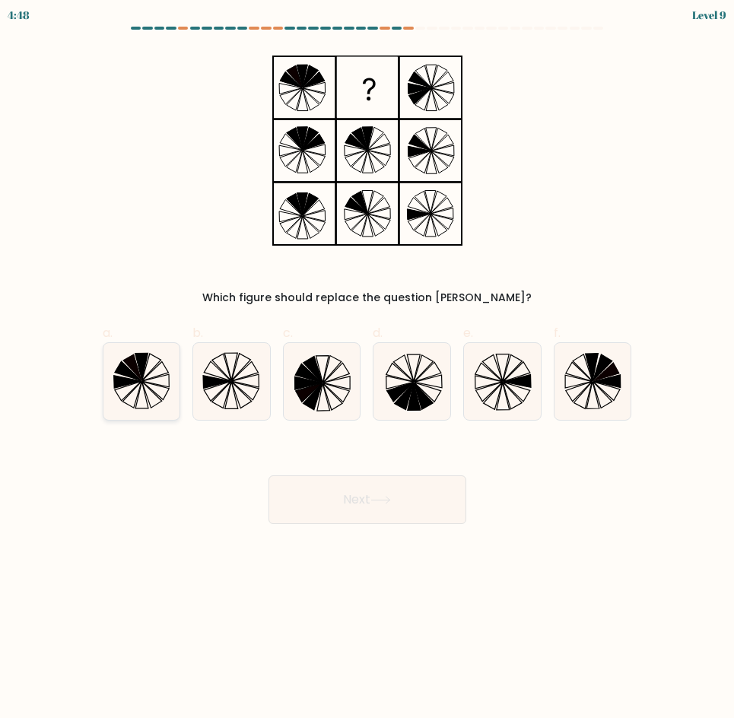
click at [154, 383] on icon at bounding box center [141, 381] width 77 height 77
click at [368, 369] on input "a." at bounding box center [368, 364] width 1 height 10
radio input "true"
click at [325, 496] on button "Next" at bounding box center [368, 500] width 198 height 49
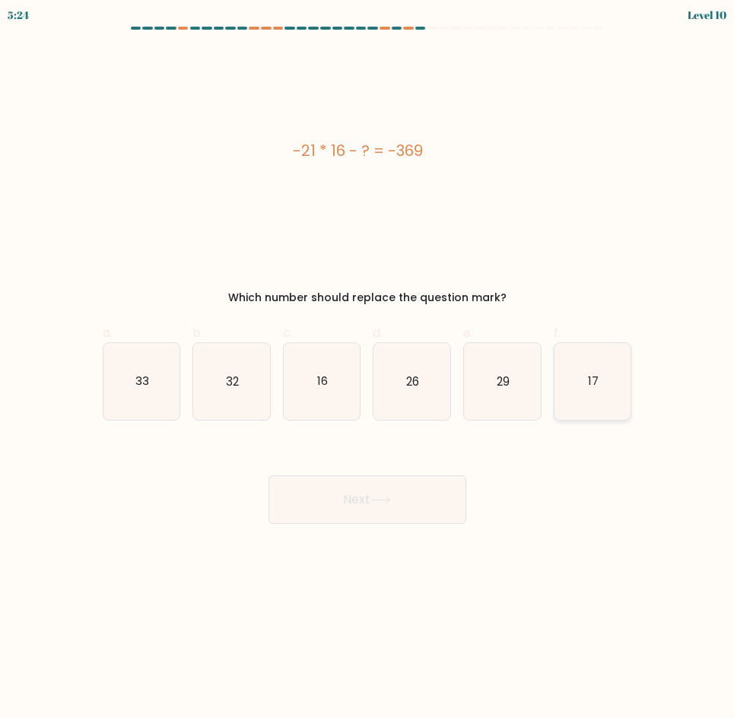
click at [557, 399] on icon "17" at bounding box center [593, 381] width 77 height 77
click at [368, 369] on input "f. 17" at bounding box center [368, 364] width 1 height 10
radio input "true"
click at [406, 482] on button "Next" at bounding box center [368, 500] width 198 height 49
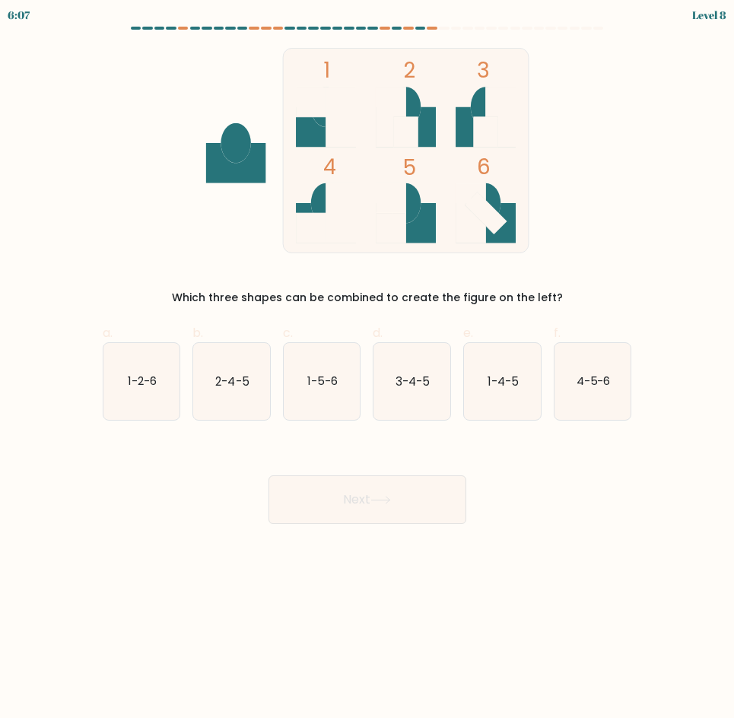
click at [278, 403] on div "c. 1-5-6" at bounding box center [322, 372] width 91 height 97
click at [317, 395] on icon "1-5-6" at bounding box center [322, 381] width 77 height 77
click at [368, 369] on input "c. 1-5-6" at bounding box center [368, 364] width 1 height 10
radio input "true"
click at [350, 479] on button "Next" at bounding box center [368, 500] width 198 height 49
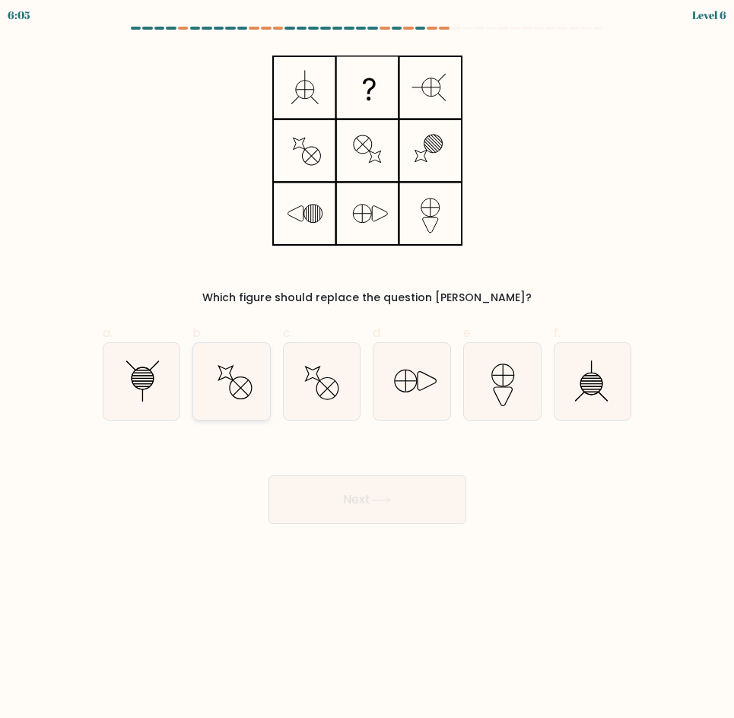
click at [206, 403] on icon at bounding box center [231, 381] width 77 height 77
click at [368, 369] on input "b." at bounding box center [368, 364] width 1 height 10
radio input "true"
click at [339, 530] on body "6:50 Level 6" at bounding box center [367, 359] width 734 height 718
click at [360, 493] on button "Next" at bounding box center [368, 500] width 198 height 49
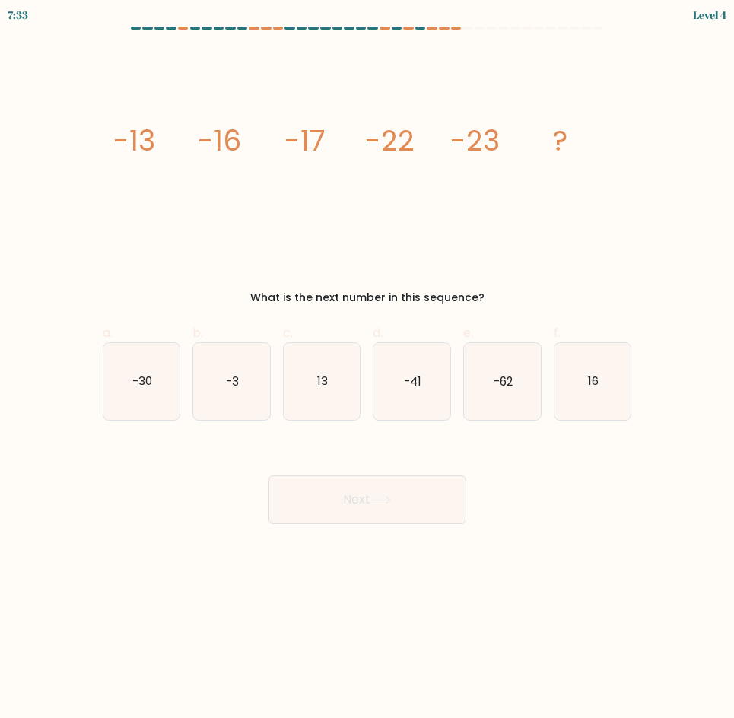
click at [571, 379] on icon "16" at bounding box center [593, 381] width 77 height 77
click at [368, 369] on input "f. 16" at bounding box center [368, 364] width 1 height 10
radio input "true"
click at [422, 509] on button "Next" at bounding box center [368, 500] width 198 height 49
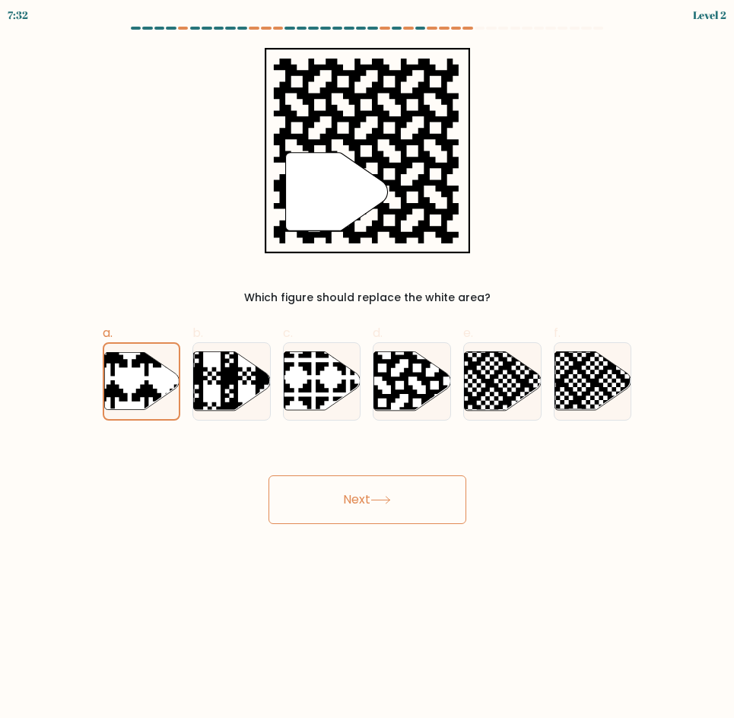
click at [325, 495] on button "Next" at bounding box center [368, 500] width 198 height 49
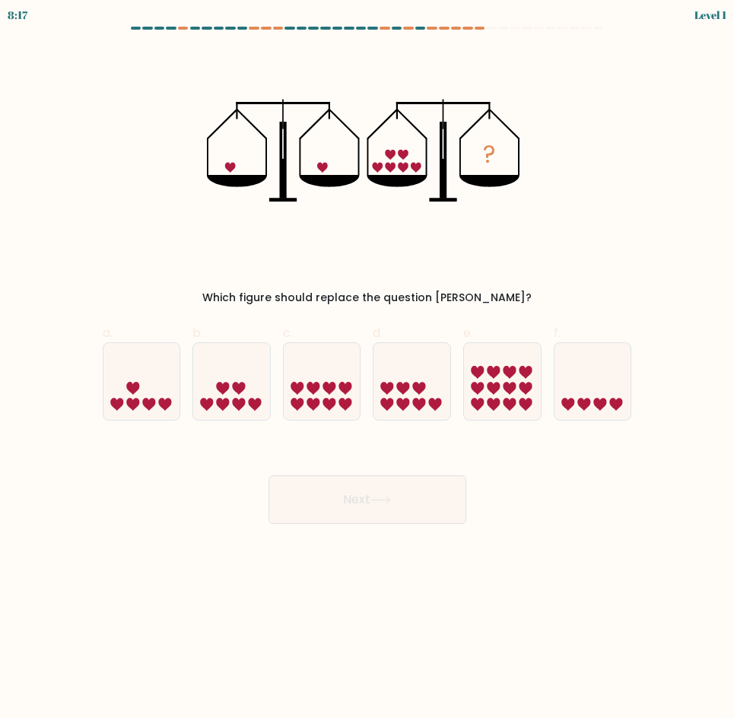
click at [398, 488] on button "Next" at bounding box center [368, 500] width 198 height 49
click at [495, 368] on icon at bounding box center [494, 372] width 13 height 13
click at [368, 368] on input "e." at bounding box center [368, 364] width 1 height 10
radio input "true"
click at [428, 483] on button "Next" at bounding box center [368, 500] width 198 height 49
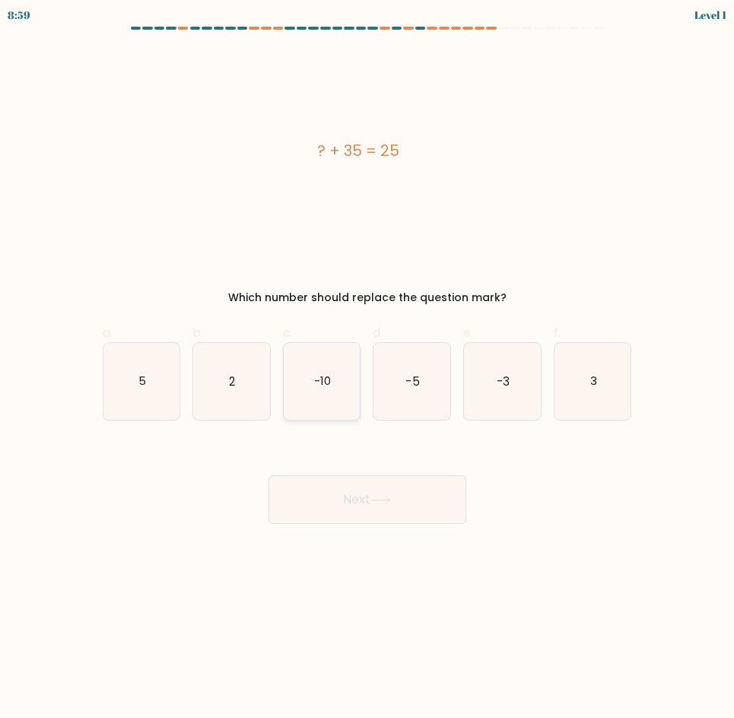
click at [356, 397] on icon "-10" at bounding box center [322, 381] width 77 height 77
click at [368, 369] on input "c. -10" at bounding box center [368, 364] width 1 height 10
radio input "true"
click at [354, 502] on button "Next" at bounding box center [368, 500] width 198 height 49
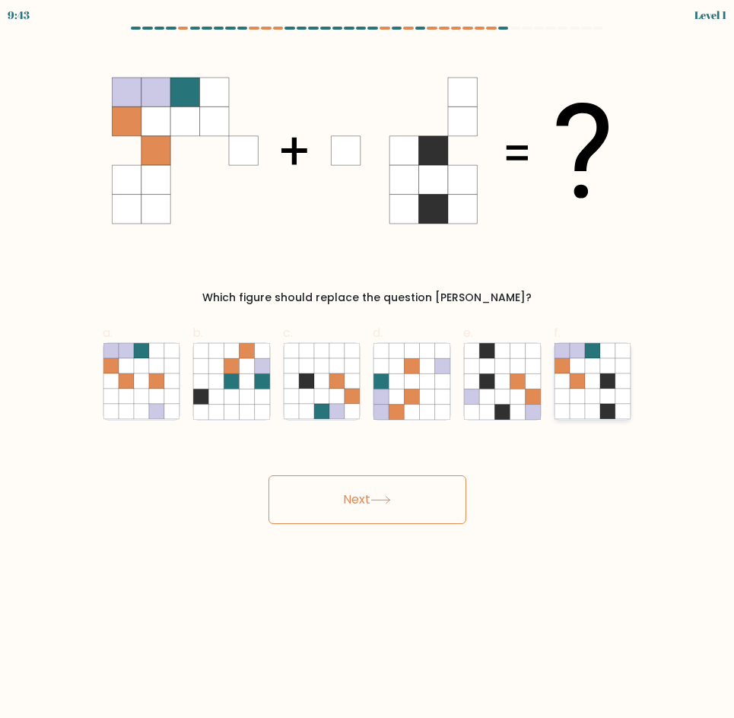
click at [584, 378] on icon at bounding box center [577, 381] width 15 height 15
click at [368, 369] on input "f." at bounding box center [368, 364] width 1 height 10
radio input "true"
click at [422, 498] on button "Next" at bounding box center [368, 500] width 198 height 49
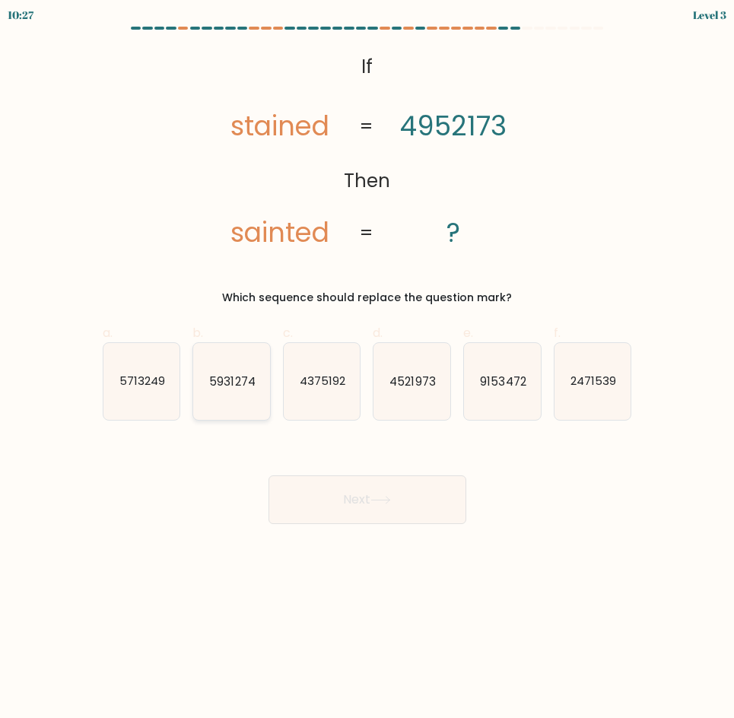
click at [269, 397] on icon "5931274" at bounding box center [231, 381] width 77 height 77
click at [368, 369] on input "b. 5931274" at bounding box center [368, 364] width 1 height 10
radio input "true"
click at [329, 501] on button "Next" at bounding box center [368, 500] width 198 height 49
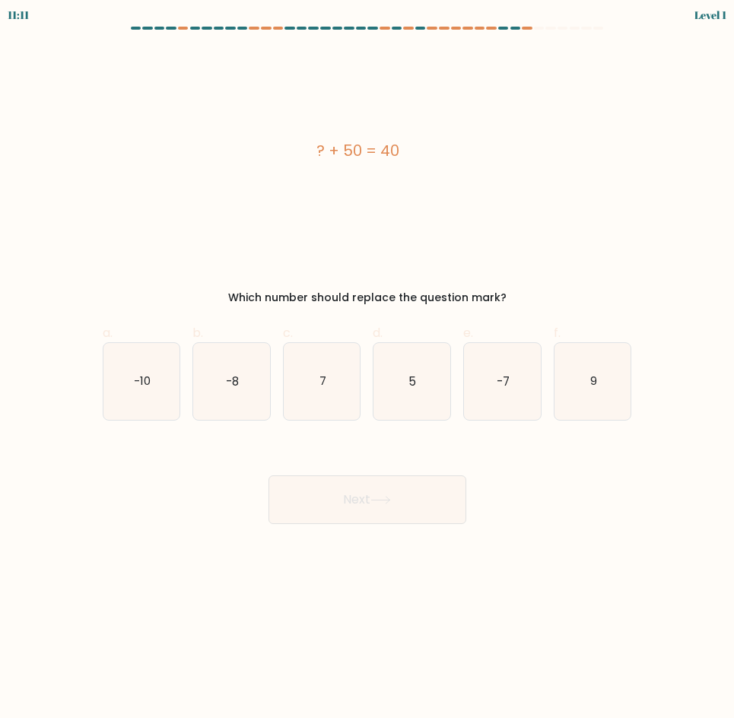
click at [457, 369] on div "e. -7" at bounding box center [502, 372] width 91 height 97
drag, startPoint x: 418, startPoint y: 387, endPoint x: 416, endPoint y: 397, distance: 10.9
click at [416, 390] on icon "5" at bounding box center [412, 381] width 77 height 77
click at [368, 369] on input "d. 5" at bounding box center [368, 364] width 1 height 10
radio input "true"
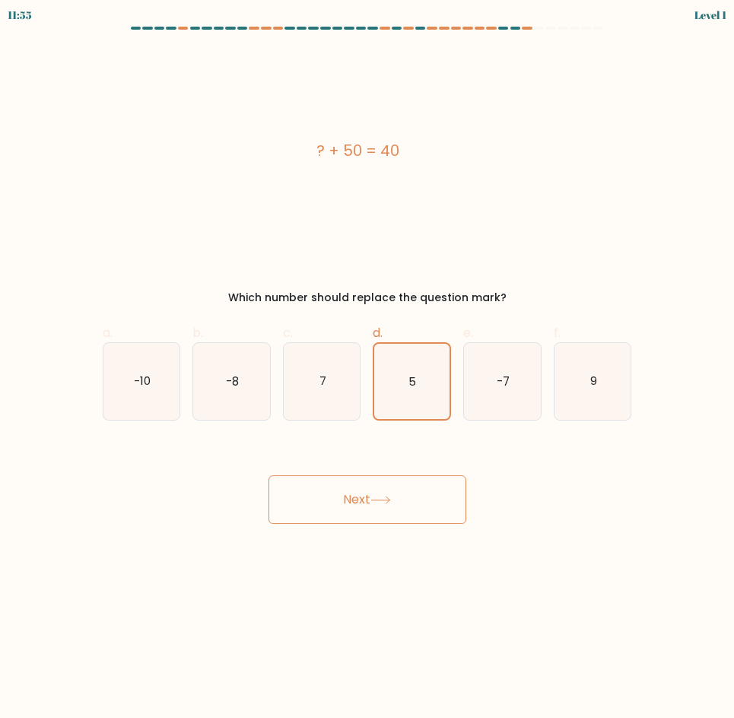
click at [419, 499] on button "Next" at bounding box center [368, 500] width 198 height 49
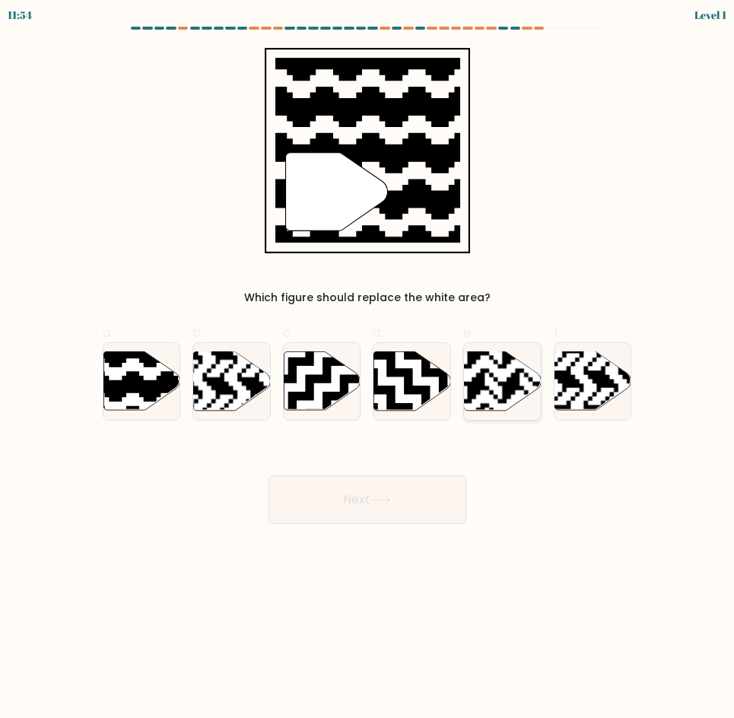
click at [522, 407] on rect at bounding box center [476, 351] width 139 height 139
click at [368, 369] on input "e." at bounding box center [368, 364] width 1 height 10
radio input "true"
click at [450, 488] on button "Next" at bounding box center [368, 500] width 198 height 49
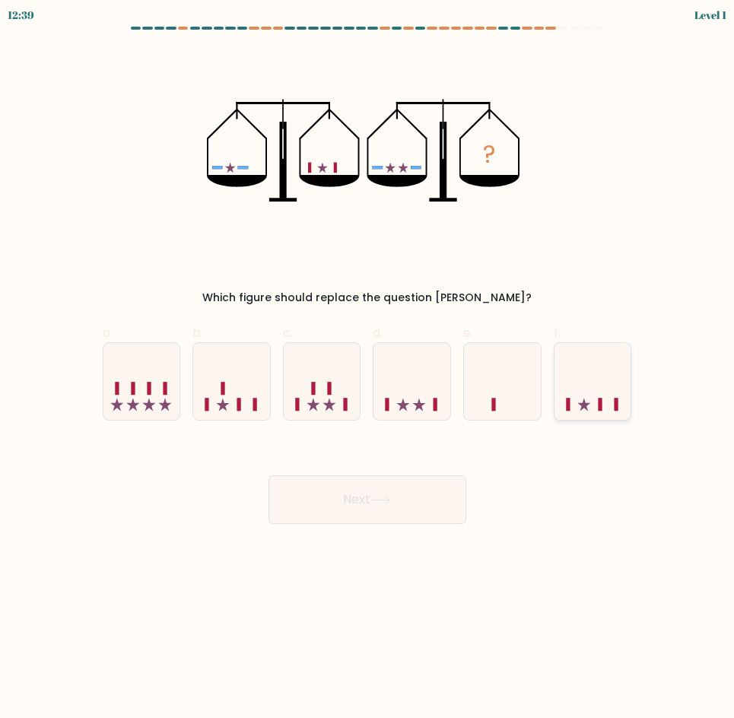
click at [603, 395] on icon at bounding box center [593, 381] width 77 height 63
click at [368, 369] on input "f." at bounding box center [368, 364] width 1 height 10
radio input "true"
click at [397, 508] on button "Next" at bounding box center [368, 500] width 198 height 49
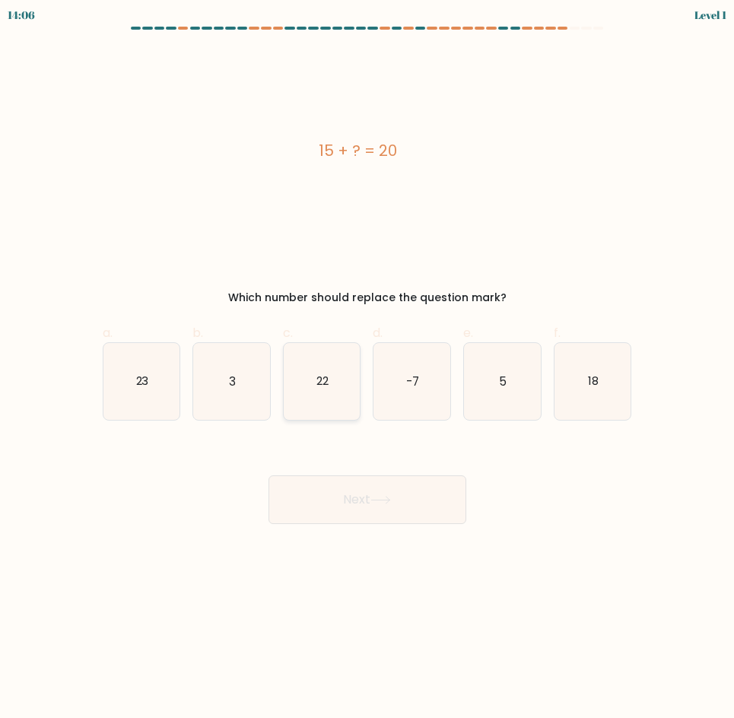
click at [314, 413] on icon "22" at bounding box center [322, 381] width 77 height 77
click at [368, 369] on input "c. 22" at bounding box center [368, 364] width 1 height 10
radio input "true"
click at [333, 471] on div "Next" at bounding box center [368, 481] width 548 height 85
click at [208, 359] on icon "3" at bounding box center [231, 381] width 77 height 77
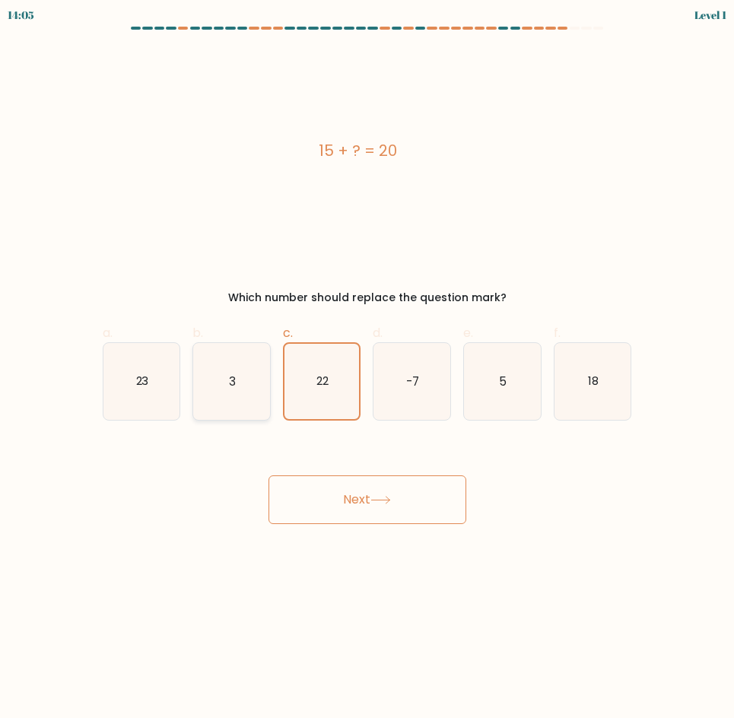
click at [368, 359] on input "b. 3" at bounding box center [368, 364] width 1 height 10
radio input "true"
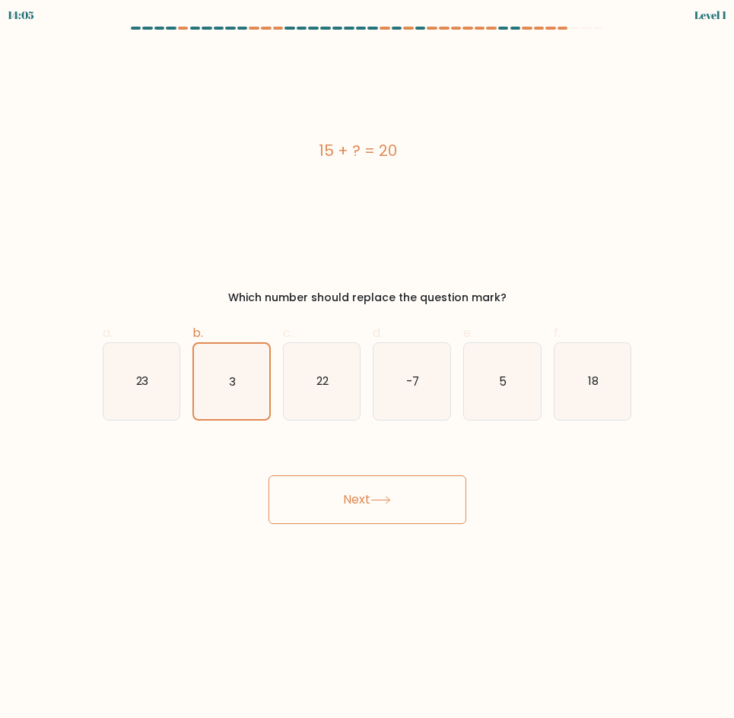
click at [352, 494] on button "Next" at bounding box center [368, 500] width 198 height 49
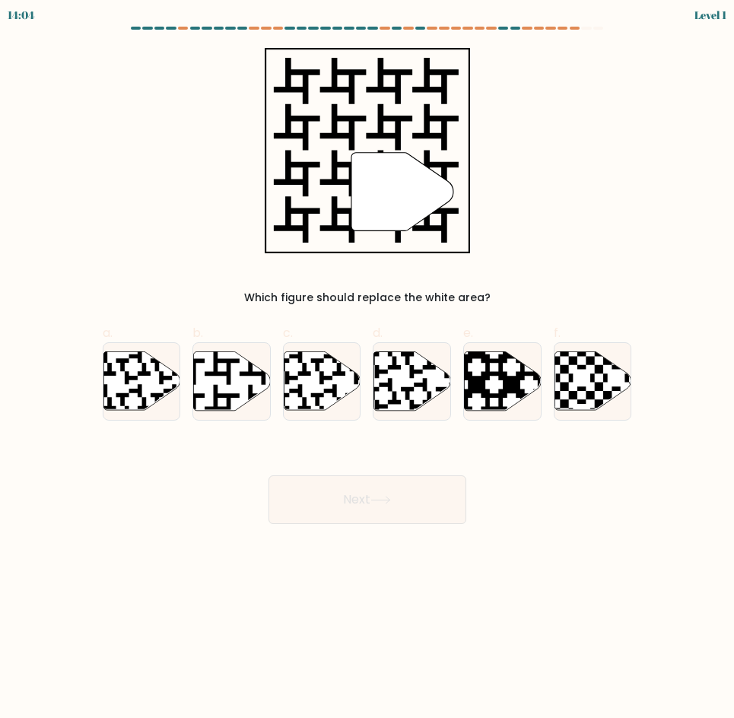
click at [380, 506] on button "Next" at bounding box center [368, 500] width 198 height 49
click at [411, 383] on icon at bounding box center [412, 381] width 77 height 59
click at [368, 369] on input "d." at bounding box center [368, 364] width 1 height 10
radio input "true"
drag, startPoint x: 406, startPoint y: 480, endPoint x: 409, endPoint y: 468, distance: 12.5
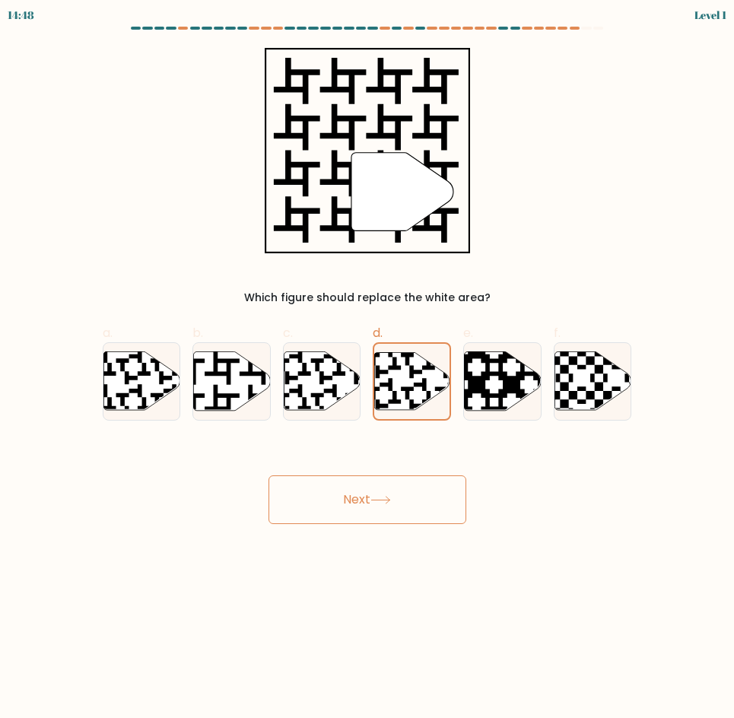
click at [406, 481] on button "Next" at bounding box center [368, 500] width 198 height 49
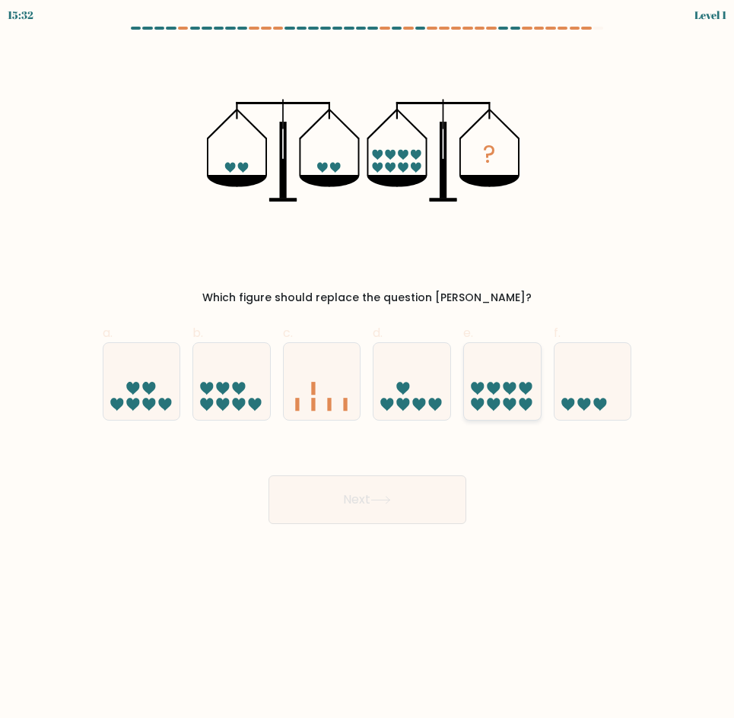
click at [485, 380] on icon at bounding box center [502, 381] width 77 height 63
click at [368, 369] on input "e." at bounding box center [368, 364] width 1 height 10
radio input "true"
click at [444, 475] on div "Next" at bounding box center [368, 481] width 548 height 85
click at [607, 399] on icon at bounding box center [593, 381] width 77 height 63
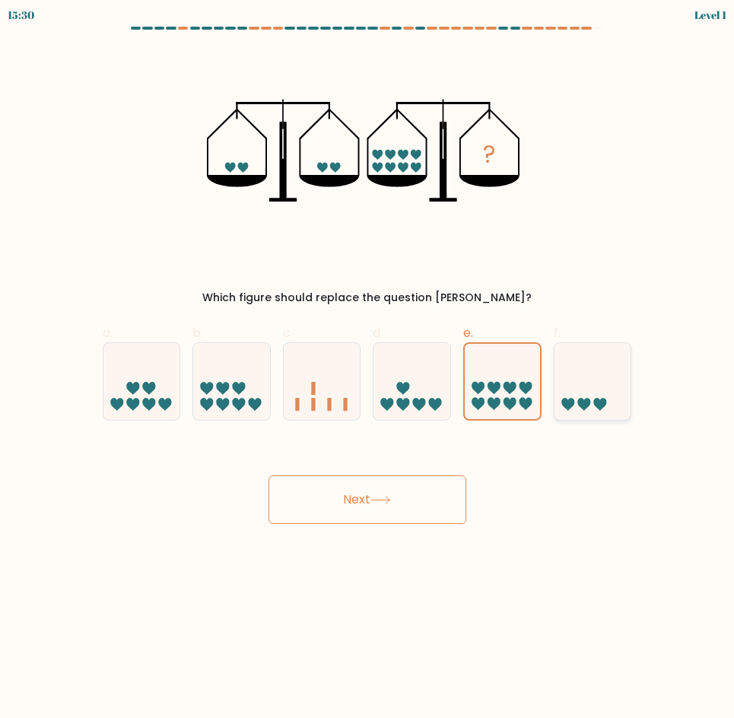
click at [368, 369] on input "f." at bounding box center [368, 364] width 1 height 10
radio input "true"
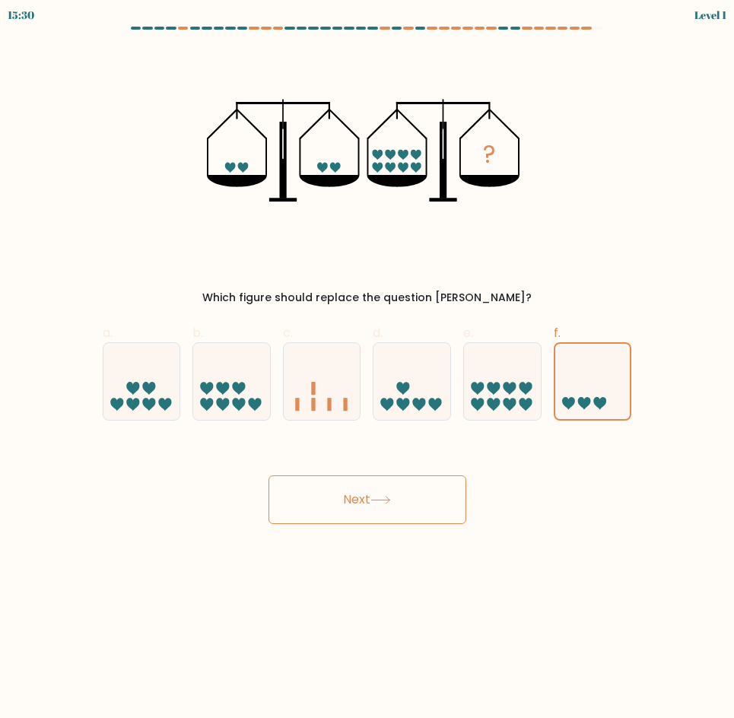
click at [441, 514] on button "Next" at bounding box center [368, 500] width 198 height 49
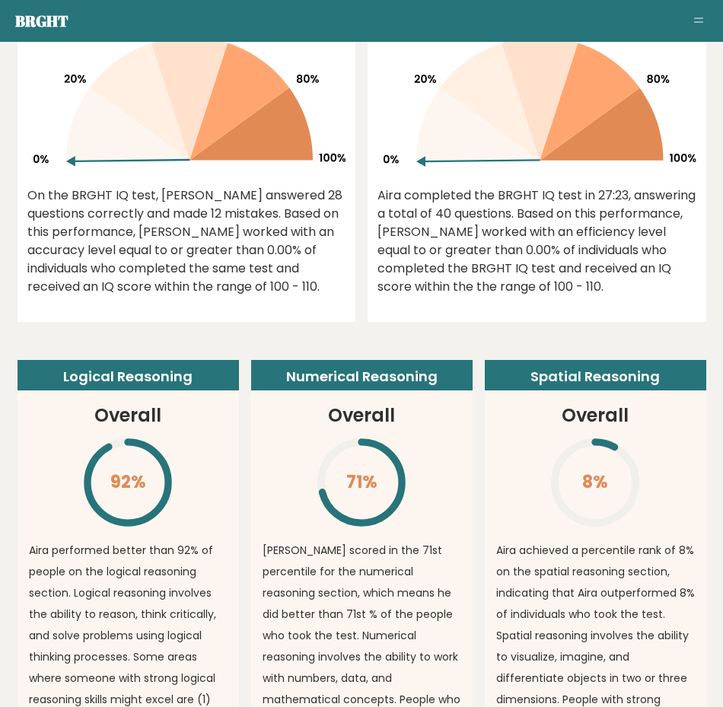
scroll to position [1065, 0]
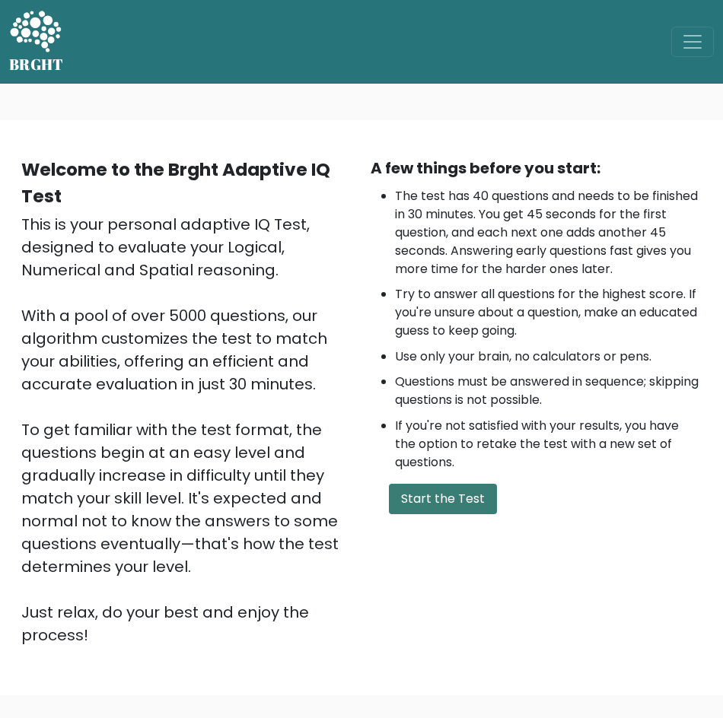
click at [416, 508] on button "Start the Test" at bounding box center [443, 499] width 108 height 30
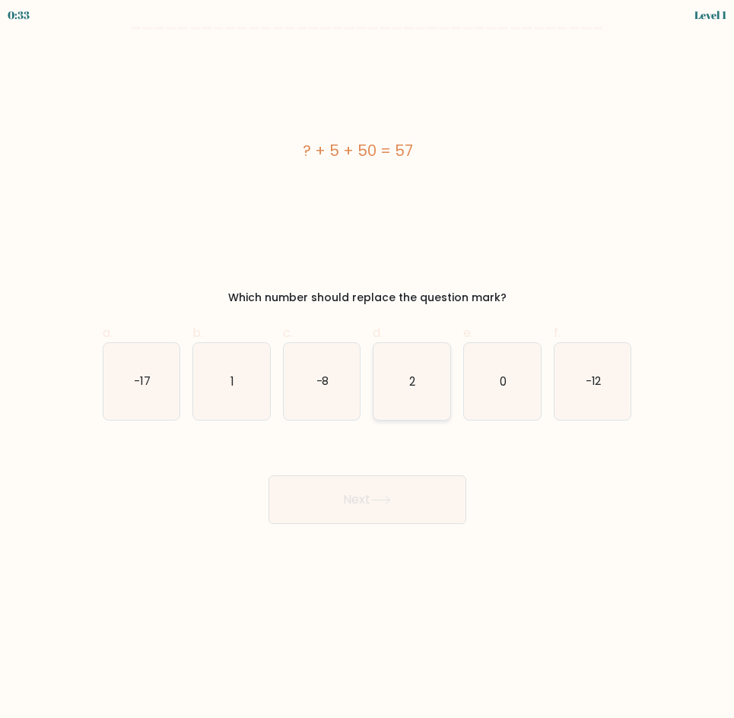
click at [399, 413] on icon "2" at bounding box center [412, 381] width 77 height 77
click at [368, 369] on input "d. 2" at bounding box center [368, 364] width 1 height 10
radio input "true"
click at [393, 511] on button "Next" at bounding box center [368, 500] width 198 height 49
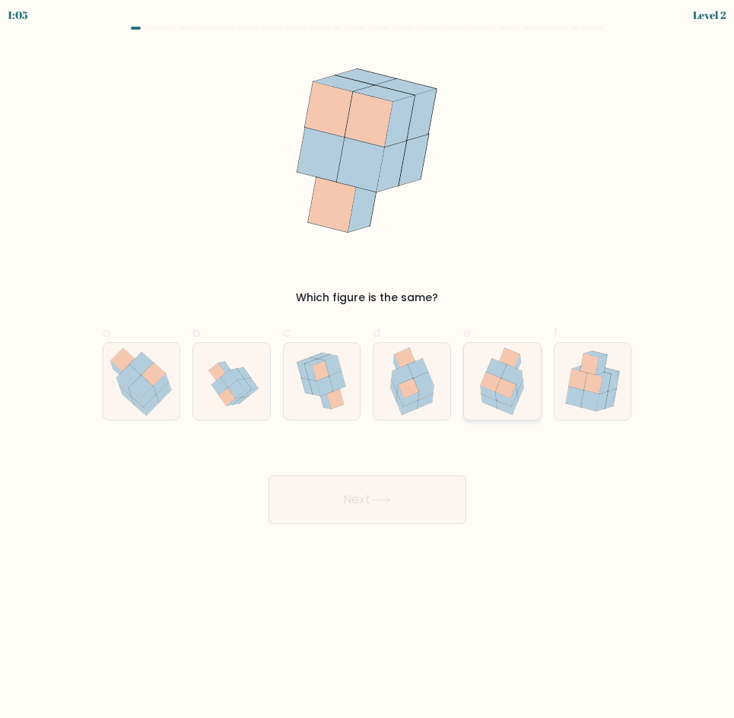
click at [513, 412] on icon at bounding box center [515, 403] width 6 height 21
click at [368, 369] on input "e." at bounding box center [368, 364] width 1 height 10
radio input "true"
click at [435, 512] on button "Next" at bounding box center [368, 500] width 198 height 49
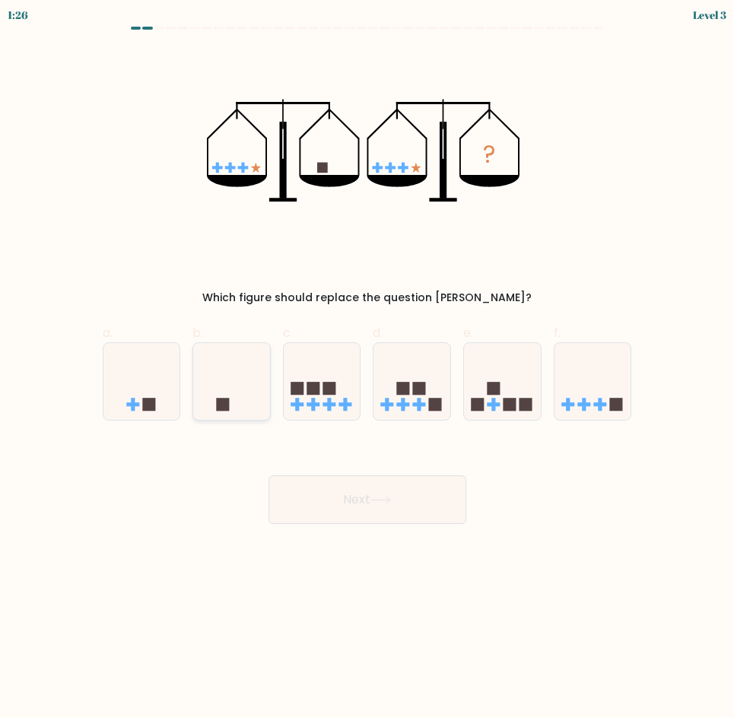
click at [197, 396] on icon at bounding box center [231, 381] width 77 height 63
click at [368, 369] on input "b." at bounding box center [368, 364] width 1 height 10
radio input "true"
click at [327, 513] on button "Next" at bounding box center [368, 500] width 198 height 49
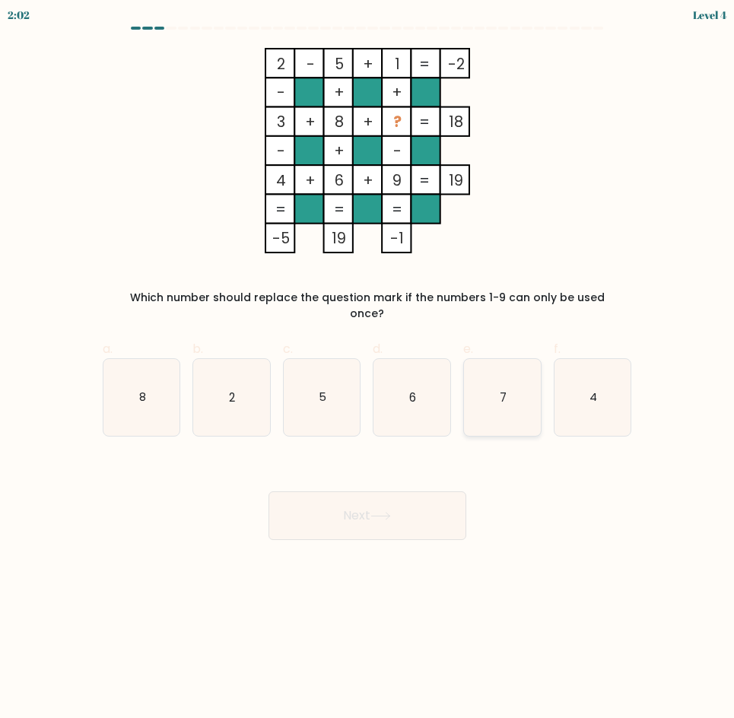
click at [479, 407] on icon "7" at bounding box center [502, 397] width 77 height 77
click at [368, 369] on input "e. 7" at bounding box center [368, 364] width 1 height 10
radio input "true"
click at [436, 515] on button "Next" at bounding box center [368, 516] width 198 height 49
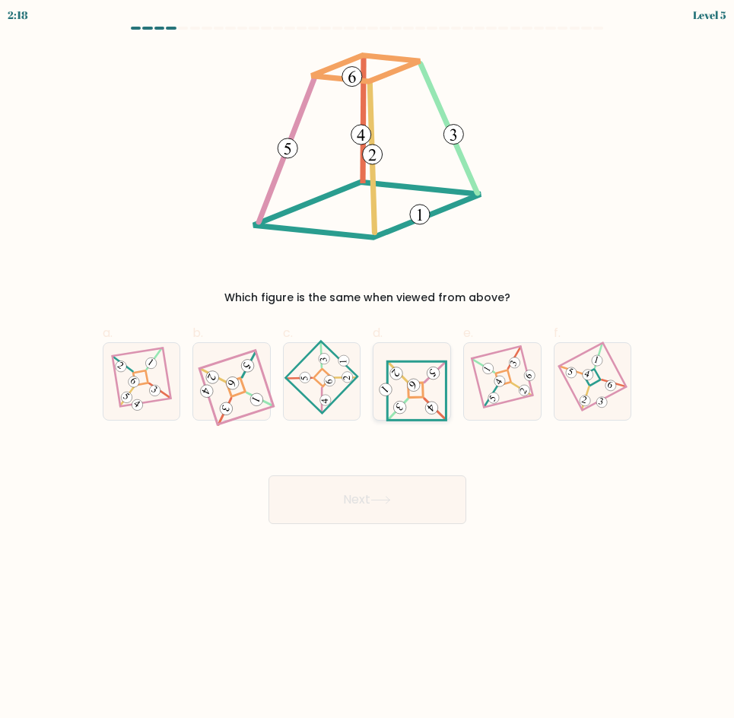
drag, startPoint x: 406, startPoint y: 396, endPoint x: 413, endPoint y: 404, distance: 11.3
click at [407, 397] on icon at bounding box center [412, 382] width 71 height 62
click at [368, 369] on input "d." at bounding box center [368, 364] width 1 height 10
radio input "true"
click at [393, 520] on button "Next" at bounding box center [368, 500] width 198 height 49
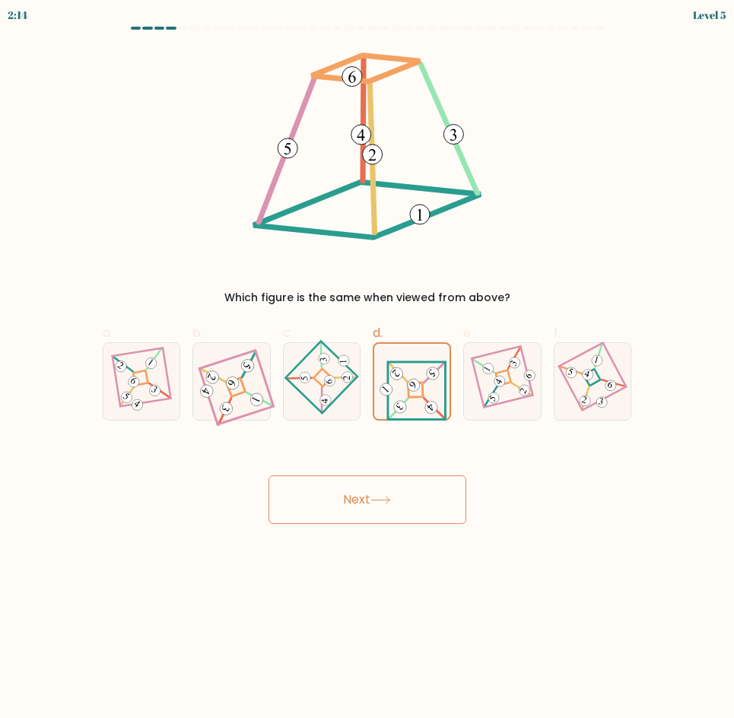
click at [347, 616] on body "2:14 Level 5" at bounding box center [367, 359] width 734 height 718
click at [389, 486] on button "Next" at bounding box center [368, 500] width 198 height 49
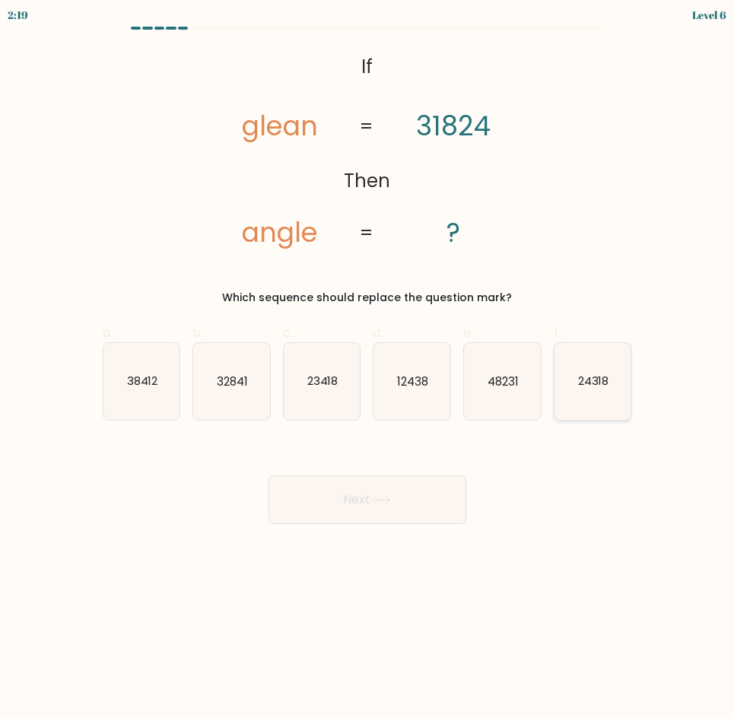
click at [571, 396] on icon "24318" at bounding box center [593, 381] width 77 height 77
click at [368, 369] on input "f. 24318" at bounding box center [368, 364] width 1 height 10
radio input "true"
click at [413, 490] on button "Next" at bounding box center [368, 500] width 198 height 49
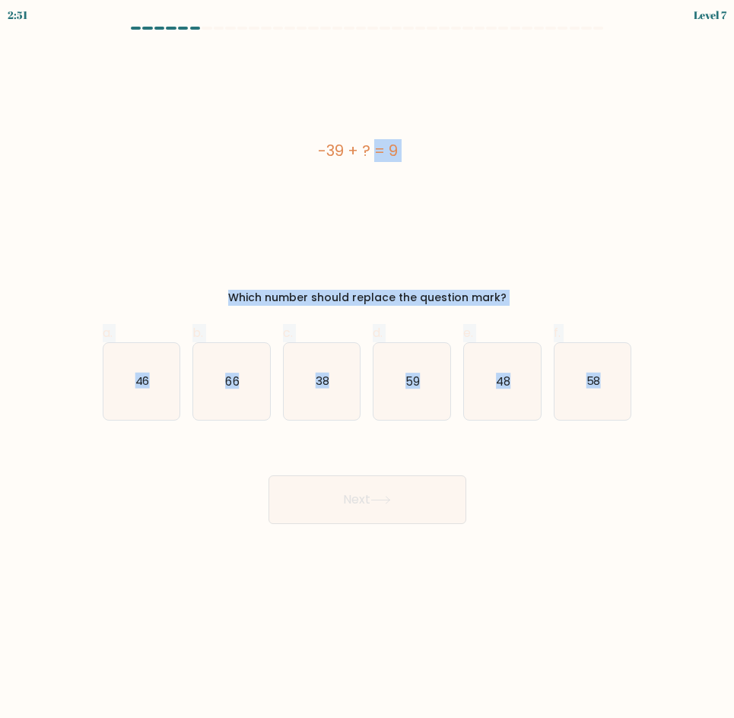
drag, startPoint x: 316, startPoint y: 146, endPoint x: 654, endPoint y: 375, distance: 408.1
click at [654, 375] on form "a." at bounding box center [367, 276] width 734 height 498
copy form "-39 + ? = 9 Which number should replace the question mark? a. 46 b. 66 c. 38 d.…"
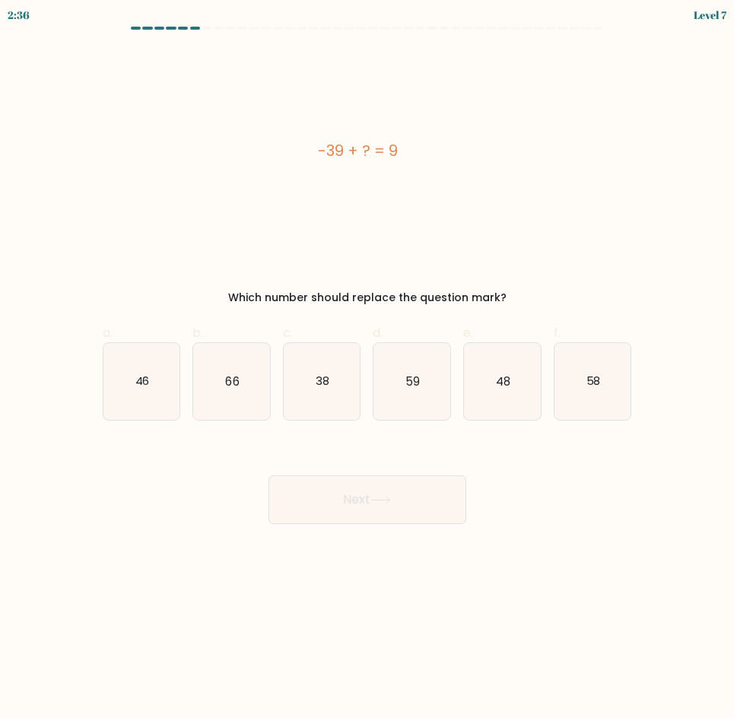
click at [641, 449] on div "Next" at bounding box center [368, 481] width 548 height 85
click at [461, 371] on div "e. 48" at bounding box center [502, 372] width 91 height 97
click at [484, 382] on icon "48" at bounding box center [502, 381] width 77 height 77
click at [368, 369] on input "e. 48" at bounding box center [368, 364] width 1 height 10
radio input "true"
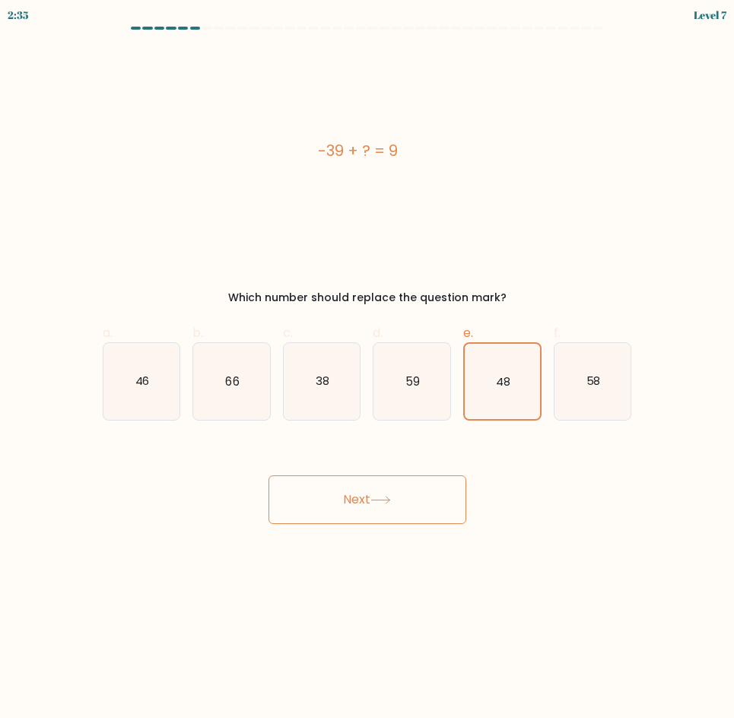
click at [428, 492] on button "Next" at bounding box center [368, 500] width 198 height 49
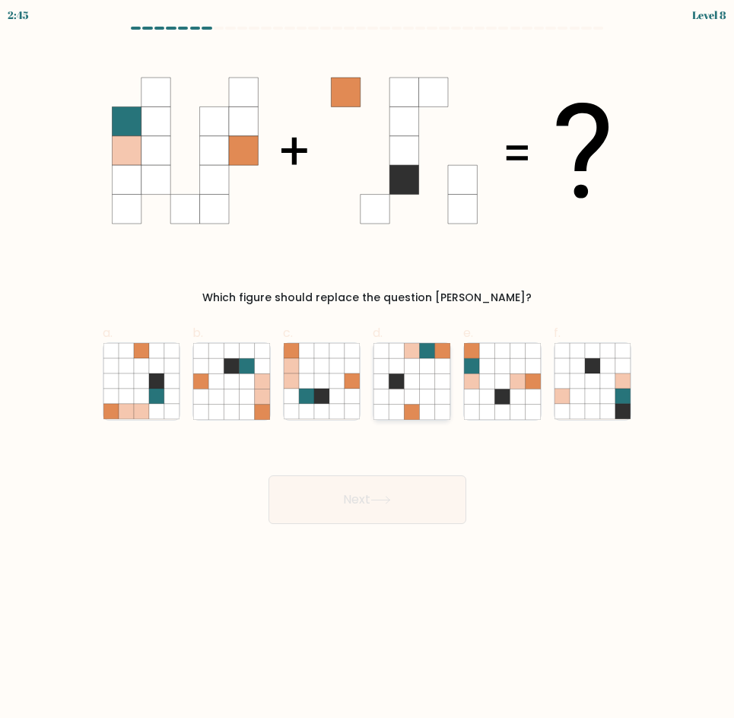
click at [434, 390] on icon at bounding box center [427, 396] width 15 height 15
click at [368, 369] on input "d." at bounding box center [368, 364] width 1 height 10
radio input "true"
click at [387, 511] on button "Next" at bounding box center [368, 500] width 198 height 49
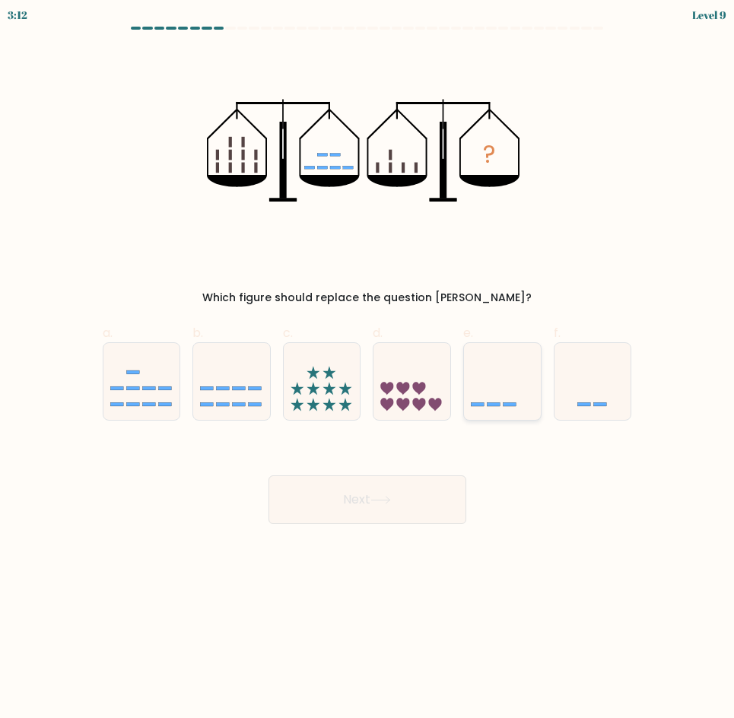
click at [503, 415] on div at bounding box center [502, 381] width 78 height 78
click at [368, 369] on input "e." at bounding box center [368, 364] width 1 height 10
radio input "true"
click at [441, 521] on button "Next" at bounding box center [368, 500] width 198 height 49
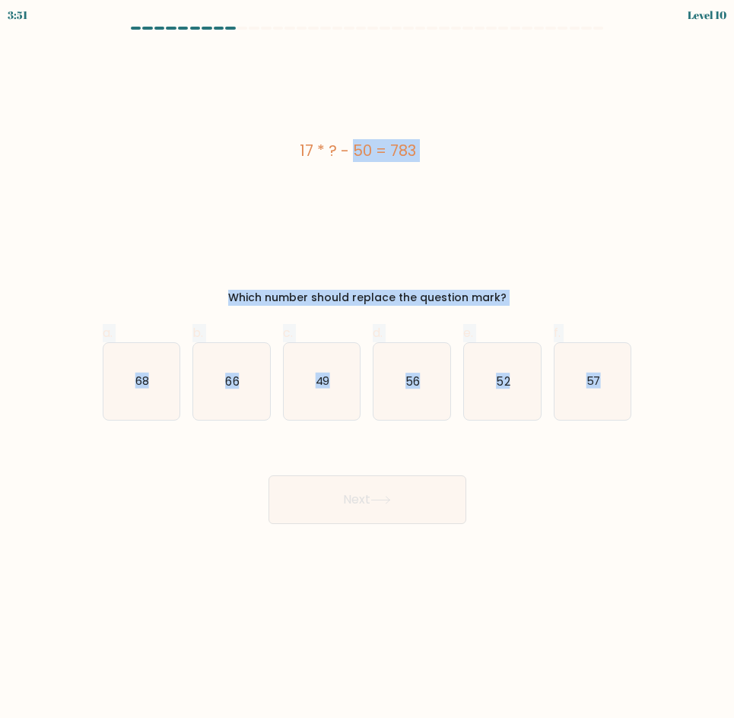
drag, startPoint x: 297, startPoint y: 145, endPoint x: 639, endPoint y: 413, distance: 435.2
click at [639, 413] on form "a." at bounding box center [367, 276] width 734 height 498
copy form "17 * ? - 50 = 783 Which number should replace the question mark? a. 68 b. 66 c.…"
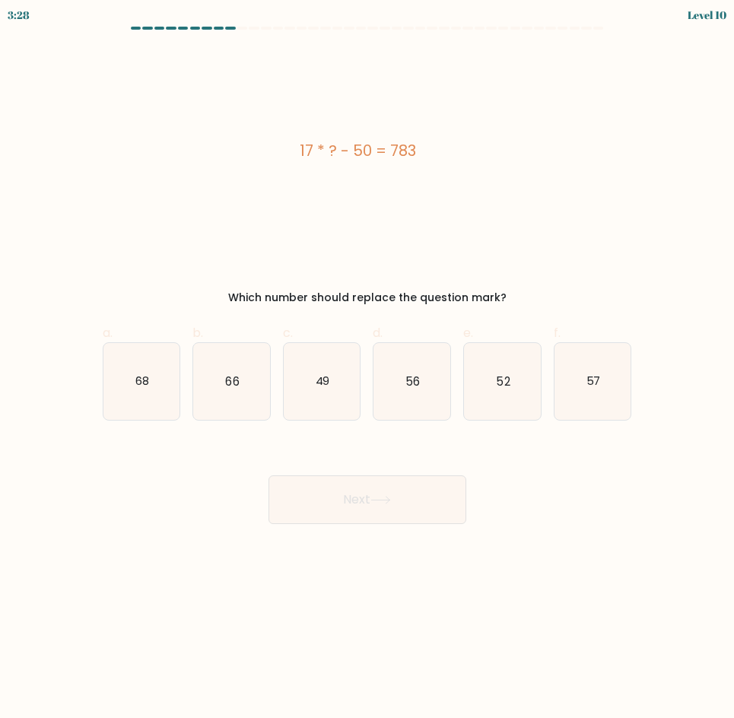
click at [434, 446] on div "Next" at bounding box center [368, 481] width 548 height 85
click at [393, 390] on icon "56" at bounding box center [412, 381] width 77 height 77
click at [368, 369] on input "d. 56" at bounding box center [368, 364] width 1 height 10
radio input "true"
click at [349, 389] on icon "49" at bounding box center [322, 381] width 77 height 77
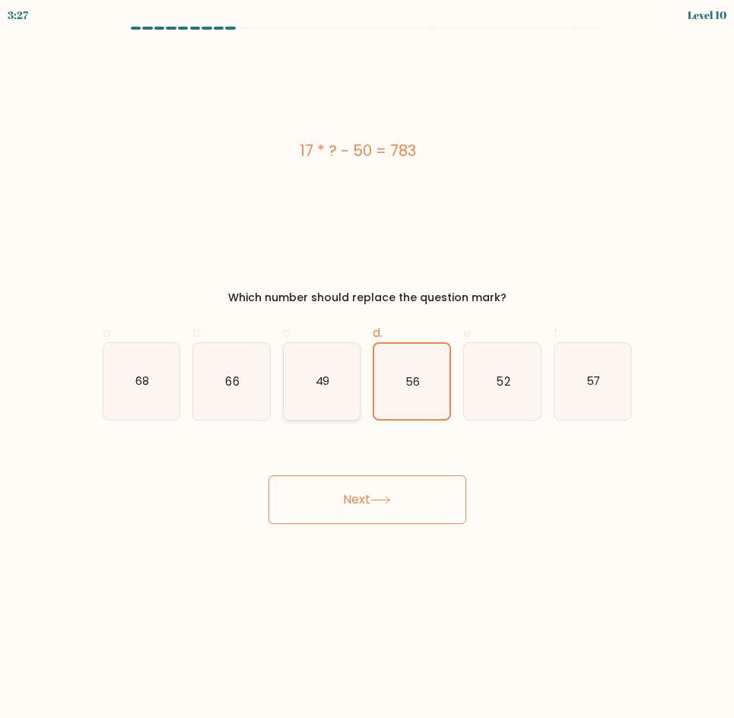
click at [368, 369] on input "c. 49" at bounding box center [368, 364] width 1 height 10
radio input "true"
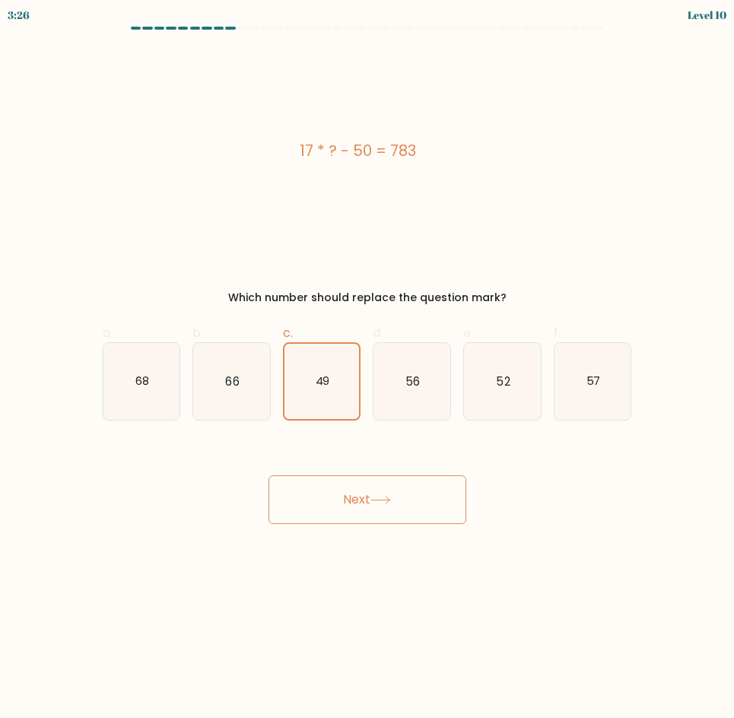
click at [415, 474] on div "Next" at bounding box center [368, 481] width 548 height 85
click at [415, 485] on button "Next" at bounding box center [368, 500] width 198 height 49
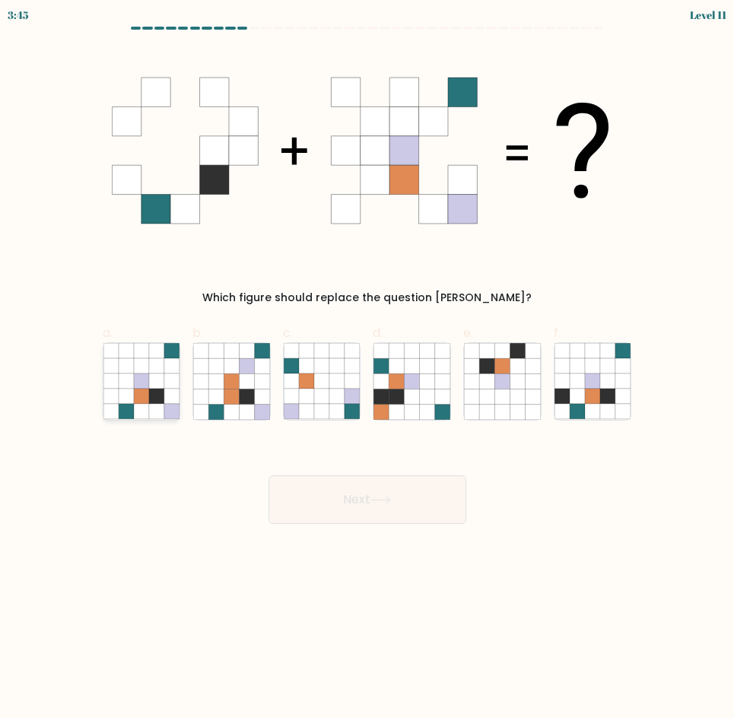
click at [161, 393] on icon at bounding box center [156, 396] width 15 height 15
click at [368, 369] on input "a." at bounding box center [368, 364] width 1 height 10
radio input "true"
click at [440, 498] on button "Next" at bounding box center [368, 500] width 198 height 49
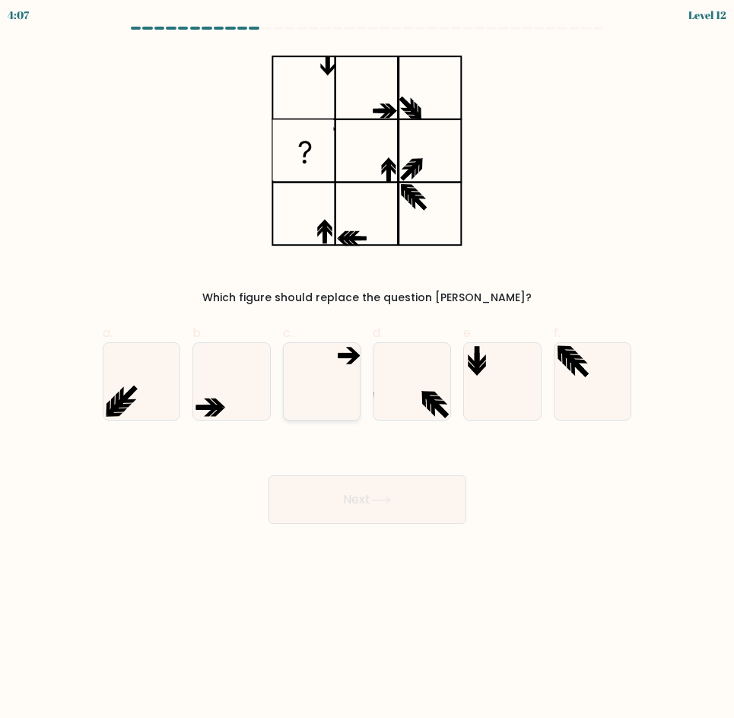
click at [336, 355] on icon at bounding box center [322, 381] width 77 height 77
click at [368, 359] on input "c." at bounding box center [368, 364] width 1 height 10
radio input "true"
click at [406, 512] on button "Next" at bounding box center [368, 500] width 198 height 49
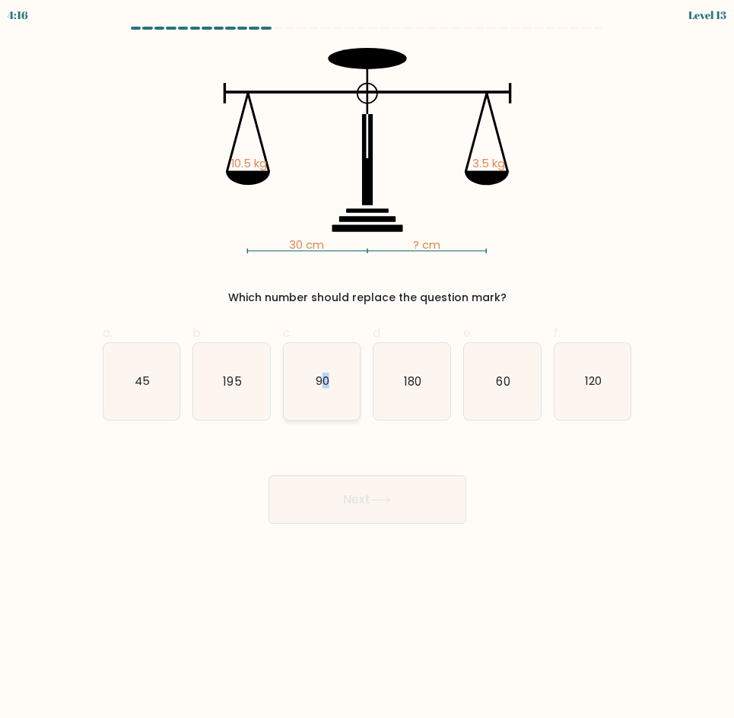
click at [325, 393] on icon "90" at bounding box center [322, 381] width 77 height 77
click at [354, 393] on icon "90" at bounding box center [322, 381] width 77 height 77
click at [368, 369] on input "c. 90" at bounding box center [368, 364] width 1 height 10
radio input "true"
click at [391, 493] on button "Next" at bounding box center [368, 500] width 198 height 49
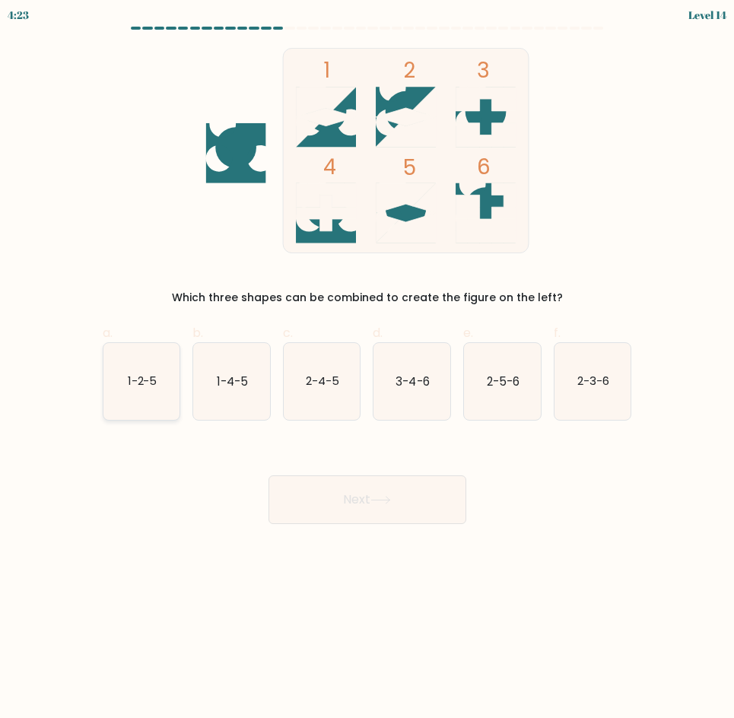
click at [158, 391] on icon "1-2-5" at bounding box center [141, 381] width 77 height 77
click at [368, 369] on input "a. 1-2-5" at bounding box center [368, 364] width 1 height 10
radio input "true"
click at [330, 514] on button "Next" at bounding box center [368, 500] width 198 height 49
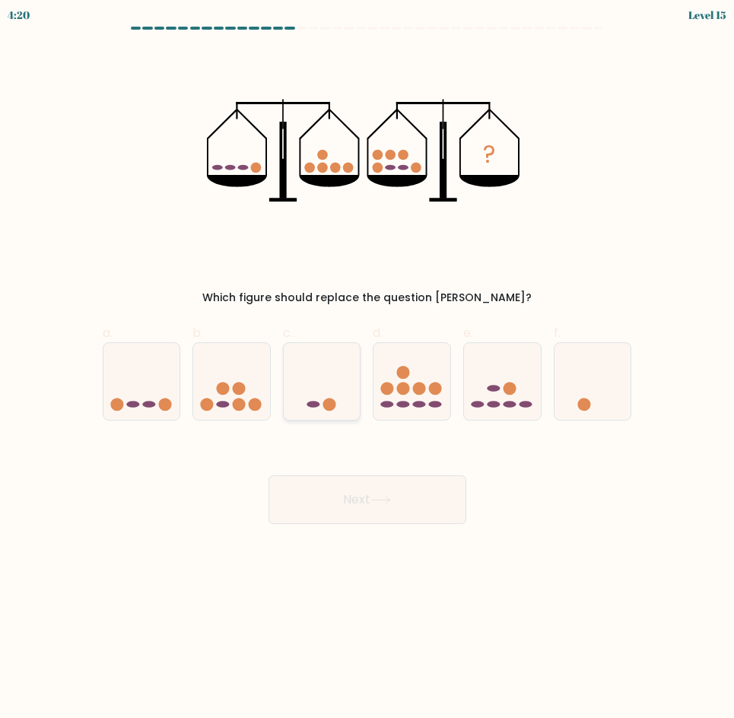
click at [321, 409] on icon at bounding box center [322, 381] width 77 height 63
click at [368, 369] on input "c." at bounding box center [368, 364] width 1 height 10
radio input "true"
click at [371, 504] on button "Next" at bounding box center [368, 500] width 198 height 49
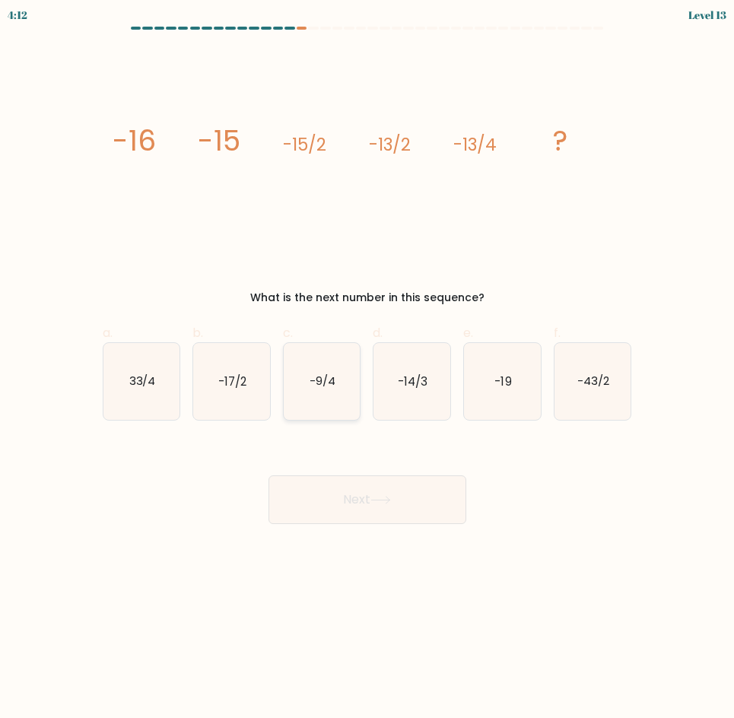
click at [320, 355] on icon "-9/4" at bounding box center [322, 381] width 77 height 77
click at [368, 359] on input "c. -9/4" at bounding box center [368, 364] width 1 height 10
radio input "true"
click at [368, 498] on button "Next" at bounding box center [368, 500] width 198 height 49
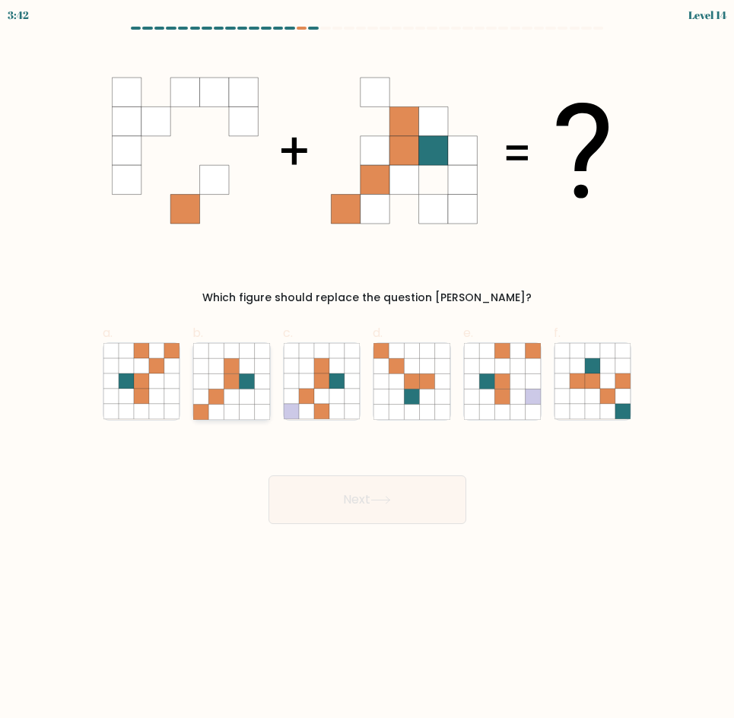
click at [221, 391] on icon at bounding box center [215, 396] width 15 height 15
click at [368, 369] on input "b." at bounding box center [368, 364] width 1 height 10
radio input "true"
click at [396, 512] on button "Next" at bounding box center [368, 500] width 198 height 49
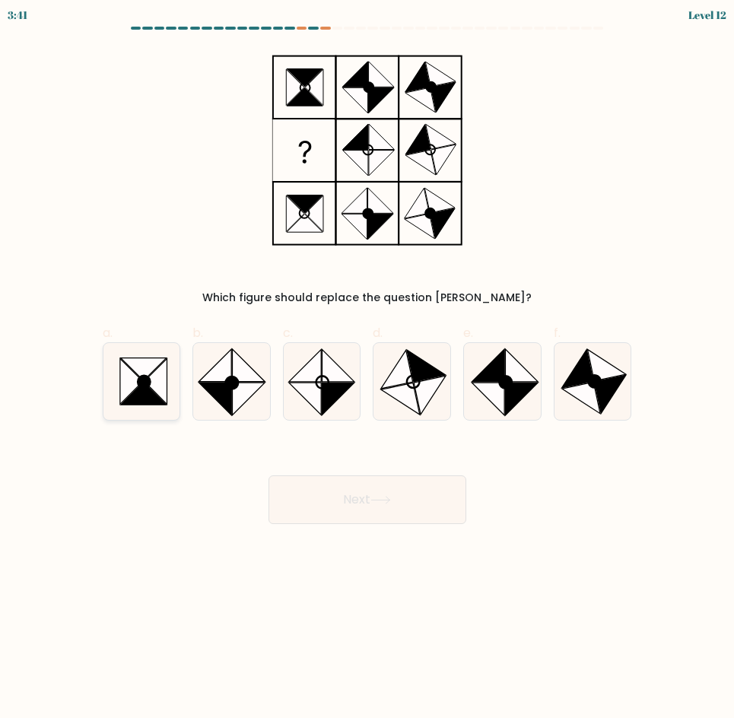
click at [178, 402] on icon at bounding box center [141, 381] width 77 height 77
click at [368, 369] on input "a." at bounding box center [368, 364] width 1 height 10
radio input "true"
click at [326, 501] on button "Next" at bounding box center [368, 500] width 198 height 49
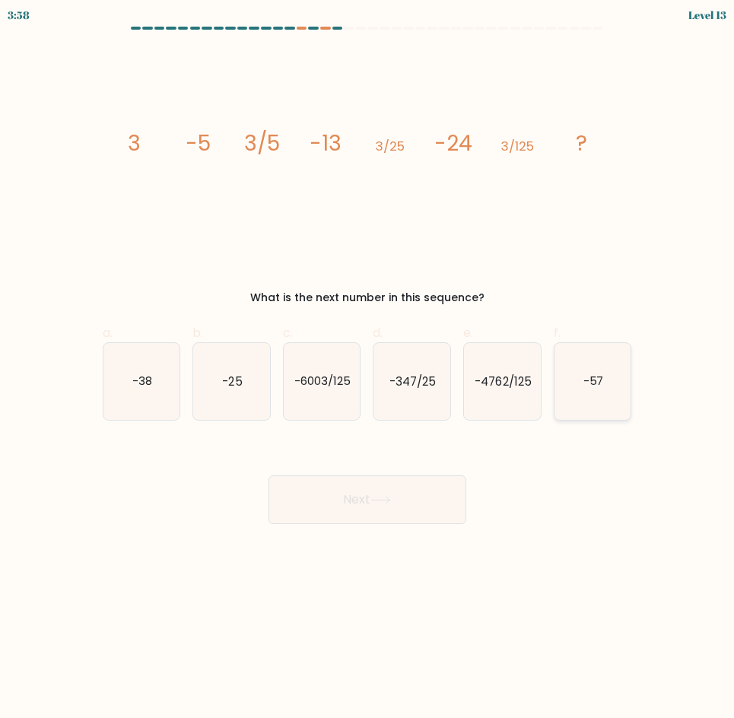
click at [592, 386] on text "-57" at bounding box center [594, 381] width 21 height 16
click at [368, 369] on input "f. -57" at bounding box center [368, 364] width 1 height 10
radio input "true"
click at [393, 511] on button "Next" at bounding box center [368, 500] width 198 height 49
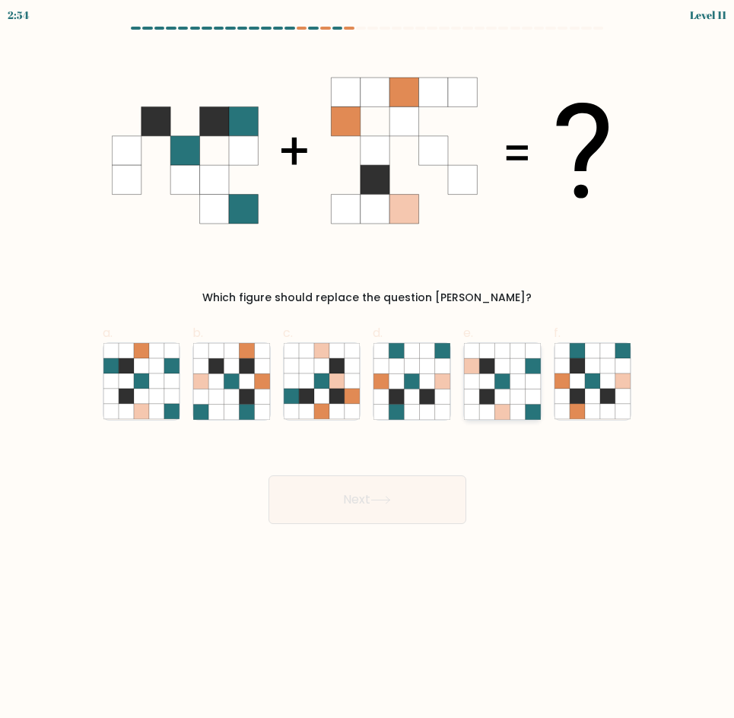
click at [530, 393] on icon at bounding box center [533, 396] width 15 height 15
click at [368, 369] on input "e." at bounding box center [368, 364] width 1 height 10
radio input "true"
click at [399, 492] on button "Next" at bounding box center [368, 500] width 198 height 49
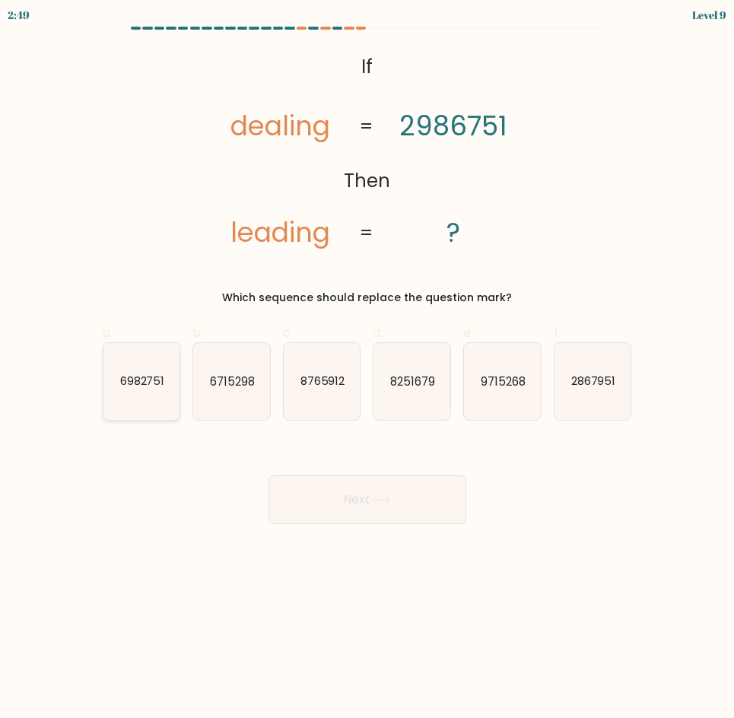
click at [118, 395] on icon "6982751" at bounding box center [141, 381] width 77 height 77
click at [368, 369] on input "a. 6982751" at bounding box center [368, 364] width 1 height 10
radio input "true"
click at [324, 505] on button "Next" at bounding box center [368, 500] width 198 height 49
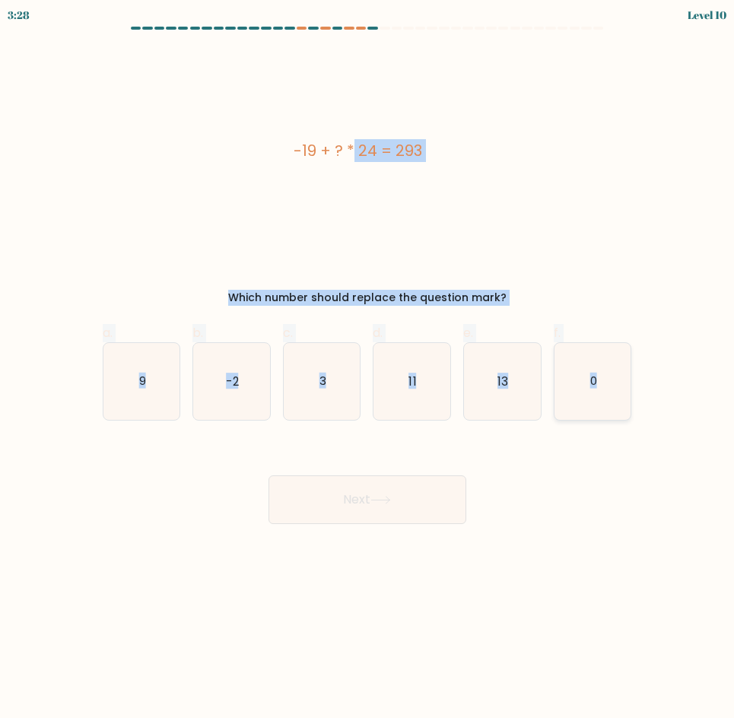
drag, startPoint x: 288, startPoint y: 149, endPoint x: 626, endPoint y: 383, distance: 411.8
click at [626, 383] on form "a. 9" at bounding box center [367, 276] width 734 height 498
copy form "-19 + ? * 24 = 293 Which number should replace the question mark? a. 9 b. -2 c.…"
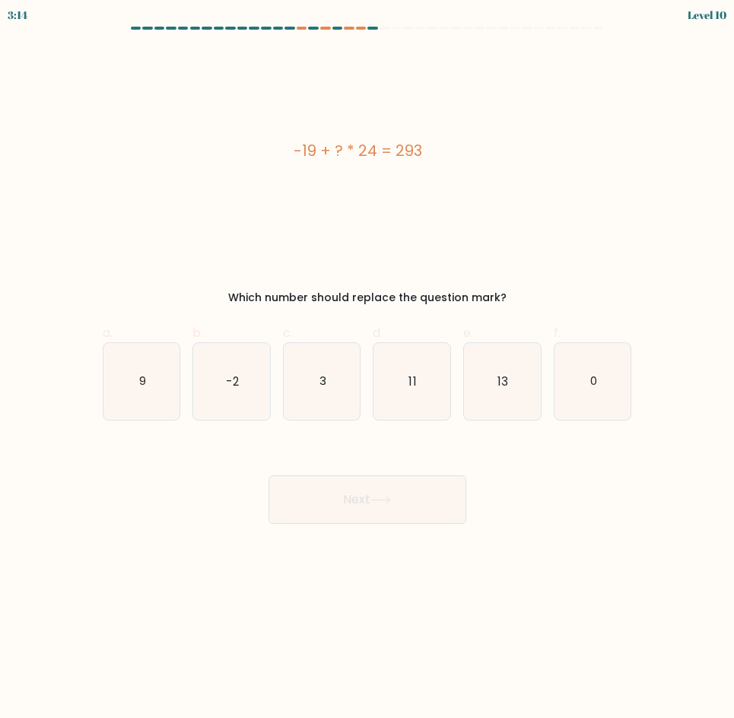
click at [609, 522] on div "Next" at bounding box center [368, 481] width 548 height 85
click at [516, 412] on icon "13" at bounding box center [502, 381] width 77 height 77
click at [368, 369] on input "e. 13" at bounding box center [368, 364] width 1 height 10
radio input "true"
click at [450, 489] on button "Next" at bounding box center [368, 500] width 198 height 49
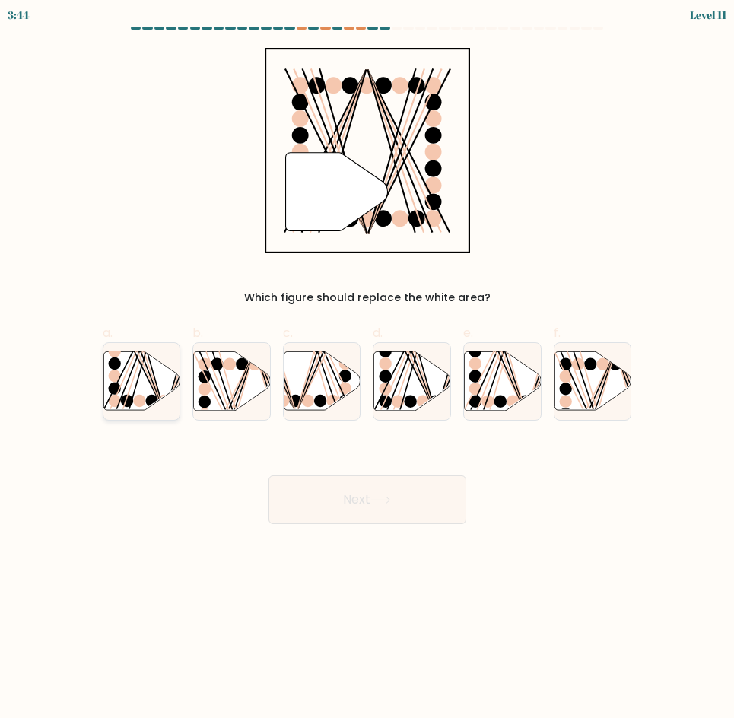
click at [148, 382] on icon at bounding box center [141, 381] width 77 height 59
click at [368, 369] on input "a." at bounding box center [368, 364] width 1 height 10
radio input "true"
click at [342, 494] on button "Next" at bounding box center [368, 500] width 198 height 49
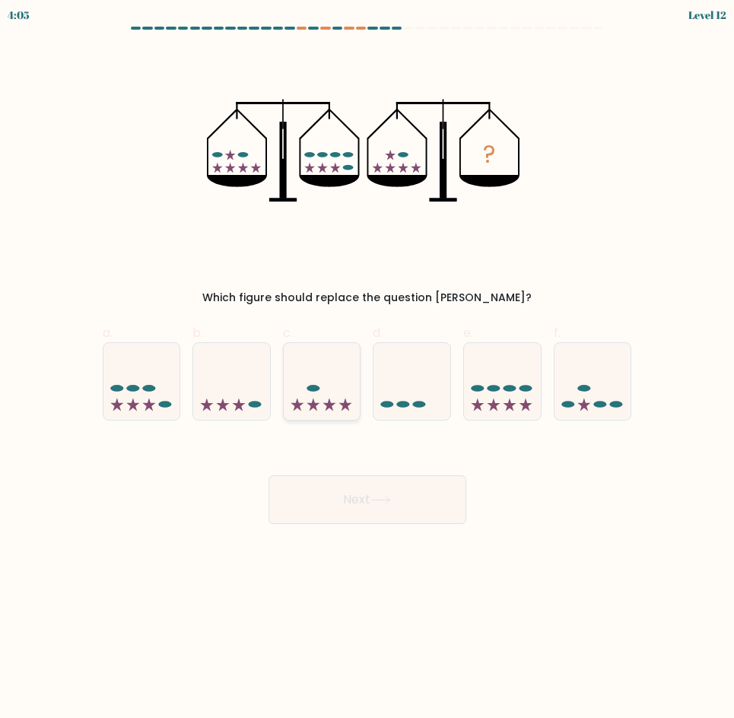
click at [300, 406] on icon at bounding box center [297, 404] width 13 height 13
click at [368, 369] on input "c." at bounding box center [368, 364] width 1 height 10
radio input "true"
click at [374, 505] on button "Next" at bounding box center [368, 500] width 198 height 49
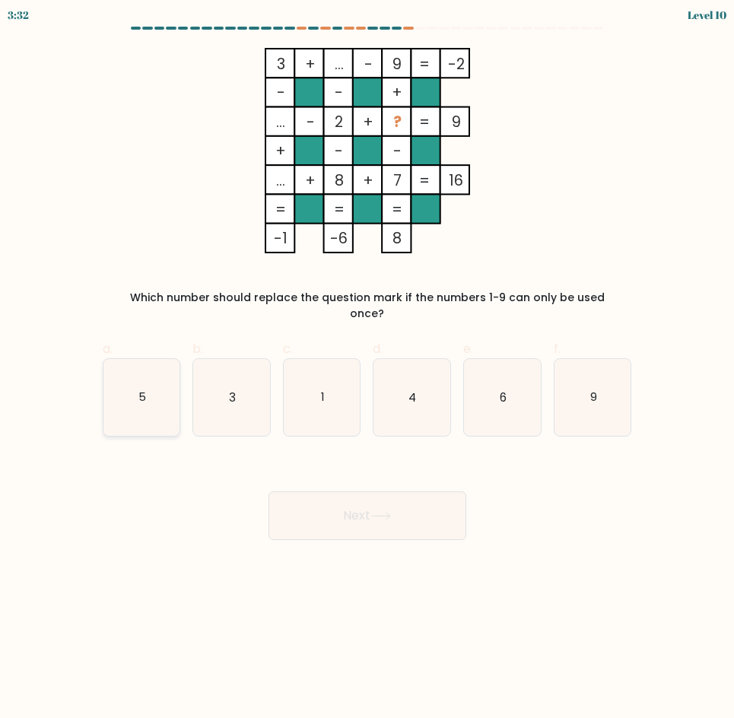
click at [165, 414] on icon "5" at bounding box center [141, 397] width 77 height 77
click at [368, 369] on input "a. 5" at bounding box center [368, 364] width 1 height 10
radio input "true"
click at [421, 492] on button "Next" at bounding box center [368, 516] width 198 height 49
click at [619, 511] on div "Next" at bounding box center [368, 497] width 548 height 85
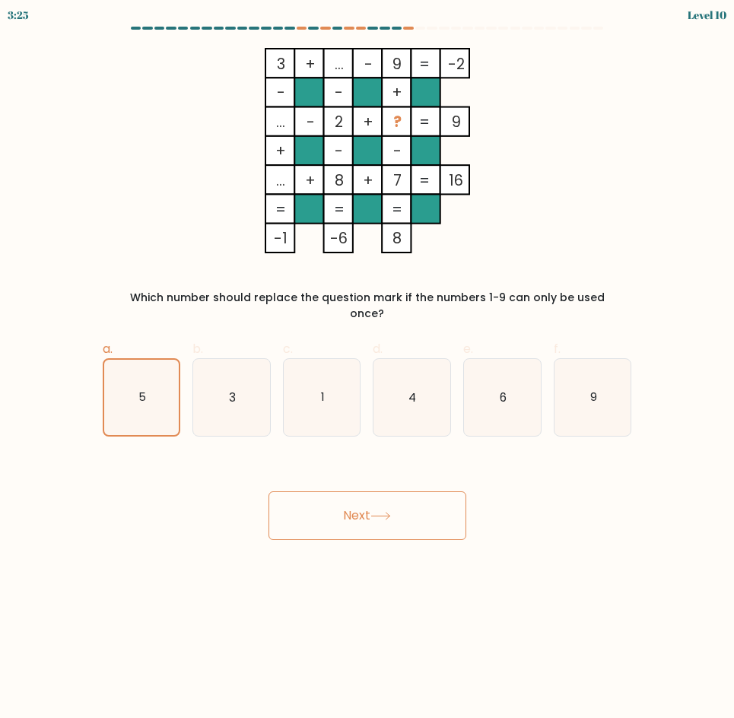
click at [377, 512] on icon at bounding box center [381, 516] width 21 height 8
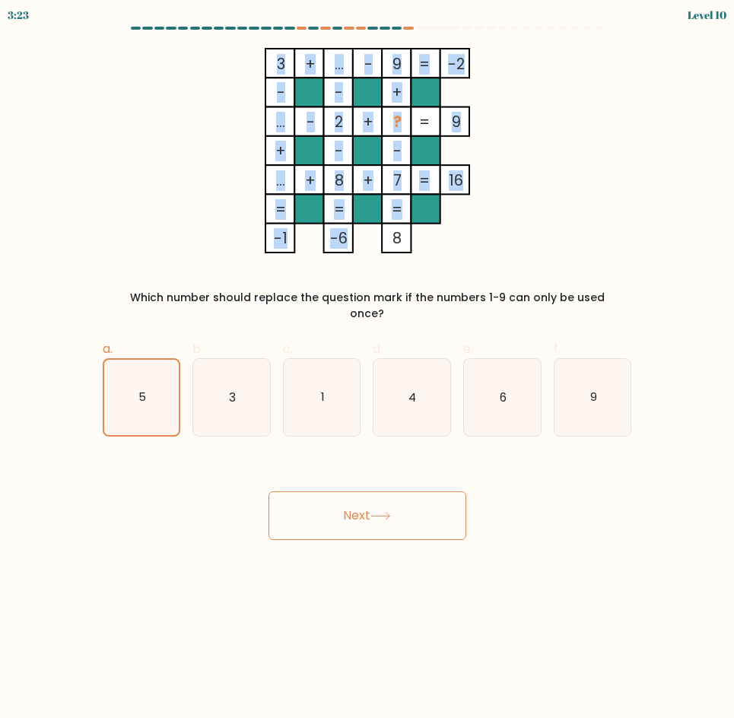
drag, startPoint x: 403, startPoint y: 206, endPoint x: 343, endPoint y: 240, distance: 68.8
click at [343, 240] on icon "3 + ... - 9 -2 - - + ... - 2 + ? 9 + - - ... + 8 + 7 = 16 = = = = -1 -6 8 =" at bounding box center [368, 150] width 510 height 205
click at [343, 240] on tspan "-6" at bounding box center [339, 238] width 18 height 21
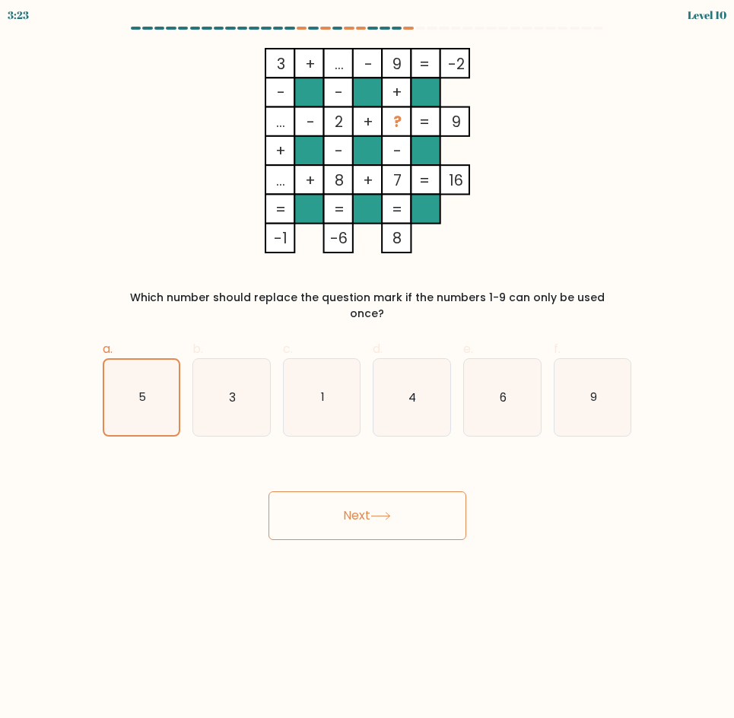
click at [349, 284] on div "3 + ... - 9 -2 - - + ... - 2 + ? 9 + - - ... + 8 + 7 = 16 = = = = -1 -6 8 = Whi…" at bounding box center [368, 185] width 548 height 274
click at [266, 397] on icon "3" at bounding box center [231, 397] width 77 height 77
click at [368, 369] on input "b. 3" at bounding box center [368, 364] width 1 height 10
radio input "true"
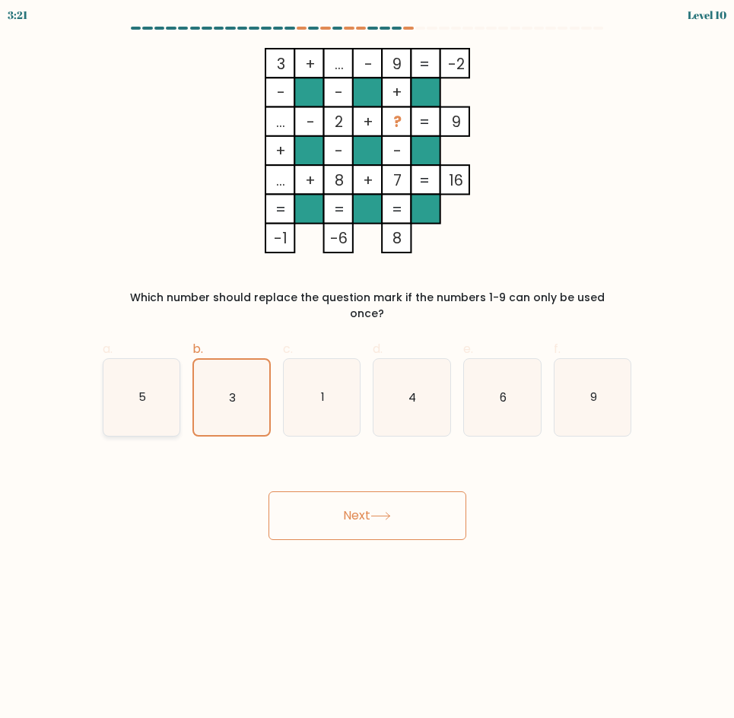
click at [150, 400] on icon "5" at bounding box center [141, 397] width 77 height 77
click at [368, 369] on input "a. 5" at bounding box center [368, 364] width 1 height 10
radio input "true"
click at [342, 492] on button "Next" at bounding box center [368, 516] width 198 height 49
click at [346, 495] on button "Next" at bounding box center [368, 516] width 198 height 49
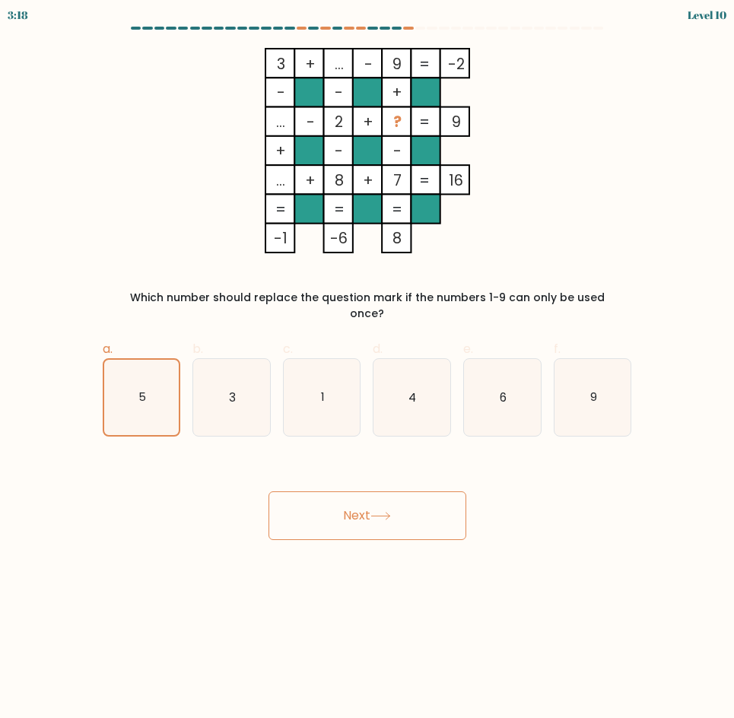
click at [346, 495] on button "Next" at bounding box center [368, 516] width 198 height 49
click at [567, 492] on div "Next" at bounding box center [368, 497] width 548 height 85
click at [356, 371] on icon "1" at bounding box center [322, 397] width 77 height 77
click at [368, 369] on input "c. 1" at bounding box center [368, 364] width 1 height 10
radio input "true"
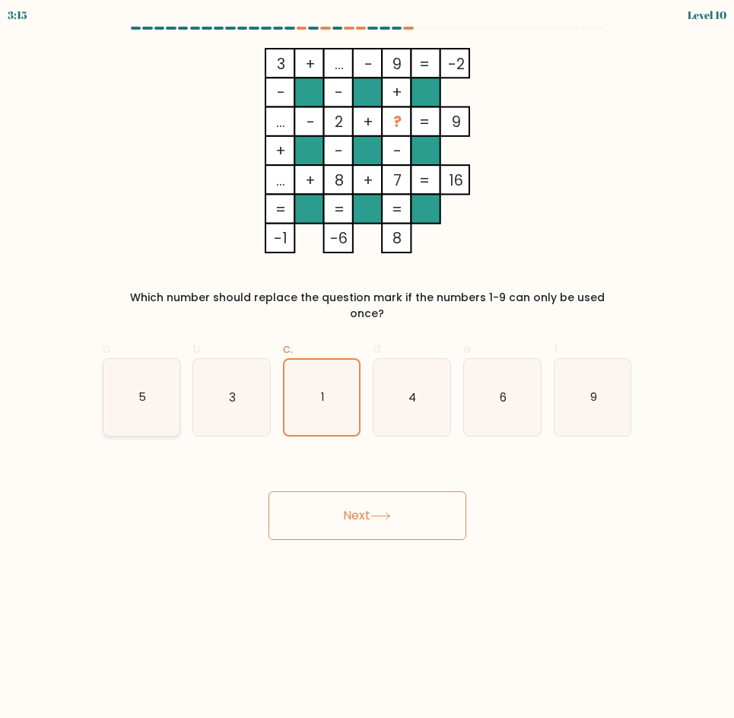
click at [150, 390] on icon "5" at bounding box center [141, 397] width 77 height 77
click at [368, 369] on input "a. 5" at bounding box center [368, 364] width 1 height 10
radio input "true"
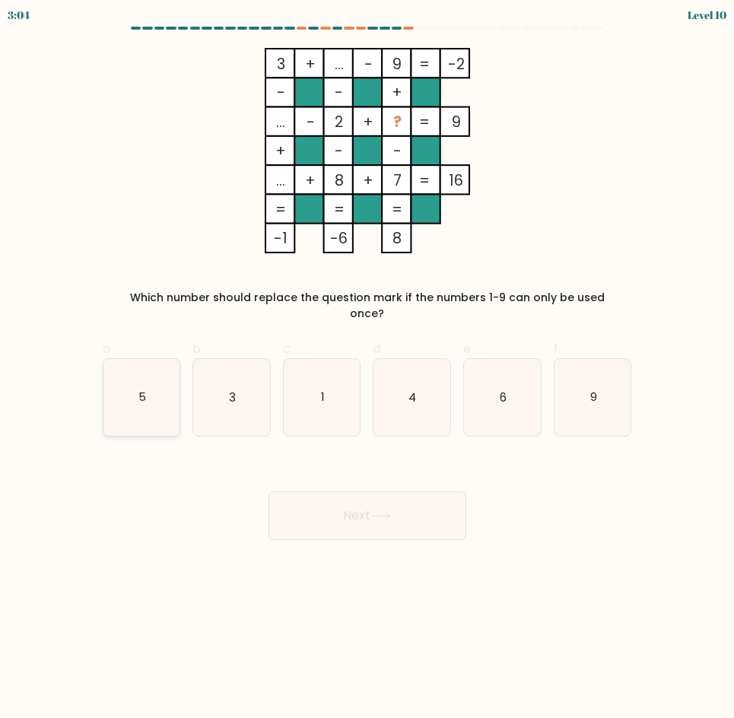
click at [132, 406] on icon "5" at bounding box center [141, 397] width 77 height 77
click at [368, 369] on input "a. 5" at bounding box center [368, 364] width 1 height 10
radio input "true"
click at [307, 501] on button "Next" at bounding box center [368, 516] width 198 height 49
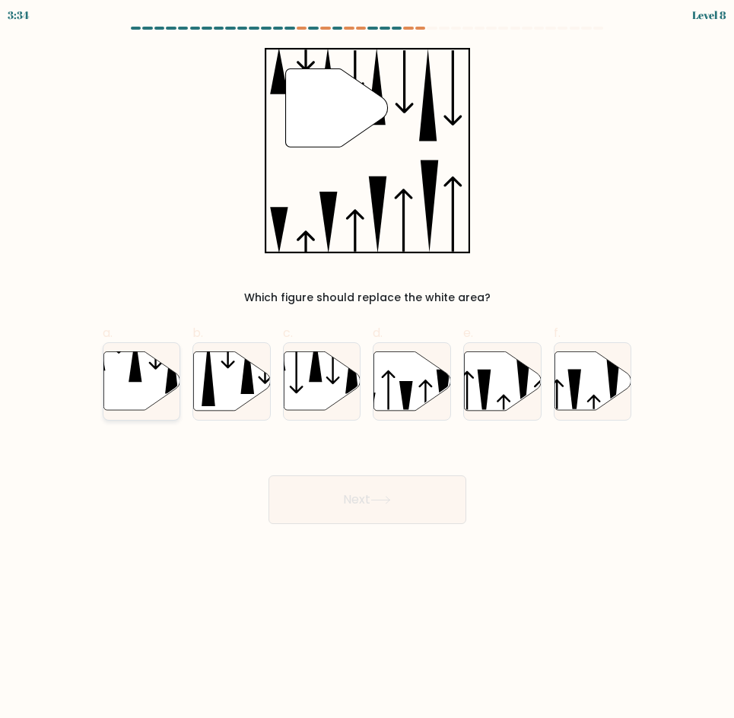
click at [164, 389] on icon at bounding box center [141, 381] width 77 height 59
click at [368, 369] on input "a." at bounding box center [368, 364] width 1 height 10
radio input "true"
click at [349, 500] on button "Next" at bounding box center [368, 500] width 198 height 49
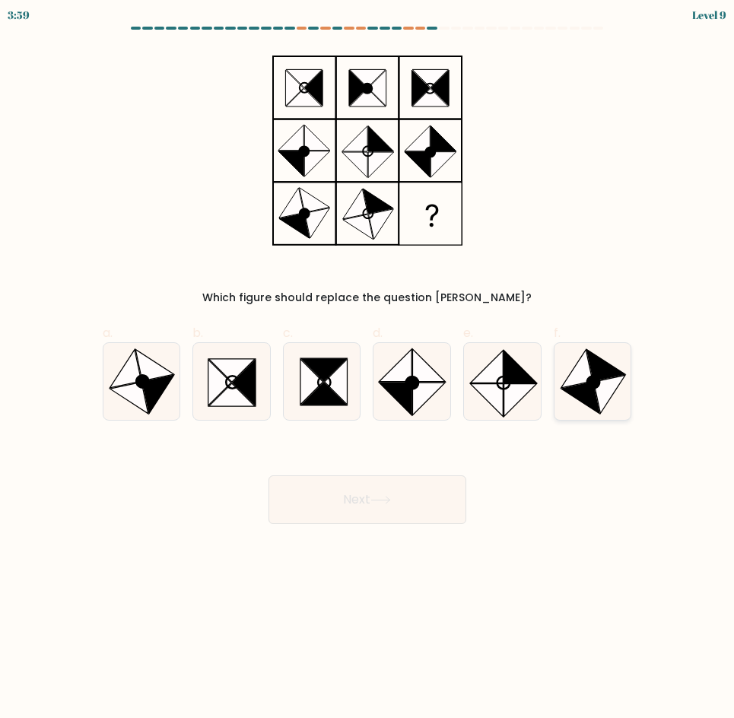
click at [615, 386] on icon at bounding box center [610, 395] width 32 height 39
click at [368, 369] on input "f." at bounding box center [368, 364] width 1 height 10
radio input "true"
click at [394, 492] on button "Next" at bounding box center [368, 500] width 198 height 49
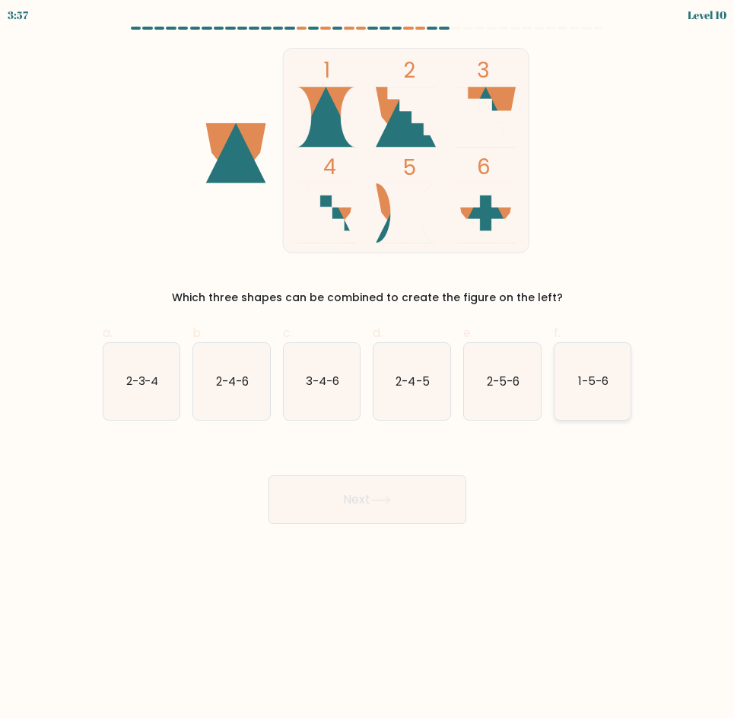
click at [603, 408] on icon "1-5-6" at bounding box center [593, 381] width 77 height 77
click at [368, 369] on input "f. 1-5-6" at bounding box center [368, 364] width 1 height 10
radio input "true"
click at [434, 495] on button "Next" at bounding box center [368, 500] width 198 height 49
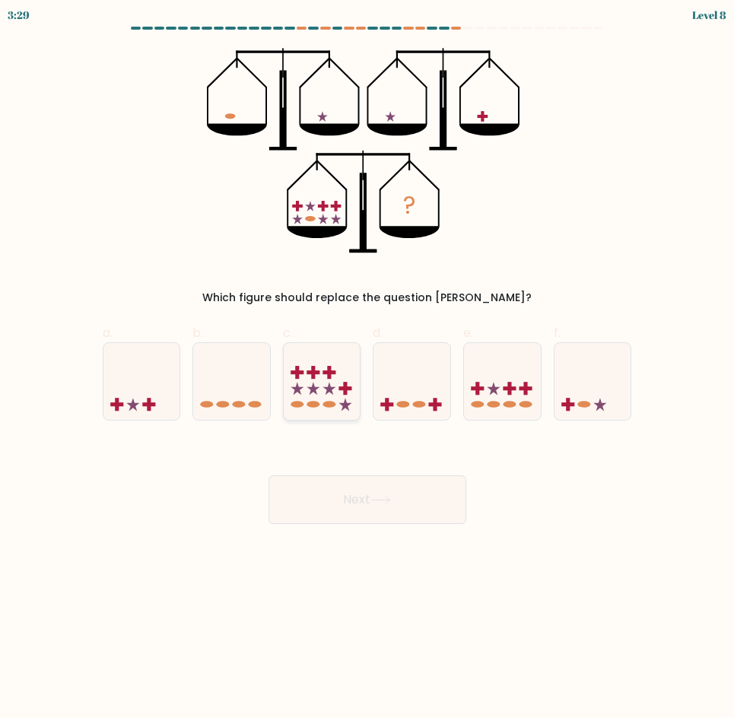
click at [355, 413] on icon at bounding box center [322, 381] width 77 height 63
click at [368, 369] on input "c." at bounding box center [368, 364] width 1 height 10
radio input "true"
click at [402, 492] on button "Next" at bounding box center [368, 500] width 198 height 49
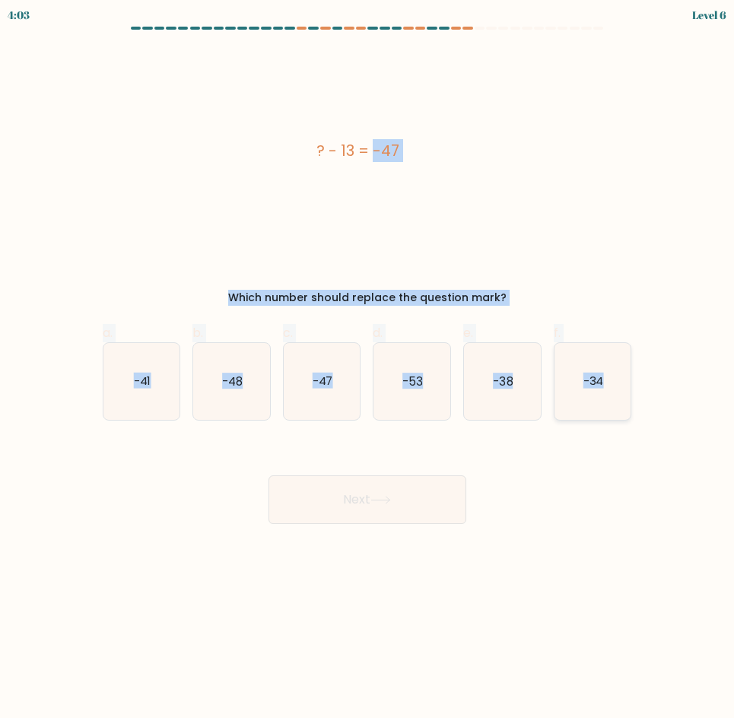
drag, startPoint x: 303, startPoint y: 148, endPoint x: 630, endPoint y: 401, distance: 413.8
click at [630, 401] on form "a." at bounding box center [367, 276] width 734 height 498
copy form "? - 13 = -47 Which number should replace the question mark? a. -41 b. -48 c. -4…"
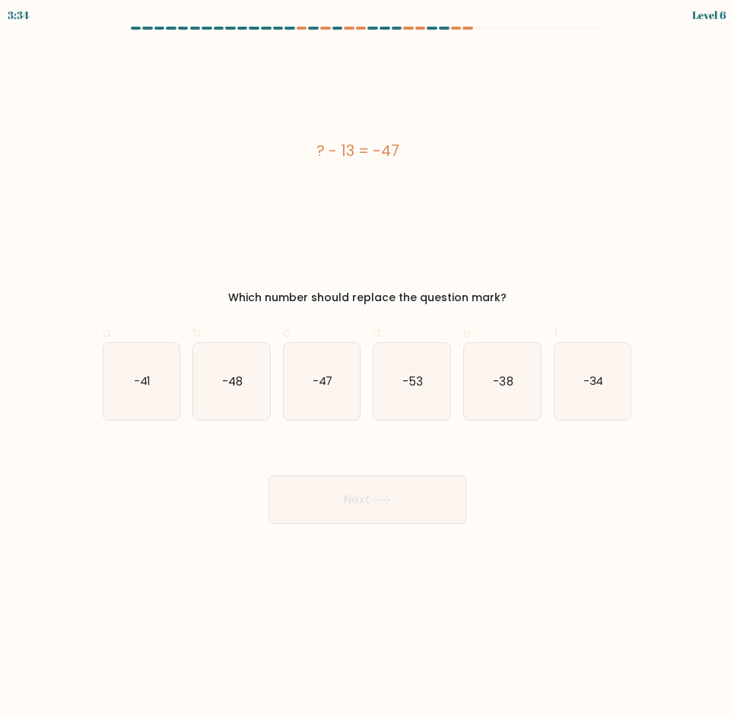
click at [587, 463] on div "Next" at bounding box center [368, 481] width 548 height 85
click at [609, 409] on icon "-34" at bounding box center [593, 381] width 77 height 77
click at [368, 369] on input "f. -34" at bounding box center [368, 364] width 1 height 10
radio input "true"
click at [457, 508] on button "Next" at bounding box center [368, 500] width 198 height 49
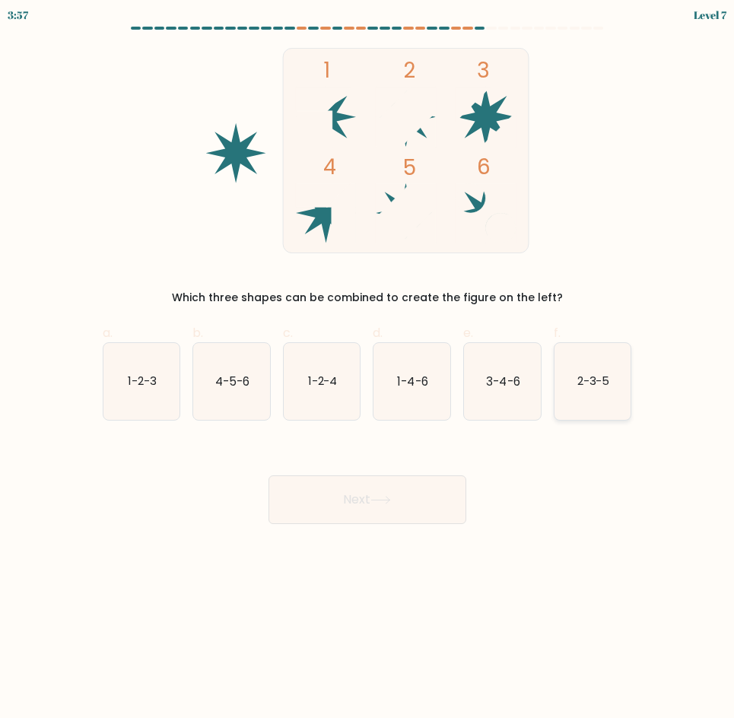
click at [593, 389] on text "2-3-5" at bounding box center [594, 381] width 33 height 16
click at [368, 369] on input "f. 2-3-5" at bounding box center [368, 364] width 1 height 10
radio input "true"
click at [441, 481] on button "Next" at bounding box center [368, 500] width 198 height 49
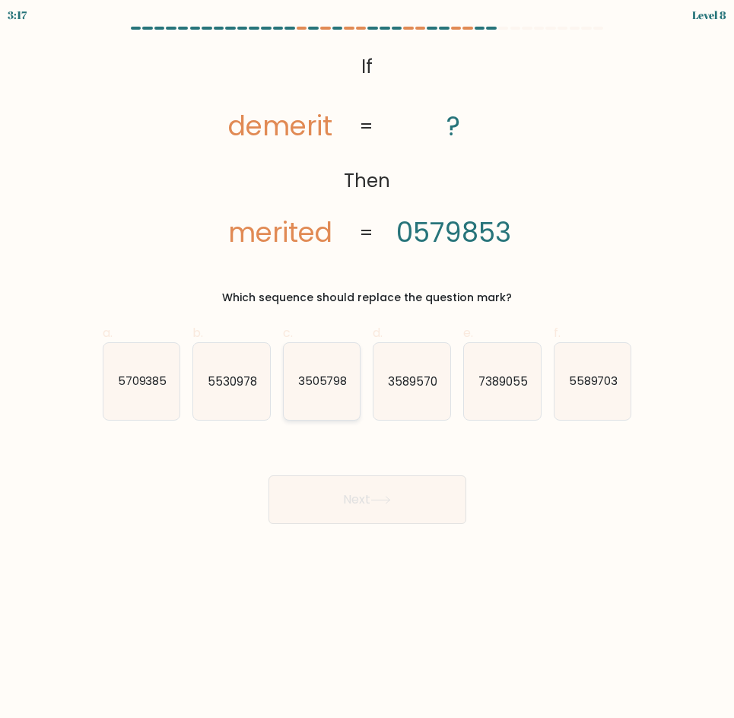
click at [325, 365] on icon "3505798" at bounding box center [322, 381] width 77 height 77
click at [368, 365] on input "c. 3505798" at bounding box center [368, 364] width 1 height 10
radio input "true"
click at [352, 487] on button "Next" at bounding box center [368, 500] width 198 height 49
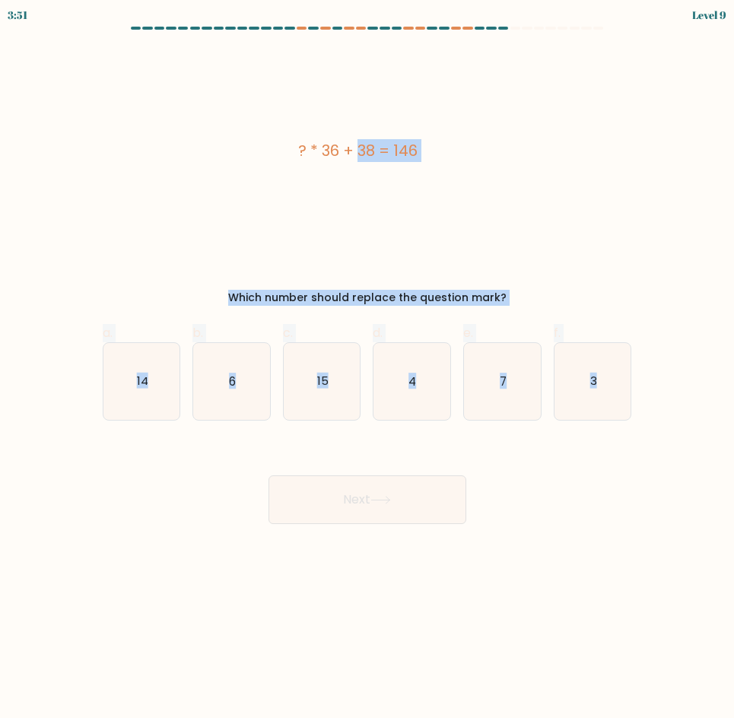
drag, startPoint x: 204, startPoint y: 161, endPoint x: 657, endPoint y: 418, distance: 521.7
click at [657, 418] on form "a. 6" at bounding box center [367, 276] width 734 height 498
copy form "? * 36 + 38 = 146 Which number should replace the question mark? a. 14 b. 6 c. …"
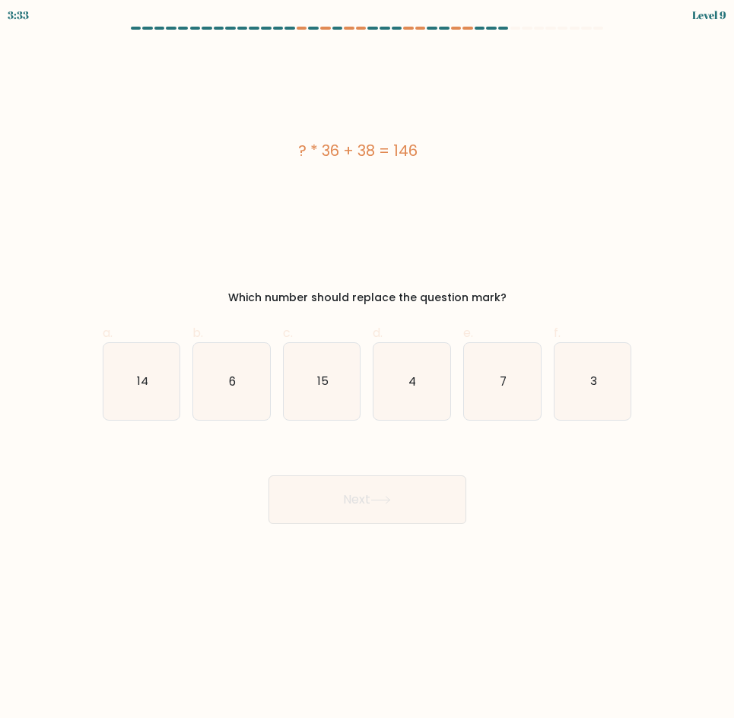
click at [437, 427] on form "a. 6" at bounding box center [367, 276] width 734 height 498
click at [584, 386] on icon "3" at bounding box center [593, 381] width 77 height 77
click at [368, 369] on input "f. 3" at bounding box center [368, 364] width 1 height 10
radio input "true"
click at [437, 486] on button "Next" at bounding box center [368, 500] width 198 height 49
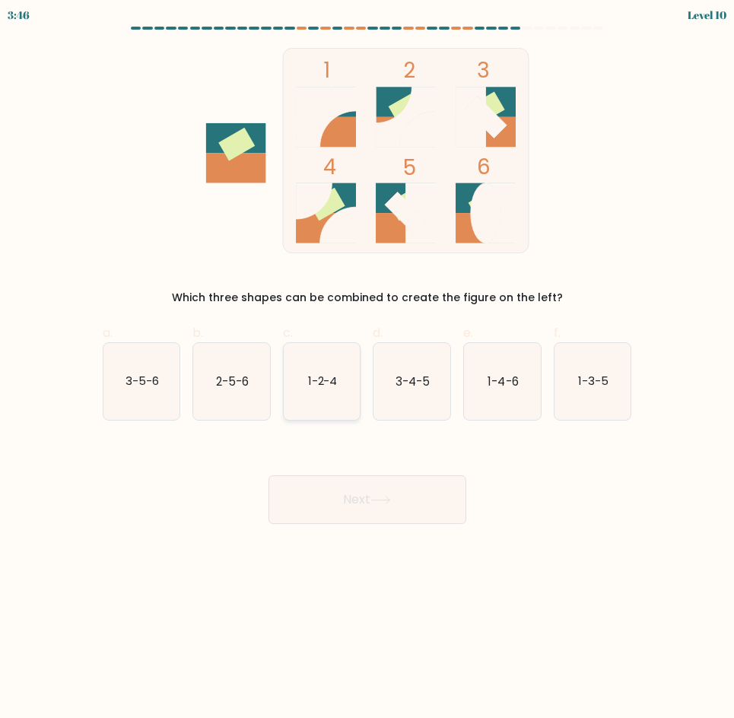
click at [320, 364] on icon "1-2-4" at bounding box center [322, 381] width 77 height 77
click at [368, 364] on input "c. 1-2-4" at bounding box center [368, 364] width 1 height 10
radio input "true"
click at [405, 508] on button "Next" at bounding box center [368, 500] width 198 height 49
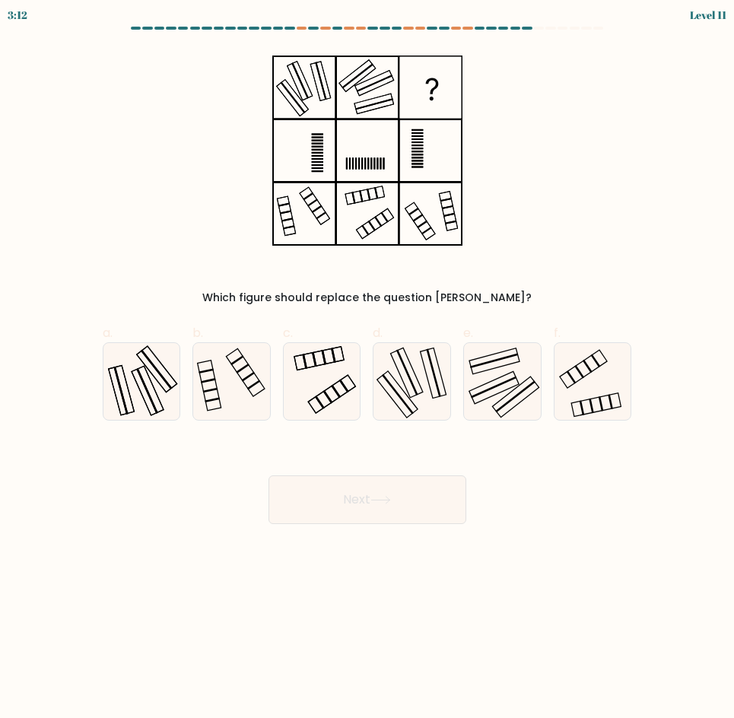
click at [459, 396] on div "e." at bounding box center [502, 372] width 91 height 97
click at [482, 395] on icon at bounding box center [502, 381] width 77 height 77
click at [368, 369] on input "e." at bounding box center [368, 364] width 1 height 10
radio input "true"
click at [404, 487] on button "Next" at bounding box center [368, 500] width 198 height 49
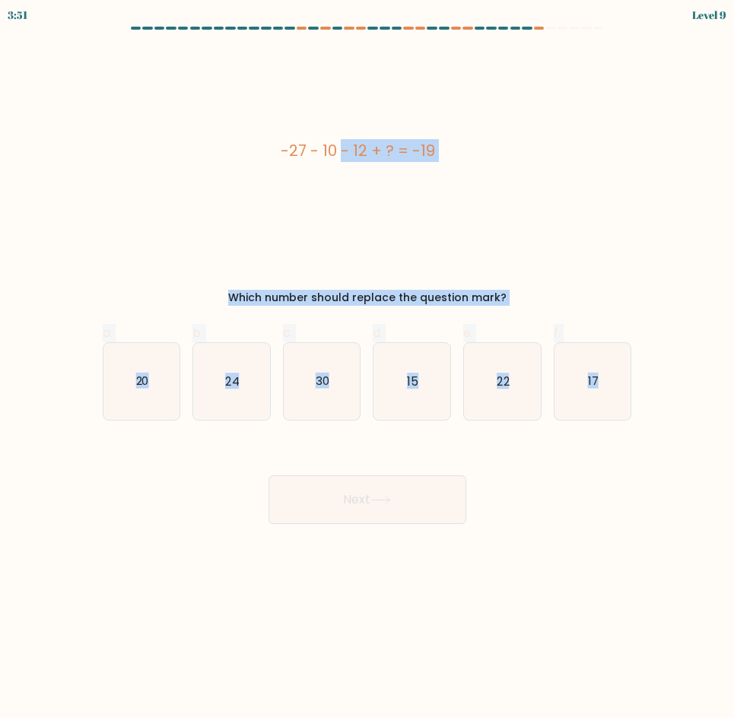
drag, startPoint x: 186, startPoint y: 78, endPoint x: 656, endPoint y: 453, distance: 601.0
click at [656, 453] on form "a." at bounding box center [367, 276] width 734 height 498
copy form "-27 - 10 - 12 + ? = -19 Which number should replace the question mark? a. 20 b.…"
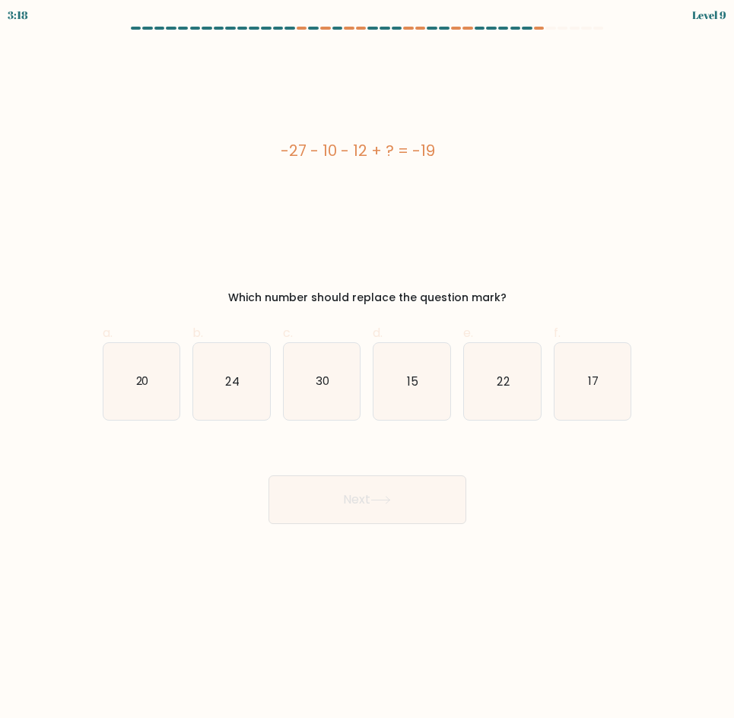
click at [688, 445] on form "a." at bounding box center [367, 276] width 734 height 498
click at [345, 381] on icon "30" at bounding box center [322, 381] width 77 height 77
click at [368, 369] on input "c. 30" at bounding box center [368, 364] width 1 height 10
radio input "true"
click at [402, 509] on button "Next" at bounding box center [368, 500] width 198 height 49
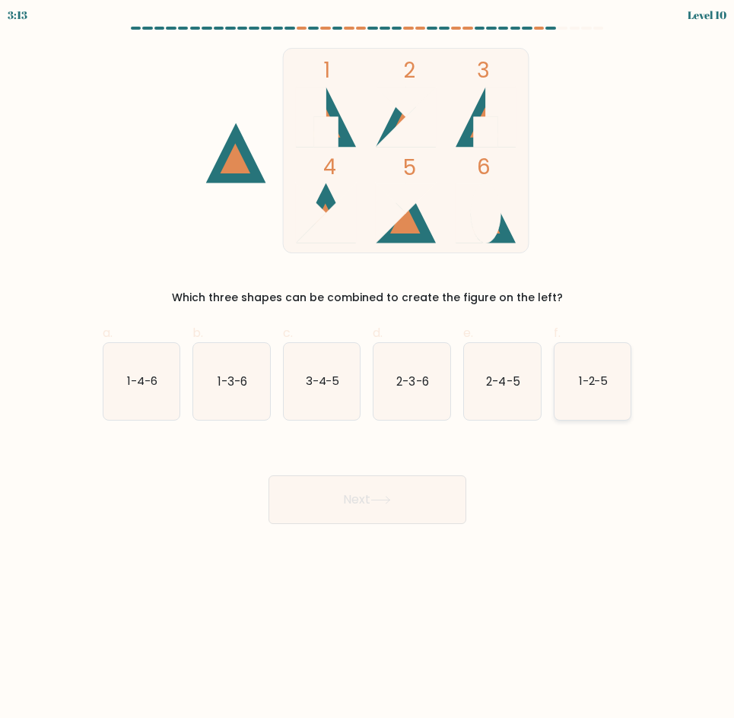
click at [585, 387] on text "1-2-5" at bounding box center [594, 381] width 30 height 16
click at [368, 369] on input "f. 1-2-5" at bounding box center [368, 364] width 1 height 10
radio input "true"
click at [333, 508] on button "Next" at bounding box center [368, 500] width 198 height 49
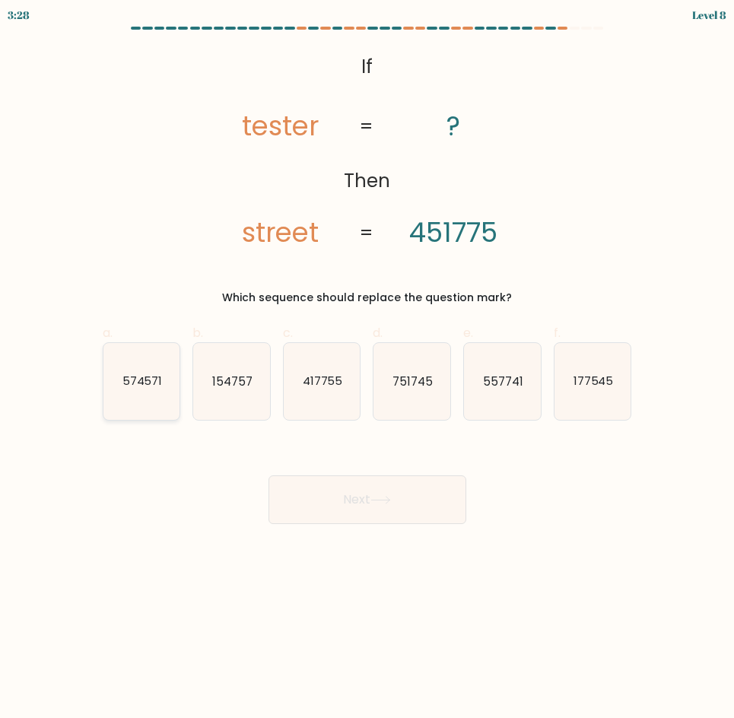
click at [171, 418] on icon "574571" at bounding box center [141, 381] width 77 height 77
click at [368, 369] on input "a. 574571" at bounding box center [368, 364] width 1 height 10
radio input "true"
click at [313, 514] on button "Next" at bounding box center [368, 500] width 198 height 49
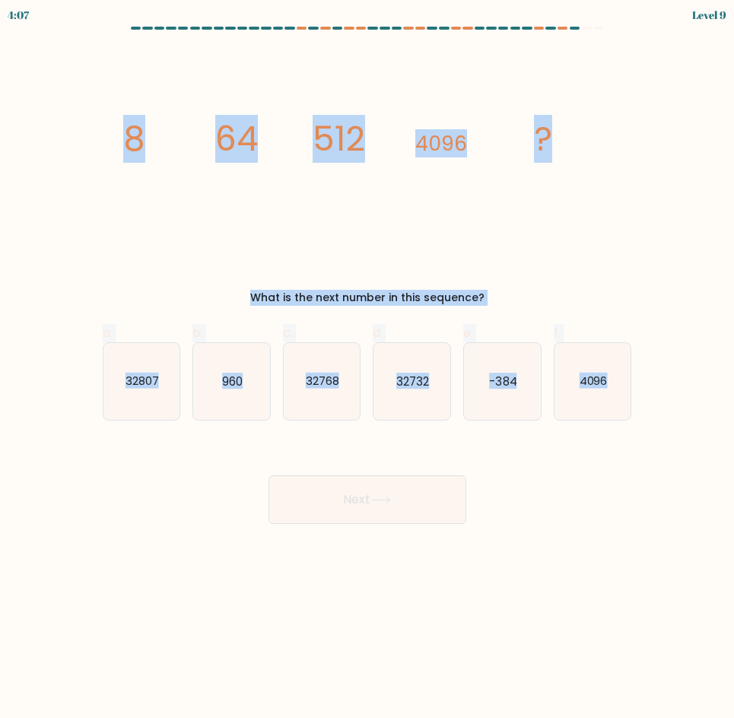
drag, startPoint x: 114, startPoint y: 123, endPoint x: 739, endPoint y: 487, distance: 723.2
click at [733, 487] on html "4:07 Level 9" at bounding box center [367, 359] width 734 height 718
copy form "8 64 512 4096 ? What is the next number in this sequence? a. 32807 b. 960 c. 32…"
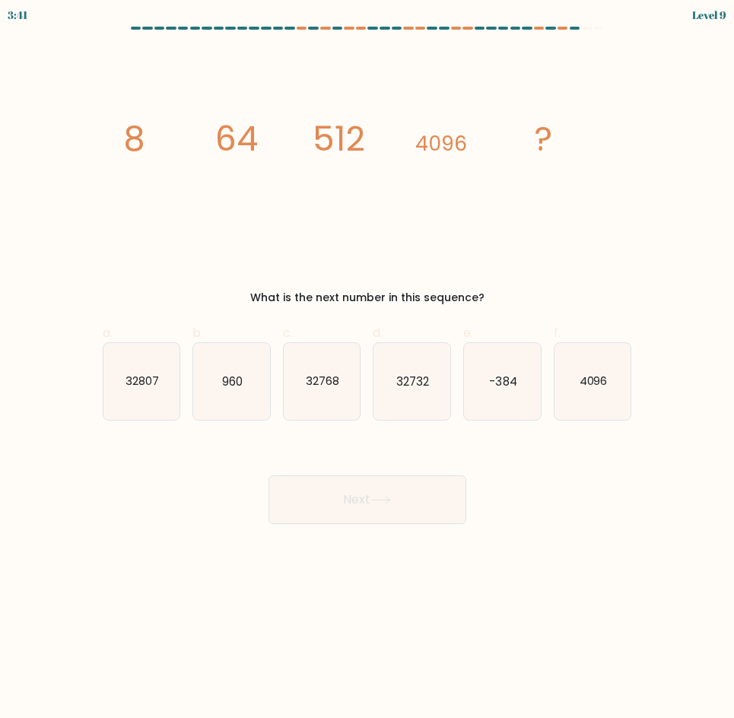
click at [501, 469] on div "Next" at bounding box center [368, 481] width 548 height 85
click at [425, 396] on icon "32732" at bounding box center [412, 381] width 77 height 77
click at [368, 369] on input "d. 32732" at bounding box center [368, 364] width 1 height 10
radio input "true"
click at [470, 390] on icon "-384" at bounding box center [502, 381] width 77 height 77
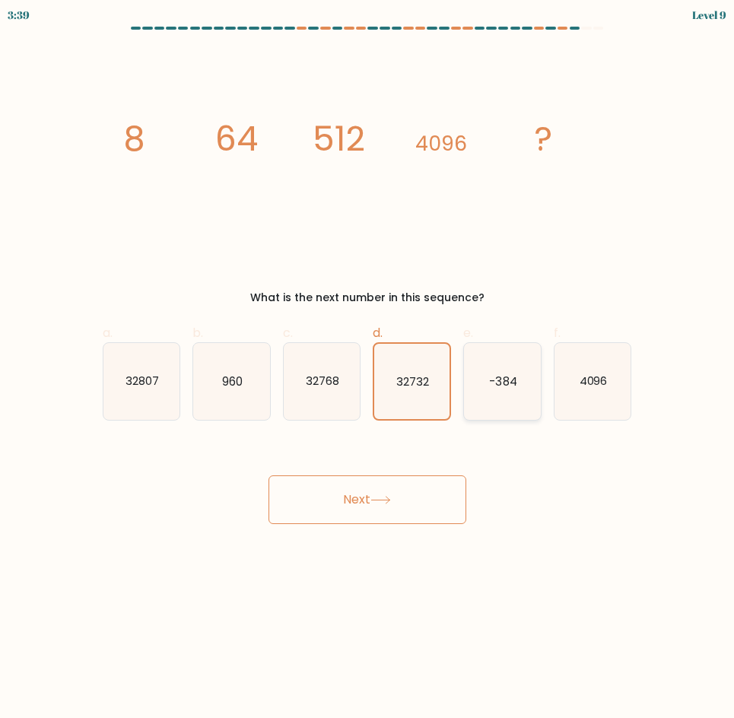
click at [368, 369] on input "e. -384" at bounding box center [368, 364] width 1 height 10
radio input "true"
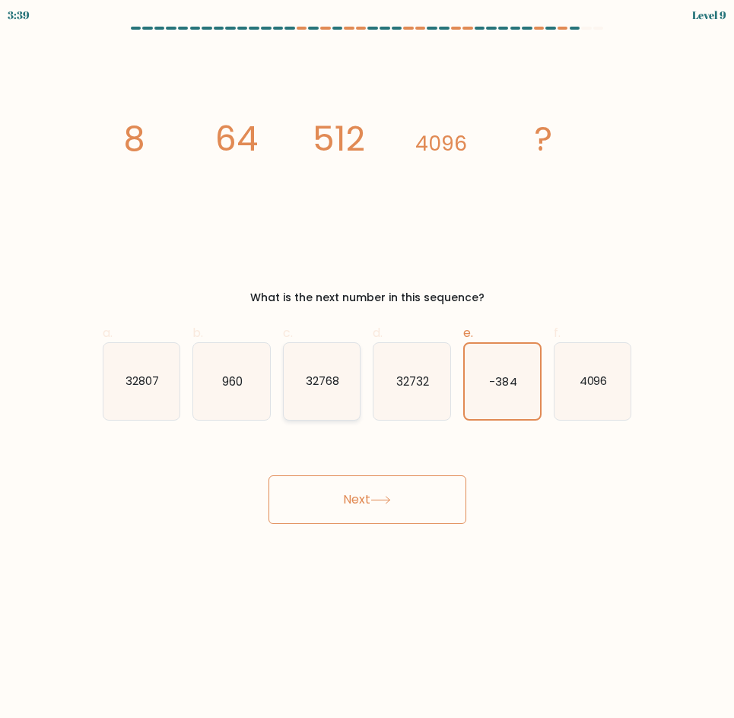
click at [312, 390] on icon "32768" at bounding box center [322, 381] width 77 height 77
click at [368, 369] on input "c. 32768" at bounding box center [368, 364] width 1 height 10
radio input "true"
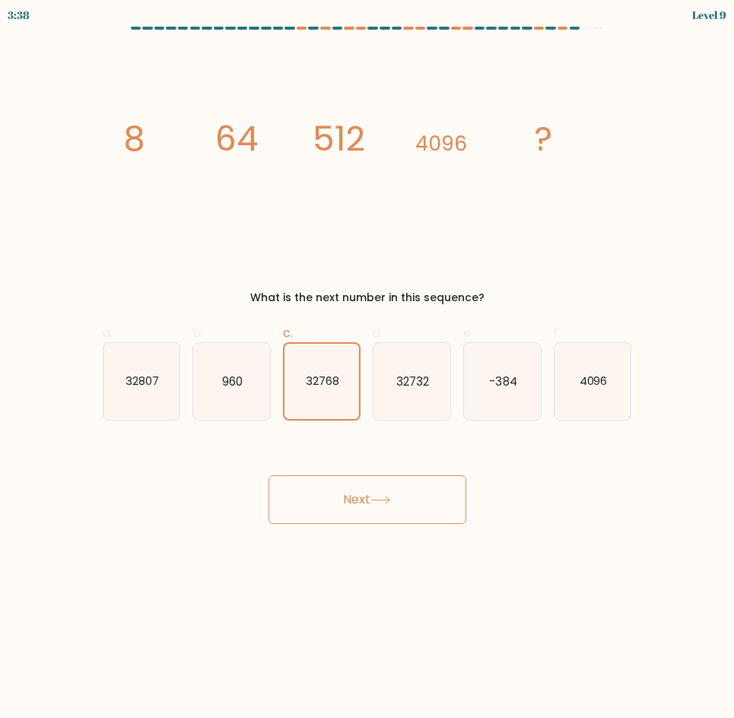
click at [396, 493] on button "Next" at bounding box center [368, 500] width 198 height 49
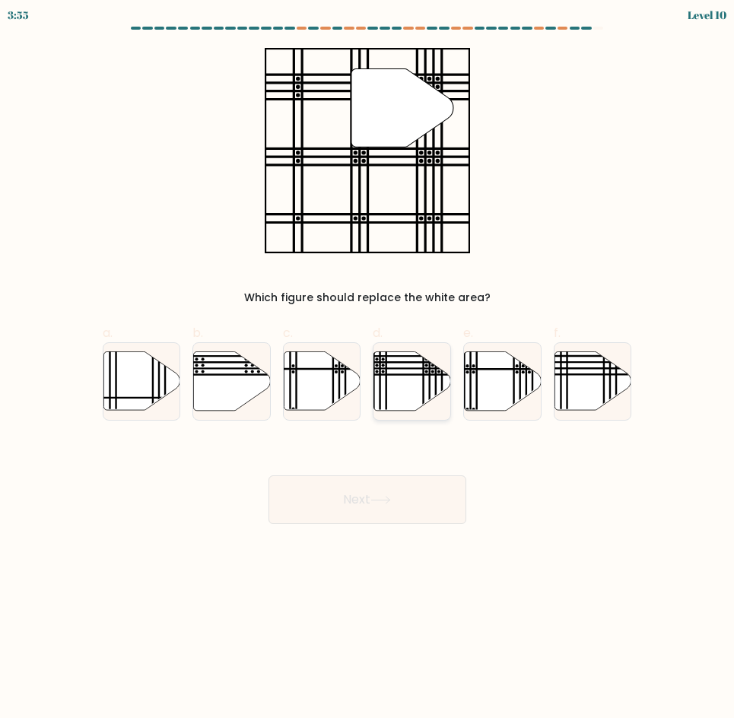
click at [412, 394] on icon at bounding box center [412, 381] width 77 height 59
click at [368, 369] on input "d." at bounding box center [368, 364] width 1 height 10
radio input "true"
click at [422, 483] on button "Next" at bounding box center [368, 500] width 198 height 49
